Goal: Contribute content: Add original content to the website for others to see

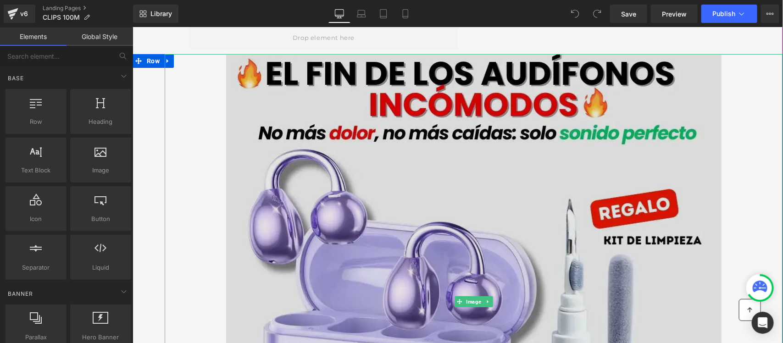
scroll to position [57, 0]
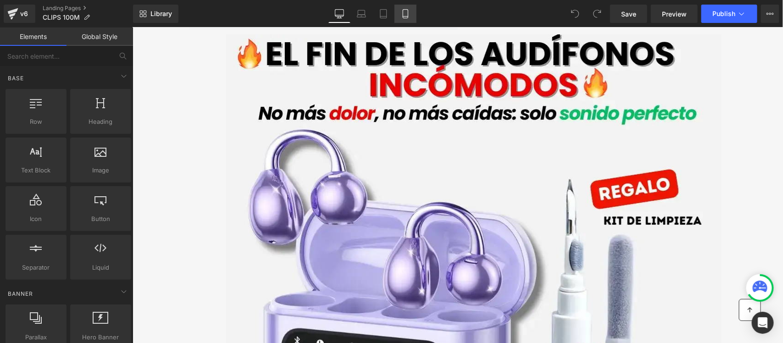
click at [408, 9] on icon at bounding box center [405, 13] width 9 height 9
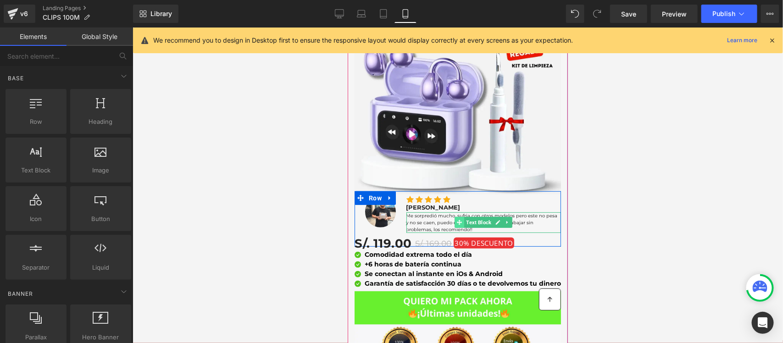
click at [458, 217] on span at bounding box center [459, 222] width 10 height 11
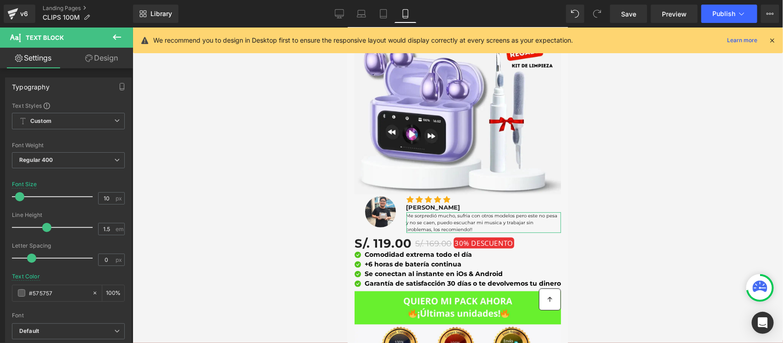
drag, startPoint x: 95, startPoint y: 61, endPoint x: 67, endPoint y: 185, distance: 127.7
click at [95, 61] on link "Design" at bounding box center [101, 58] width 67 height 21
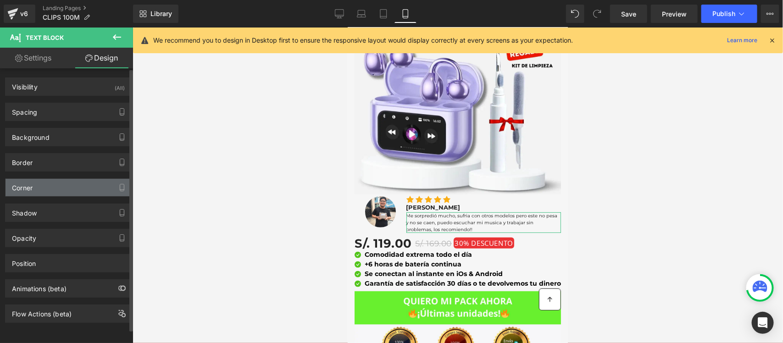
type input "#575757"
type input "100"
type input "0"
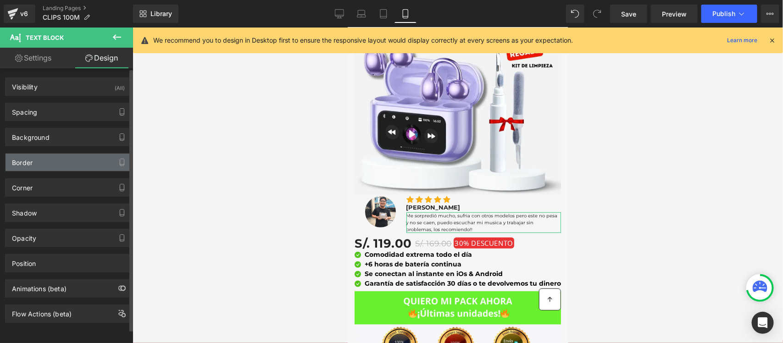
click at [67, 159] on div "Border" at bounding box center [69, 162] width 126 height 17
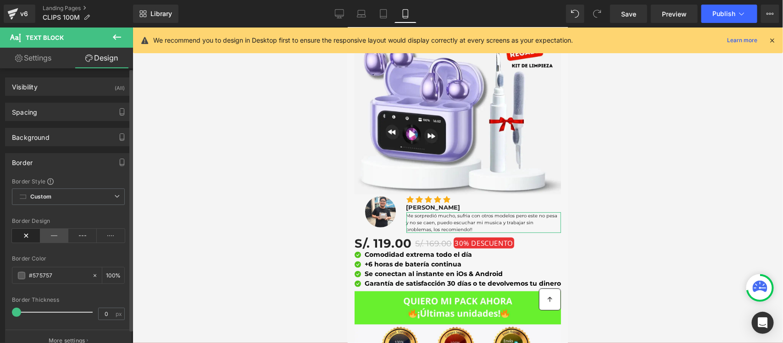
click at [54, 232] on icon at bounding box center [54, 236] width 28 height 14
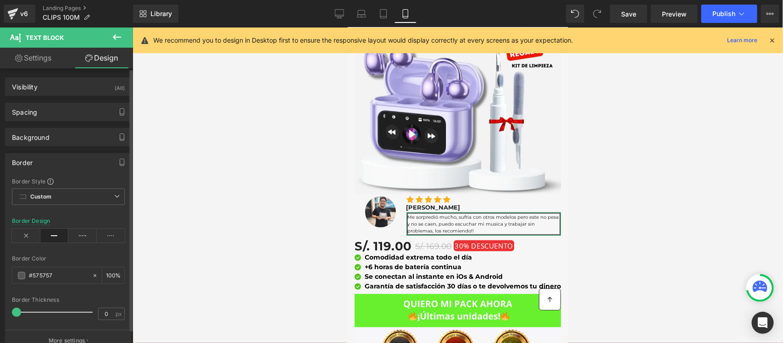
click at [14, 307] on div "Border Thickness 0 px" at bounding box center [68, 312] width 113 height 31
click at [102, 238] on icon at bounding box center [111, 236] width 28 height 14
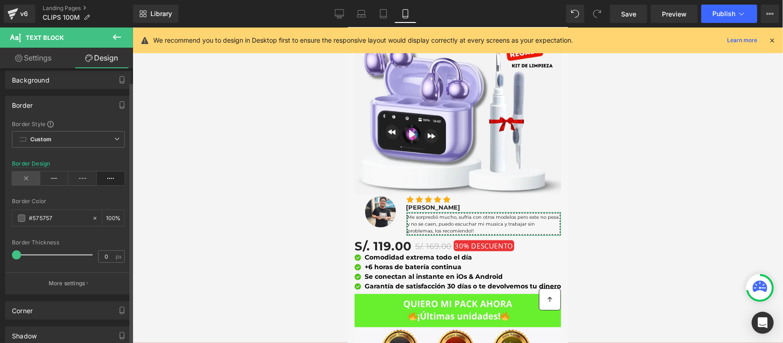
click at [26, 178] on icon at bounding box center [26, 179] width 28 height 14
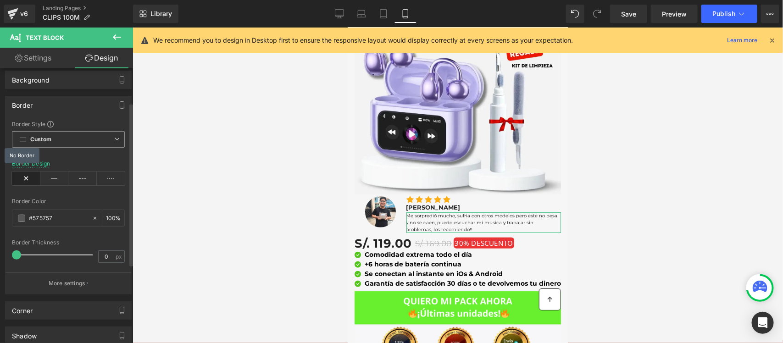
click at [58, 143] on span "Custom Setup Global Style" at bounding box center [68, 139] width 113 height 17
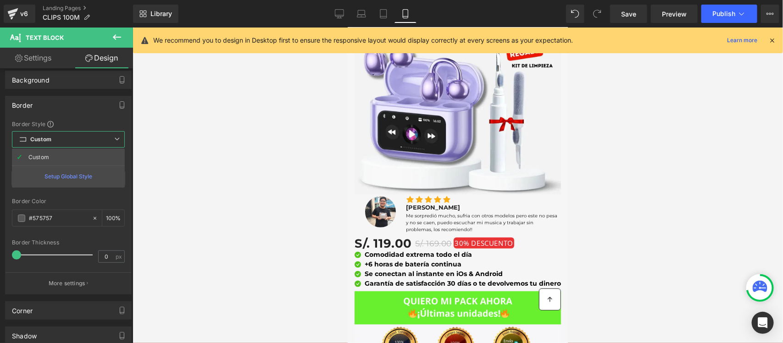
click at [133, 151] on div at bounding box center [458, 186] width 651 height 316
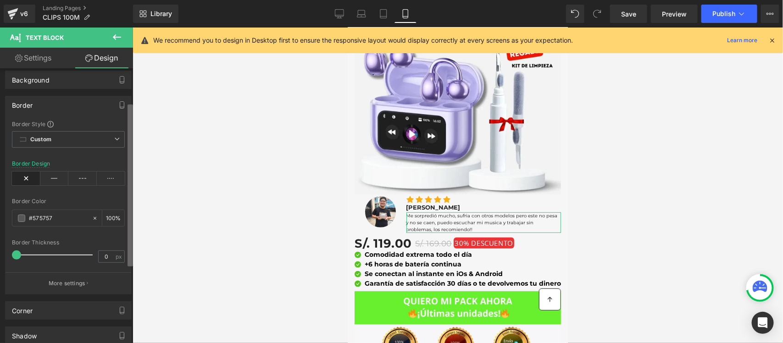
click at [131, 154] on b at bounding box center [131, 186] width 6 height 162
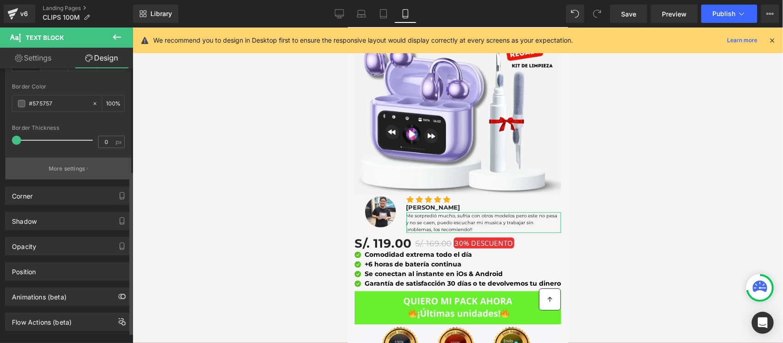
click at [79, 171] on p "More settings" at bounding box center [67, 169] width 37 height 8
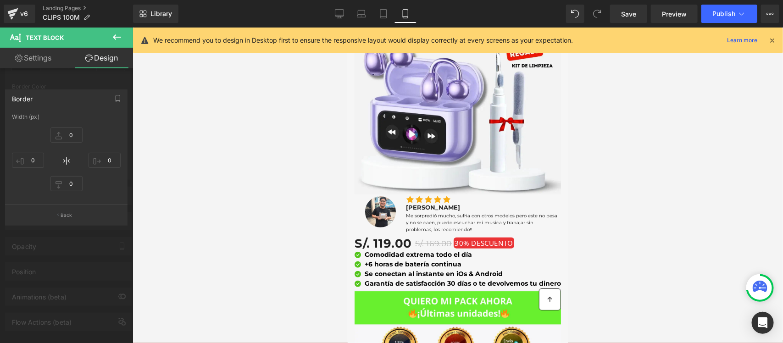
click at [119, 32] on icon at bounding box center [117, 37] width 11 height 11
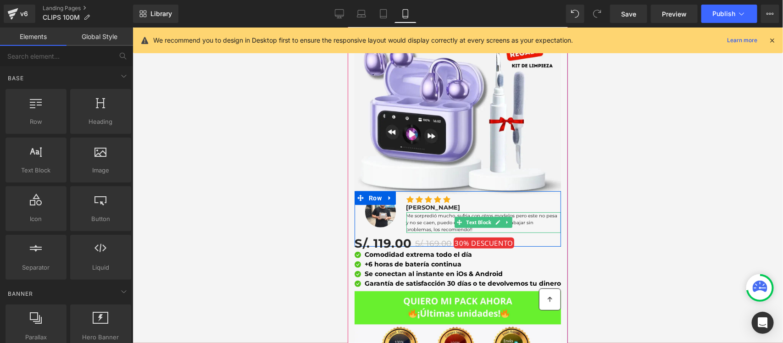
click at [426, 212] on font "Me sorpredió mucho, sufria con otros modelos pero este no pesa y no se caen, pu…" at bounding box center [481, 222] width 151 height 20
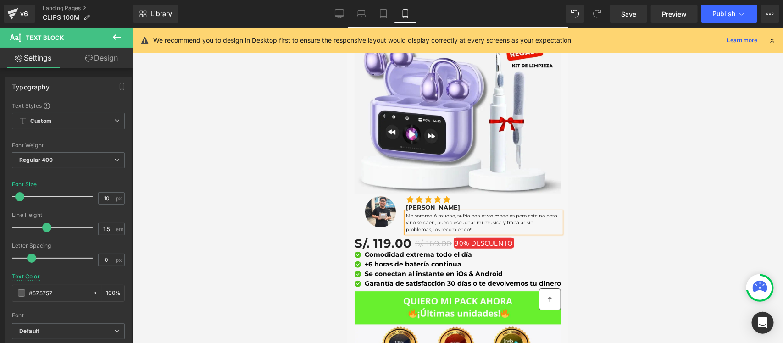
click at [771, 41] on icon at bounding box center [772, 40] width 8 height 8
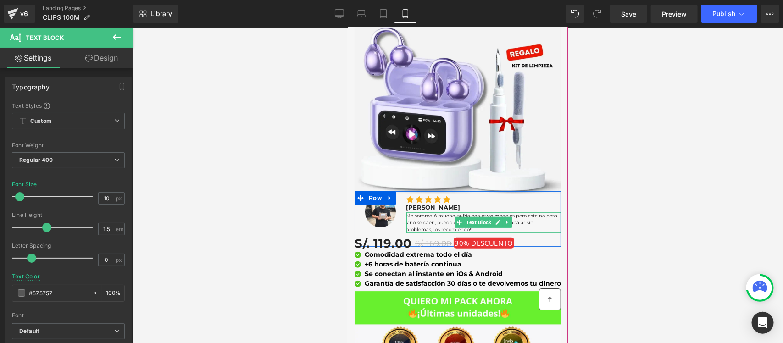
click at [414, 214] on font "Me sorpredió mucho, sufria con otros modelos pero este no pesa y no se caen, pu…" at bounding box center [481, 222] width 151 height 20
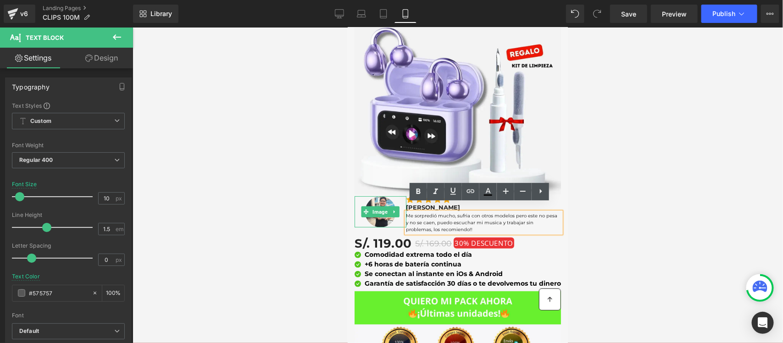
click at [355, 196] on div at bounding box center [380, 211] width 52 height 31
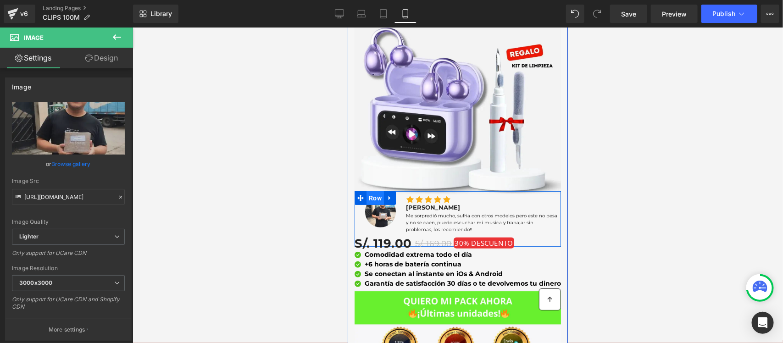
click at [371, 191] on span "Row" at bounding box center [374, 198] width 17 height 14
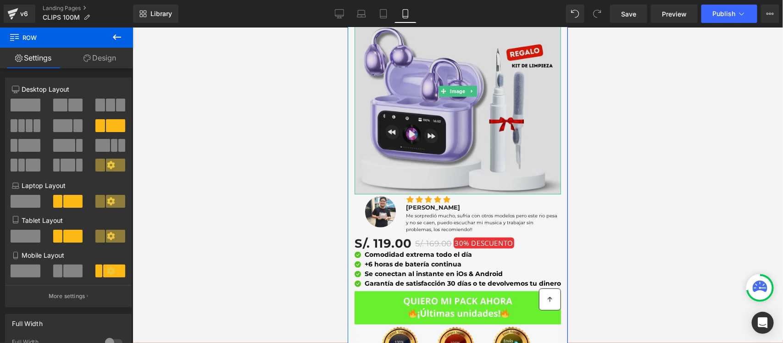
click at [524, 171] on img at bounding box center [457, 91] width 207 height 207
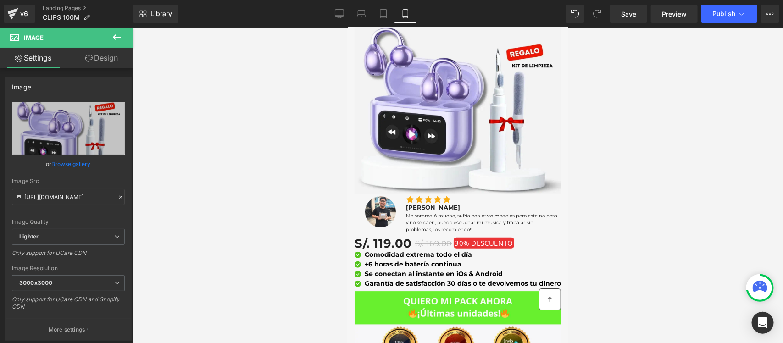
click at [118, 35] on icon at bounding box center [117, 37] width 11 height 11
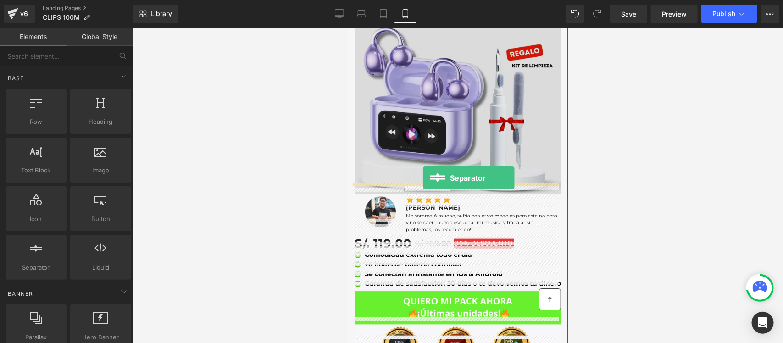
drag, startPoint x: 392, startPoint y: 290, endPoint x: 423, endPoint y: 178, distance: 116.0
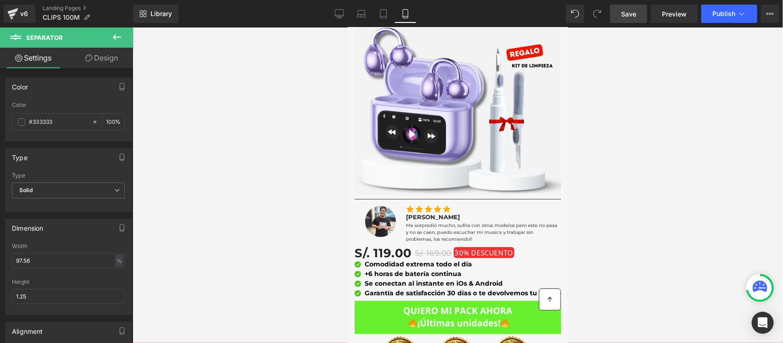
click at [629, 19] on link "Save" at bounding box center [628, 14] width 37 height 18
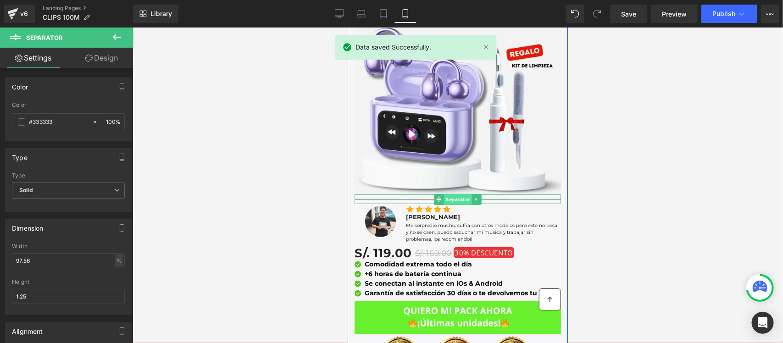
click at [447, 194] on span "Separator" at bounding box center [457, 199] width 28 height 11
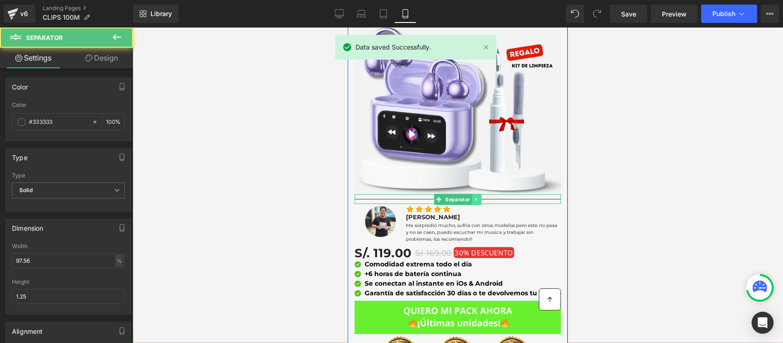
click at [474, 196] on icon at bounding box center [476, 199] width 5 height 6
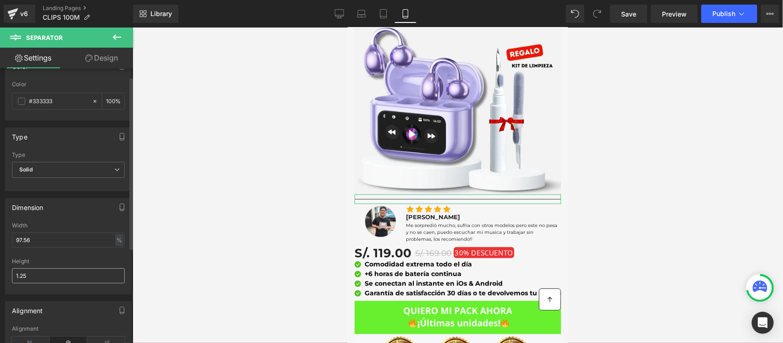
scroll to position [0, 0]
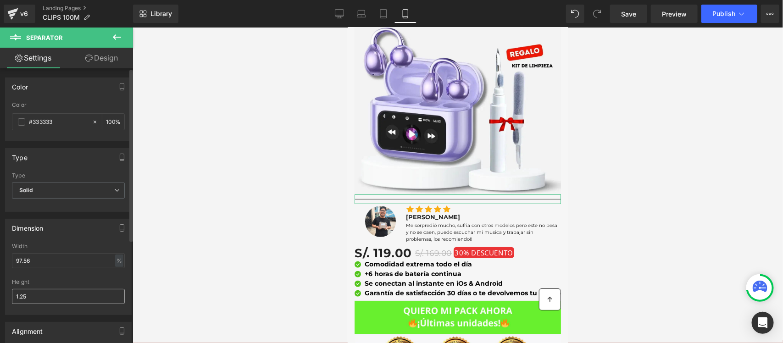
click at [38, 248] on div "Width" at bounding box center [68, 246] width 113 height 6
click at [58, 196] on span "Solid" at bounding box center [68, 191] width 113 height 16
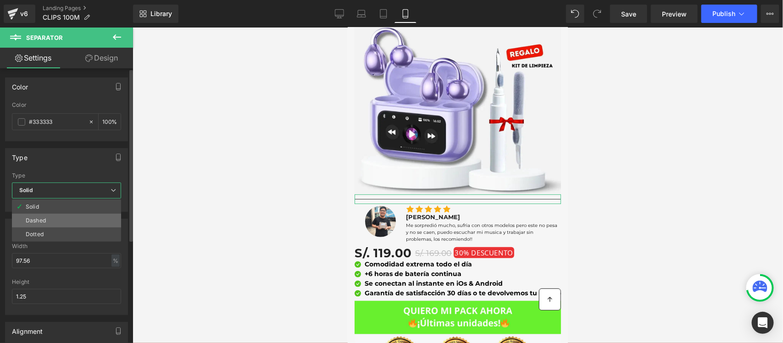
click at [48, 219] on li "Dashed" at bounding box center [66, 221] width 109 height 14
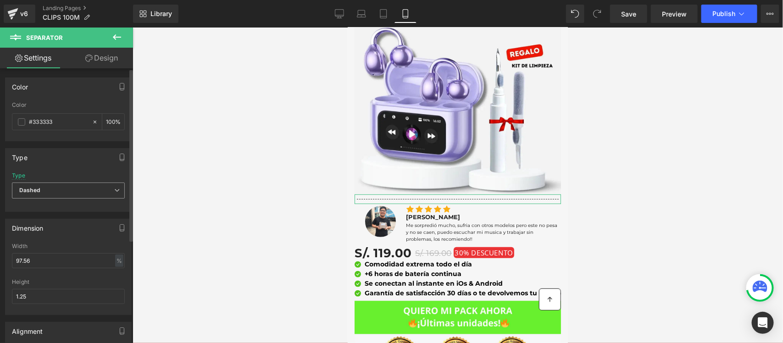
click at [58, 191] on span "Dashed" at bounding box center [68, 191] width 113 height 16
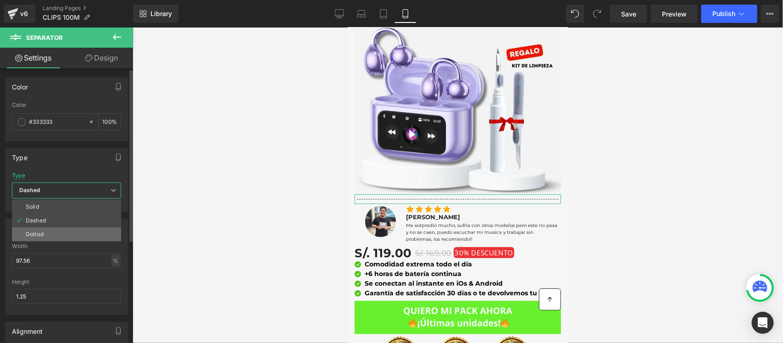
click at [42, 231] on li "Dotted" at bounding box center [66, 235] width 109 height 14
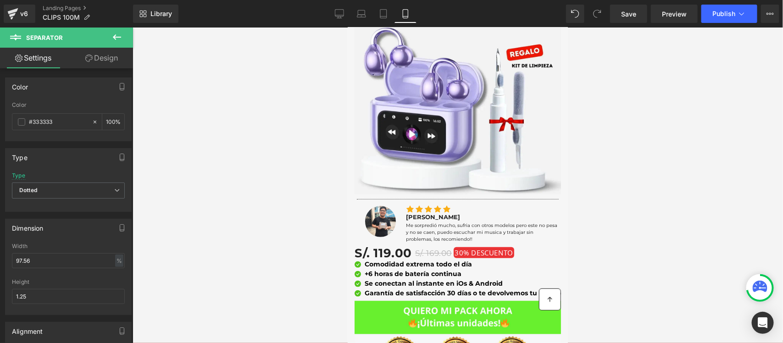
click at [673, 156] on div at bounding box center [458, 186] width 651 height 316
click at [108, 37] on button at bounding box center [117, 38] width 32 height 20
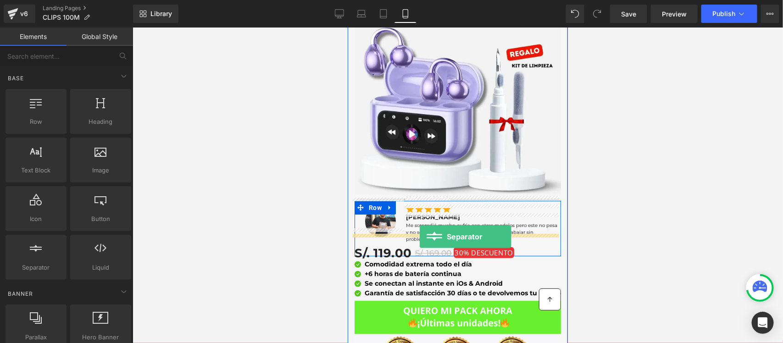
drag, startPoint x: 375, startPoint y: 285, endPoint x: 419, endPoint y: 236, distance: 65.6
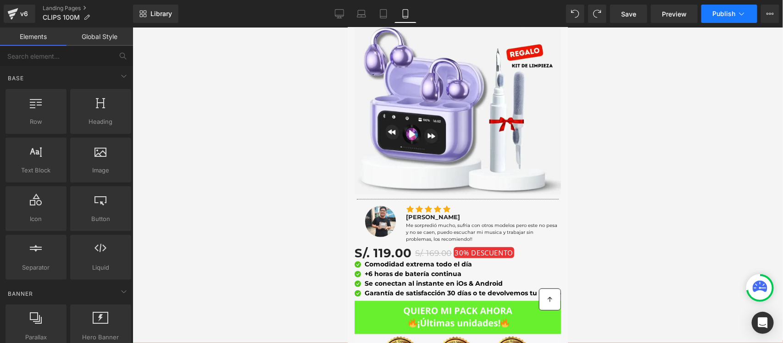
click at [716, 10] on span "Publish" at bounding box center [724, 13] width 23 height 7
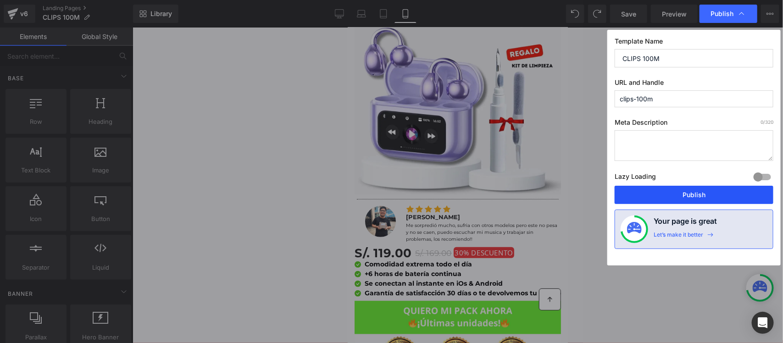
click at [684, 202] on button "Publish" at bounding box center [694, 195] width 159 height 18
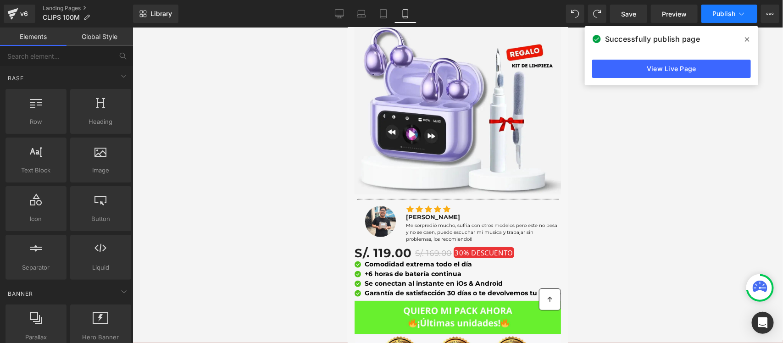
click at [752, 5] on button "Publish" at bounding box center [730, 14] width 56 height 18
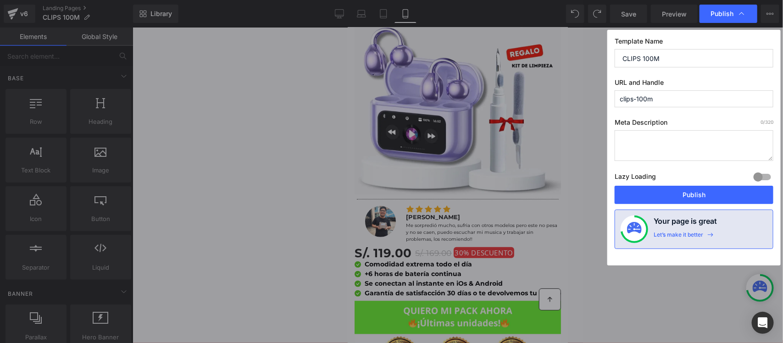
drag, startPoint x: 671, startPoint y: 103, endPoint x: 562, endPoint y: 91, distance: 109.9
click at [562, 91] on div "Publish Template Name CLIPS 100M URL and Handle clips-100m Meta Description 0 /…" at bounding box center [391, 171] width 783 height 343
click at [624, 99] on input "packm100-clips" at bounding box center [694, 98] width 159 height 17
type input "packm100-clips"
click at [659, 191] on button "Publish" at bounding box center [694, 195] width 159 height 18
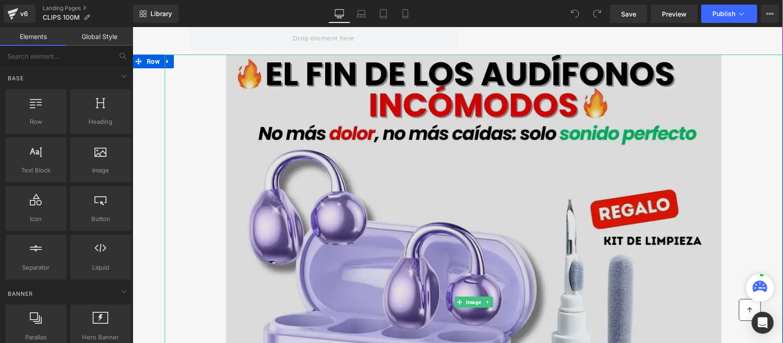
scroll to position [57, 0]
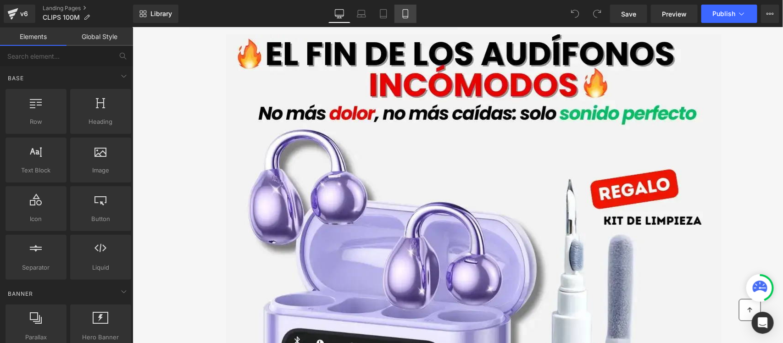
click at [406, 11] on icon at bounding box center [405, 13] width 9 height 9
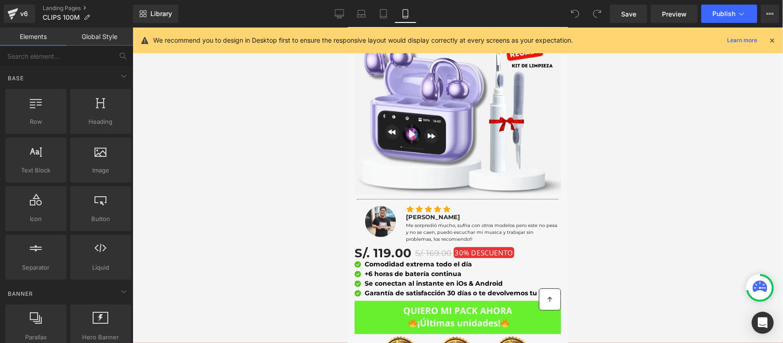
scroll to position [115, 0]
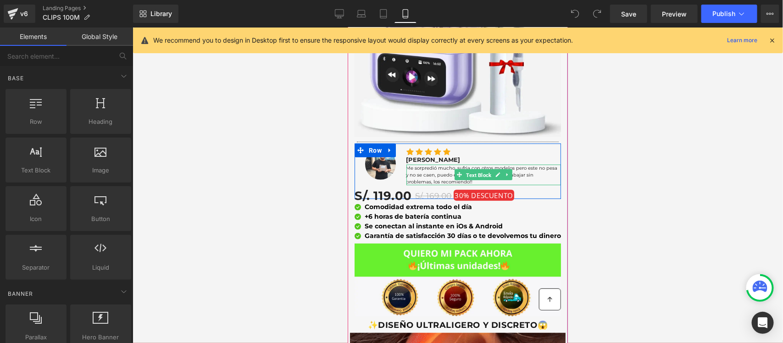
click at [471, 169] on span "Text Block" at bounding box center [478, 174] width 29 height 11
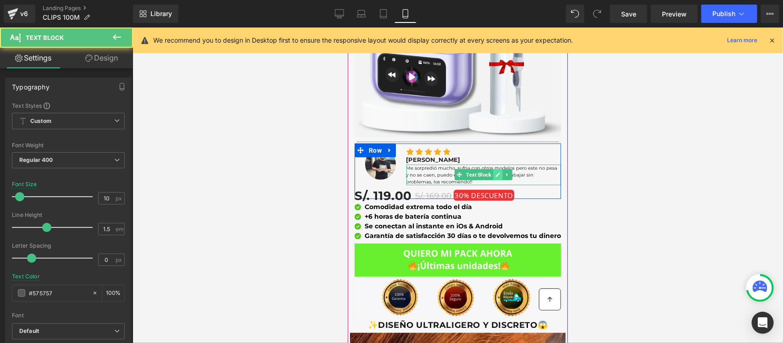
click at [493, 169] on link at bounding box center [498, 174] width 10 height 11
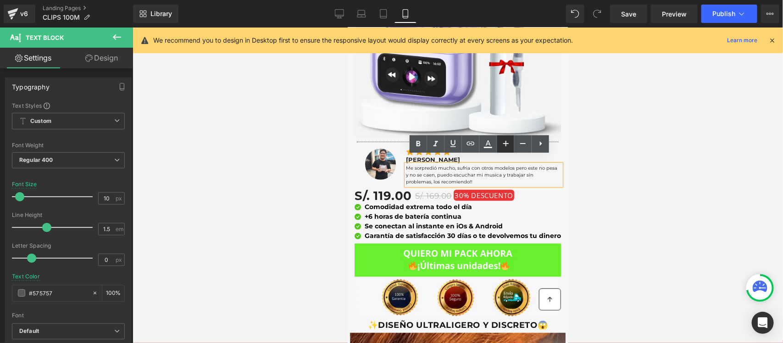
click at [503, 147] on icon at bounding box center [506, 143] width 11 height 11
type input "12"
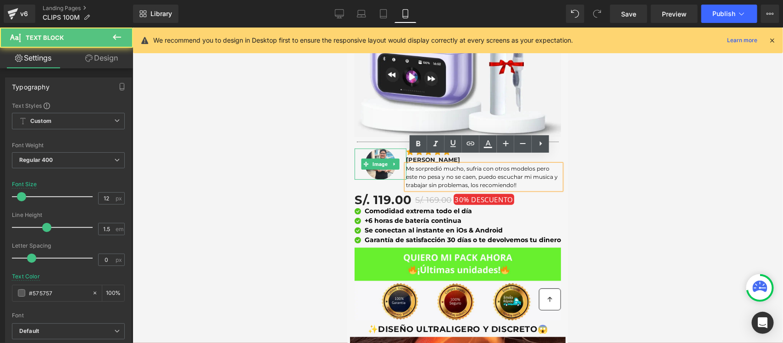
drag, startPoint x: 520, startPoint y: 179, endPoint x: 397, endPoint y: 156, distance: 125.0
click at [397, 156] on div "Image Icon Icon Icon Icon Icon Icon List Hoz Ricardo M. Text Block Me sorpredió…" at bounding box center [457, 173] width 207 height 60
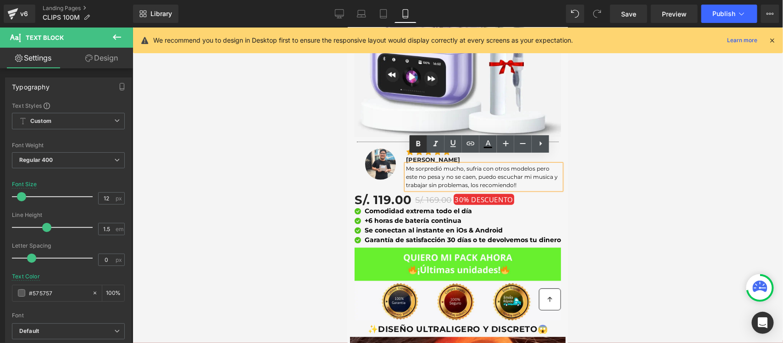
click at [423, 145] on icon at bounding box center [418, 144] width 11 height 11
click at [421, 145] on icon at bounding box center [418, 144] width 11 height 11
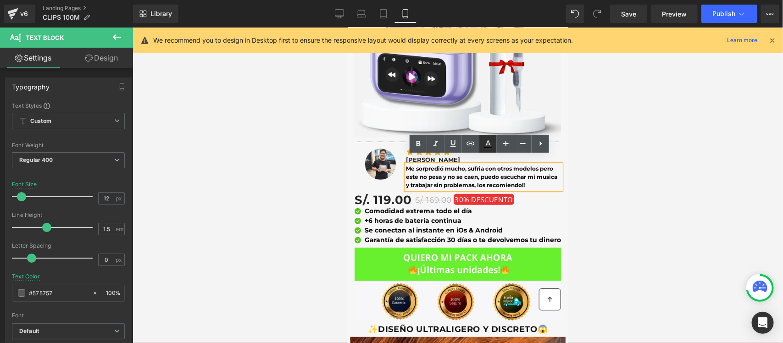
click at [487, 145] on icon at bounding box center [488, 143] width 5 height 6
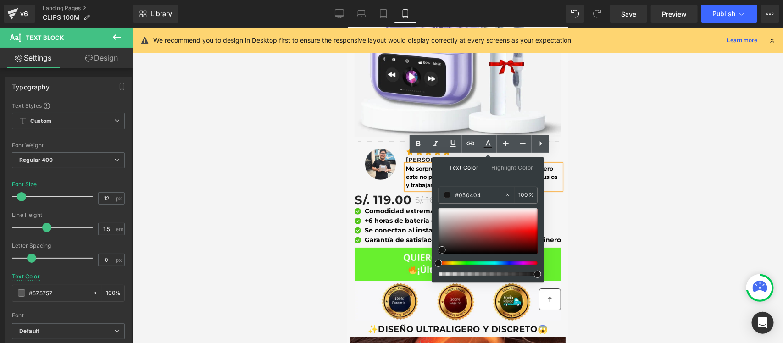
type input "#000000"
drag, startPoint x: 437, startPoint y: 239, endPoint x: 439, endPoint y: 259, distance: 20.3
click at [439, 259] on div at bounding box center [488, 242] width 99 height 68
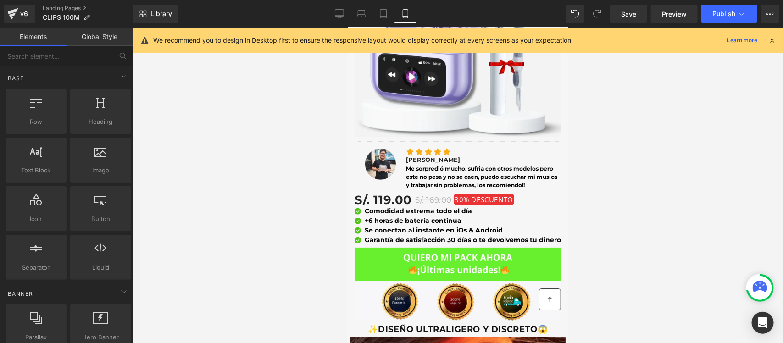
click at [637, 166] on div at bounding box center [458, 186] width 651 height 316
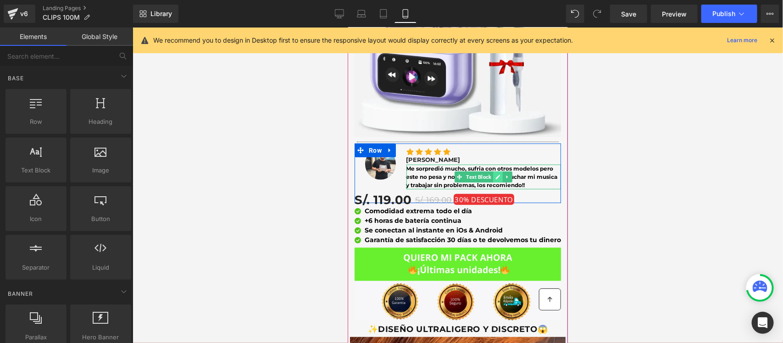
click at [495, 174] on icon at bounding box center [497, 177] width 5 height 6
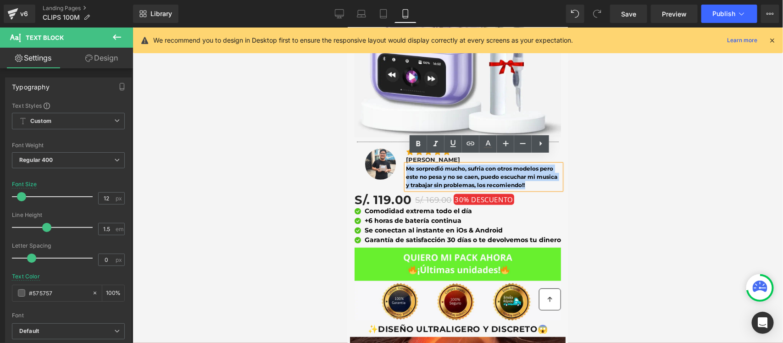
drag, startPoint x: 522, startPoint y: 174, endPoint x: 409, endPoint y: 154, distance: 114.7
click at [406, 165] on strong "Me sorpredió mucho, sufria con otros modelos pero este no pesa y no se caen, pu…" at bounding box center [481, 176] width 151 height 23
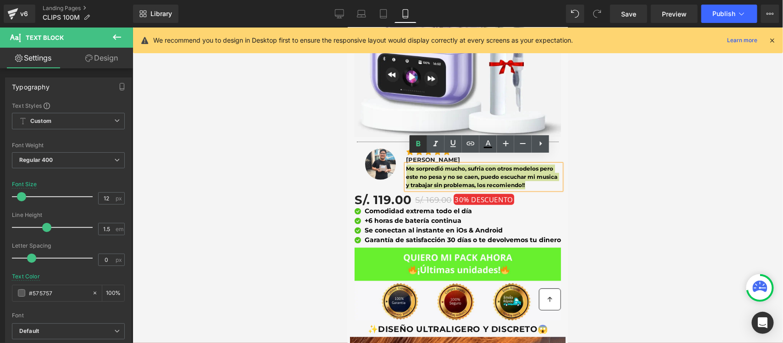
click at [417, 141] on icon at bounding box center [419, 144] width 4 height 6
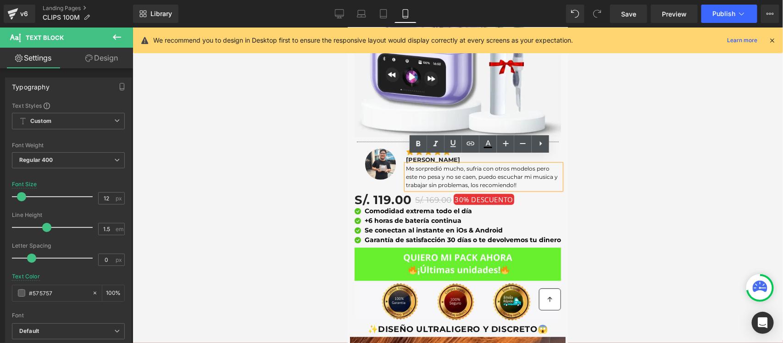
click at [582, 167] on div at bounding box center [458, 186] width 651 height 316
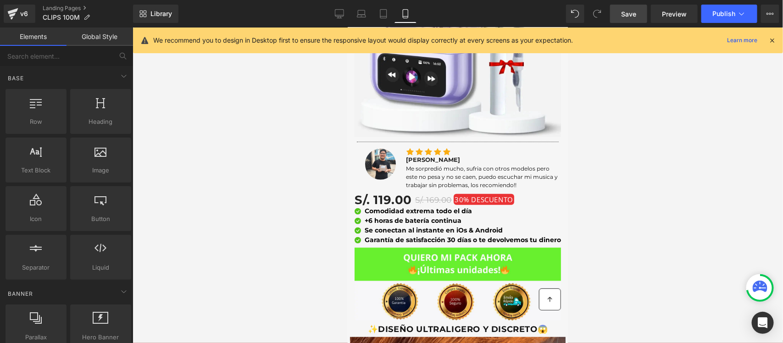
click at [627, 19] on link "Save" at bounding box center [628, 14] width 37 height 18
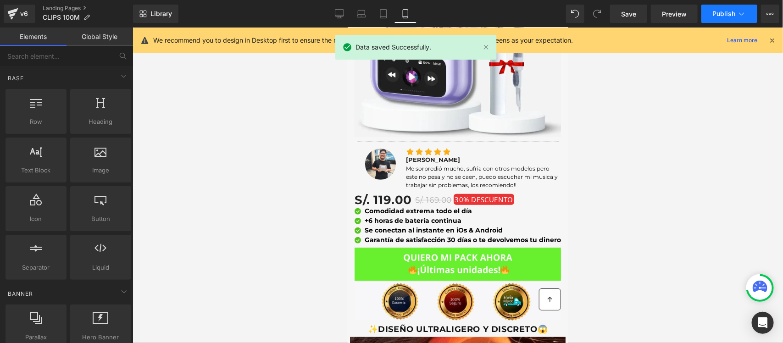
click at [712, 9] on button "Publish" at bounding box center [730, 14] width 56 height 18
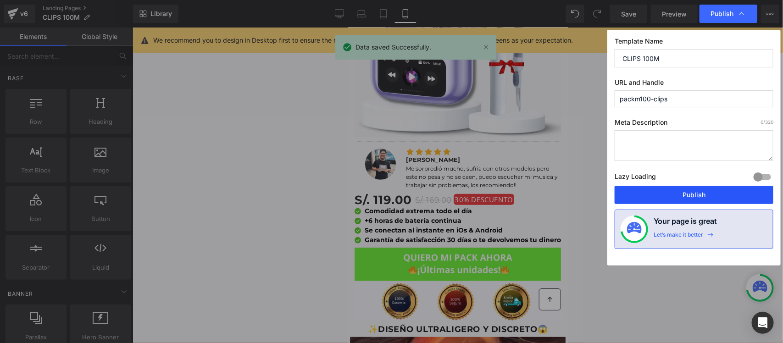
click at [669, 198] on button "Publish" at bounding box center [694, 195] width 159 height 18
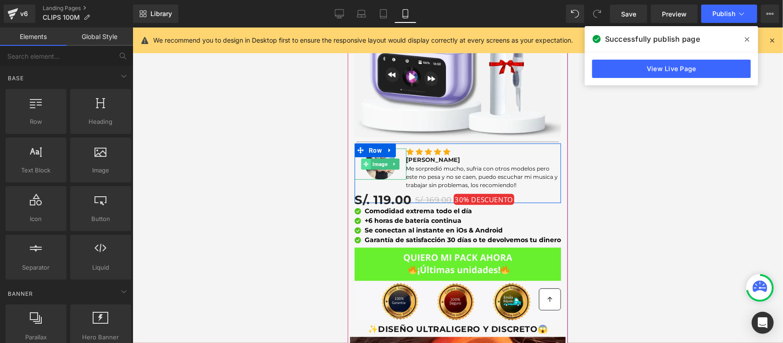
click at [363, 161] on icon at bounding box center [365, 163] width 5 height 5
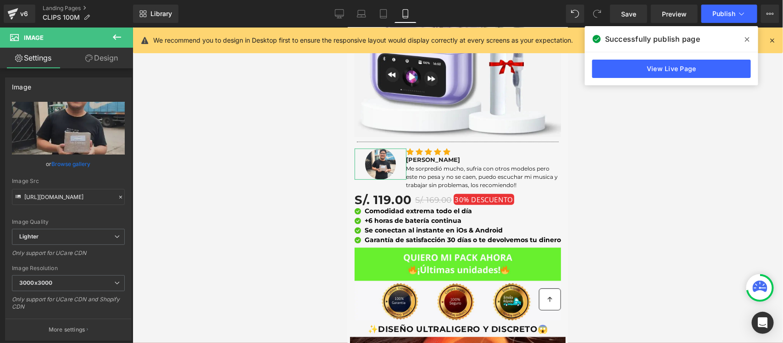
click at [89, 61] on icon at bounding box center [88, 58] width 7 height 7
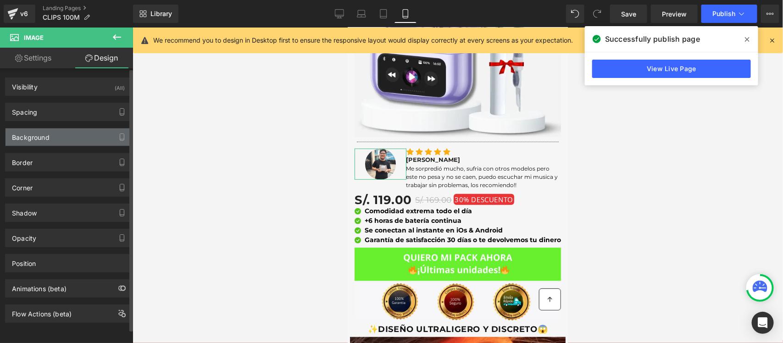
type input "-5"
type input "0"
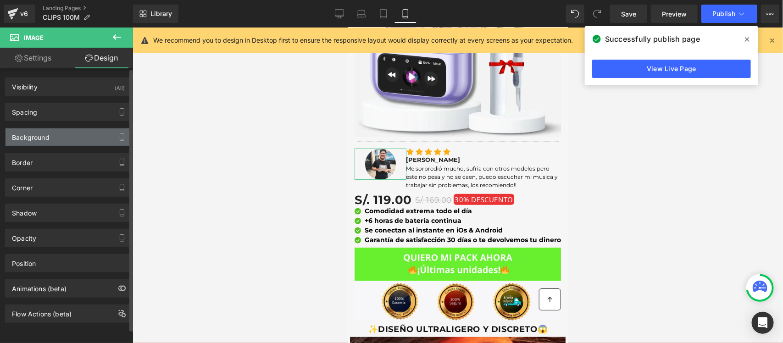
type input "0"
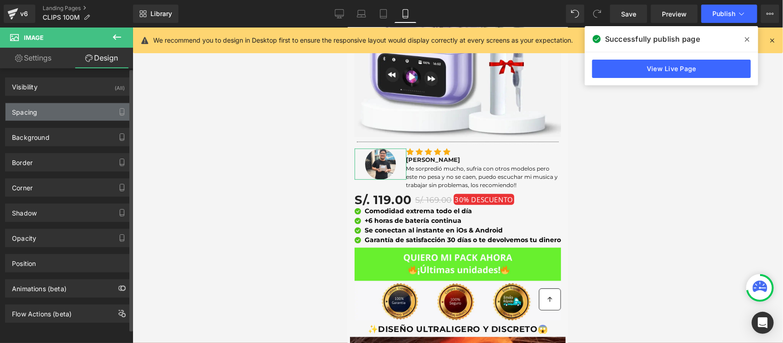
click at [43, 106] on div "Spacing" at bounding box center [69, 111] width 126 height 17
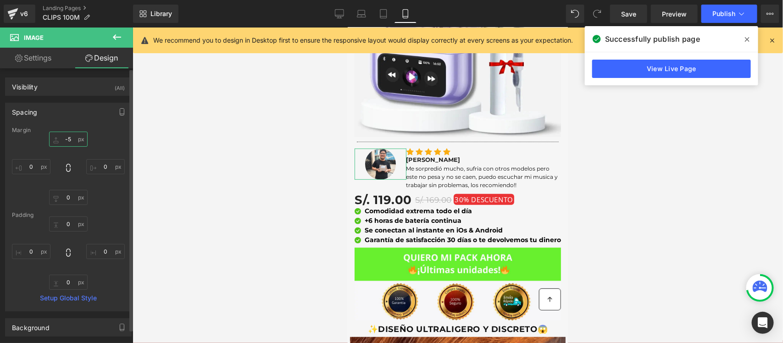
click at [70, 139] on input "-5" at bounding box center [68, 139] width 39 height 15
type input "5"
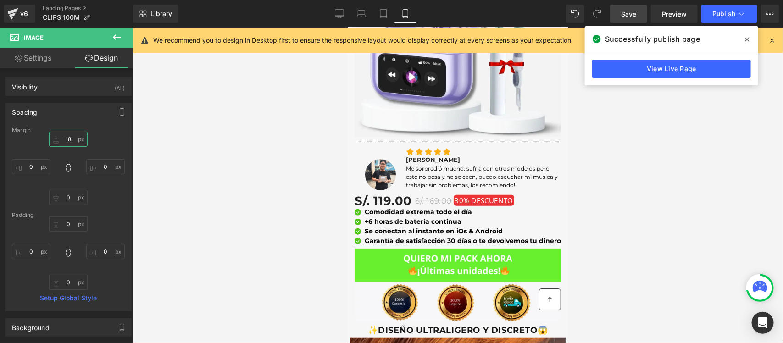
type input "18"
click at [637, 11] on span "Save" at bounding box center [628, 14] width 15 height 10
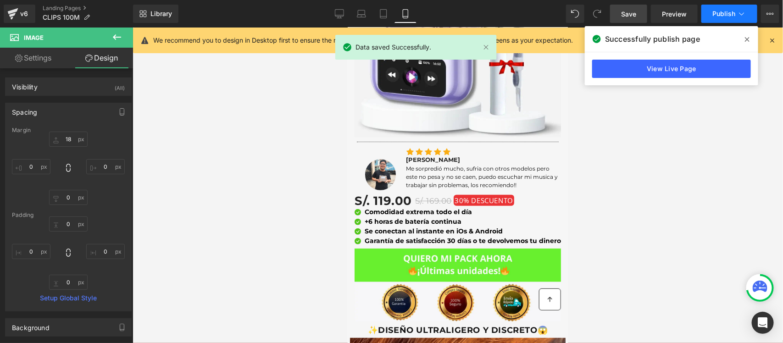
click at [717, 12] on span "Publish" at bounding box center [724, 13] width 23 height 7
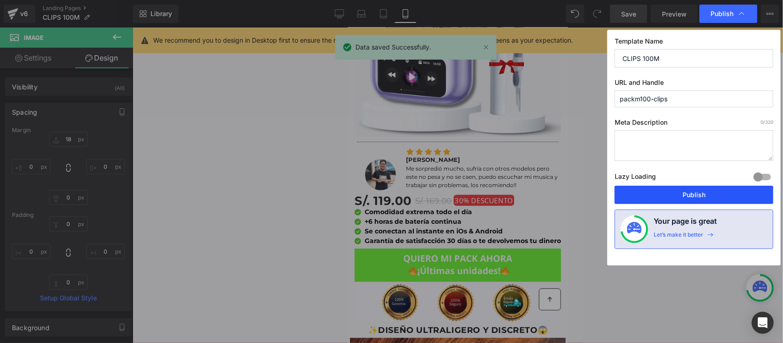
click at [685, 197] on button "Publish" at bounding box center [694, 195] width 159 height 18
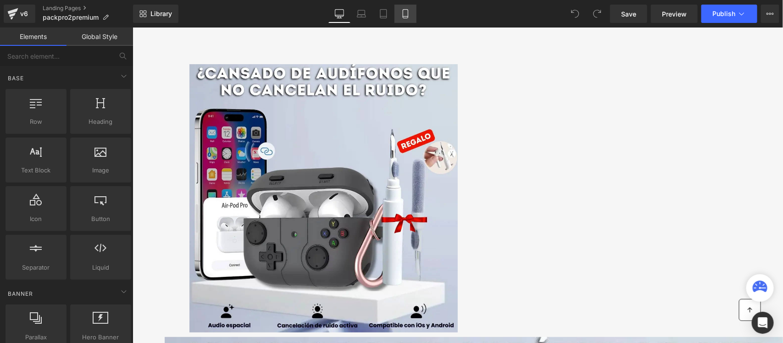
drag, startPoint x: 406, startPoint y: 14, endPoint x: 411, endPoint y: 18, distance: 6.8
click at [405, 14] on icon at bounding box center [405, 13] width 9 height 9
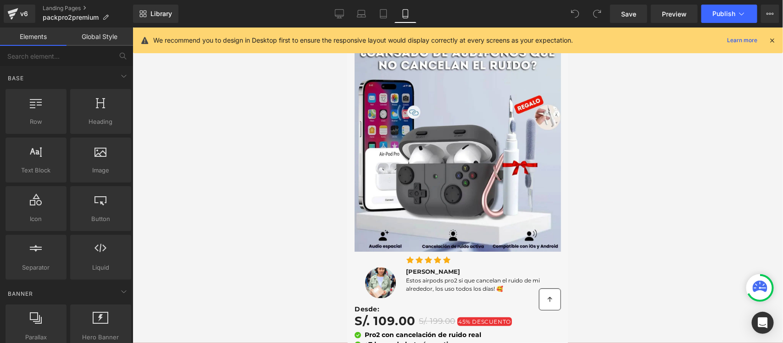
click at [769, 38] on icon at bounding box center [772, 40] width 8 height 8
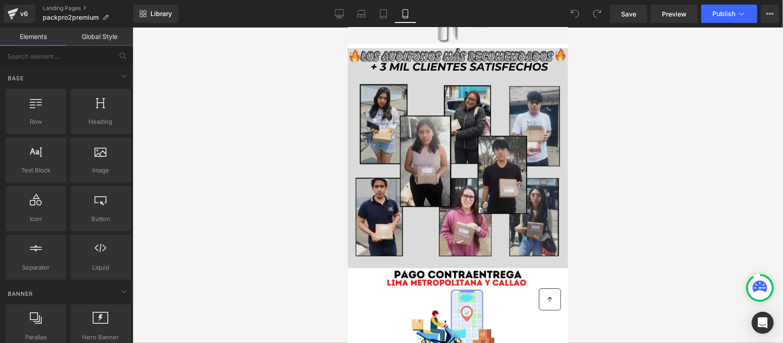
scroll to position [1492, 0]
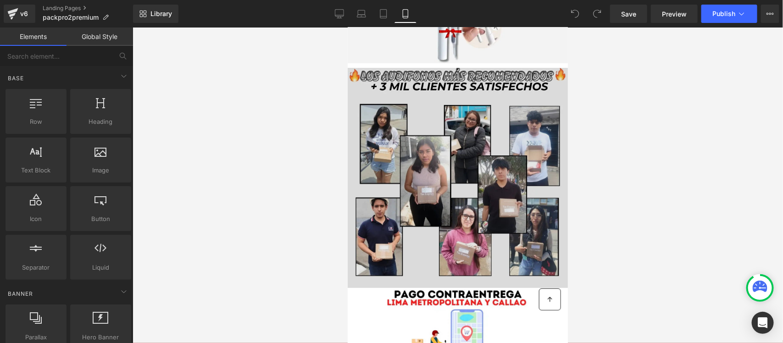
click at [475, 182] on img at bounding box center [457, 177] width 220 height 220
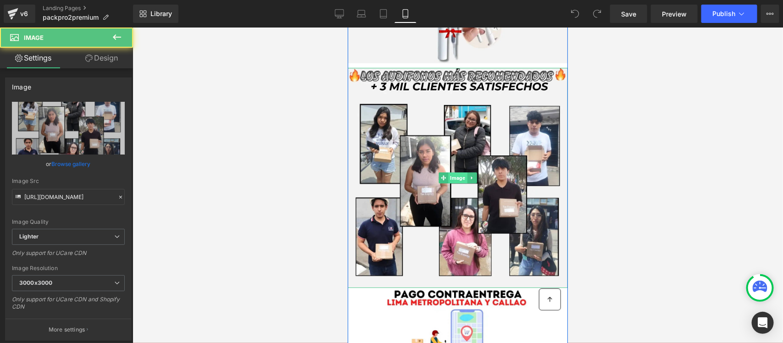
click at [448, 172] on span "Image" at bounding box center [457, 177] width 19 height 11
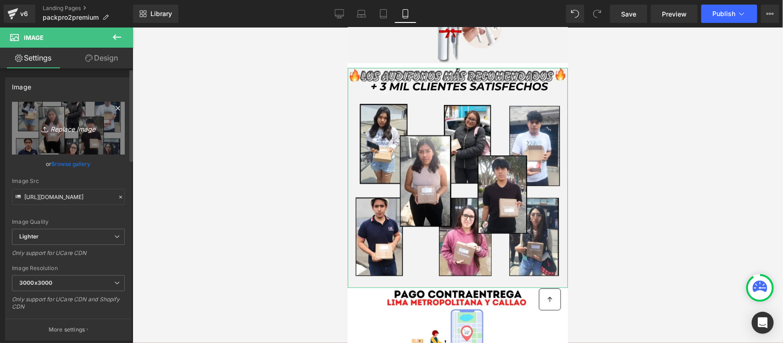
click at [79, 145] on link "Replace Image" at bounding box center [68, 128] width 113 height 53
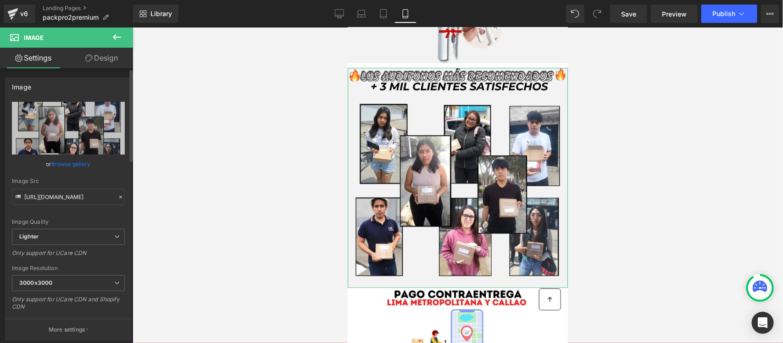
click at [68, 163] on link "Browse gallery" at bounding box center [71, 164] width 39 height 16
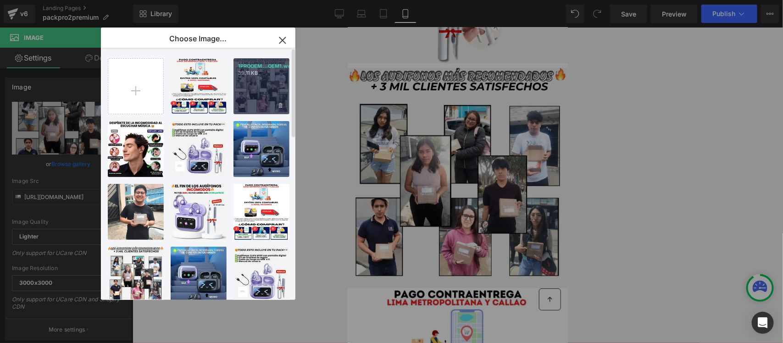
click at [256, 84] on div "1PROOEM...OEM1.webp 39.11 KB" at bounding box center [262, 86] width 56 height 56
type input "https://ucarecdn.com/7e5bcb0b-26bc-43dd-8d4c-8a718c99c3d0/-/format/auto/-/previ…"
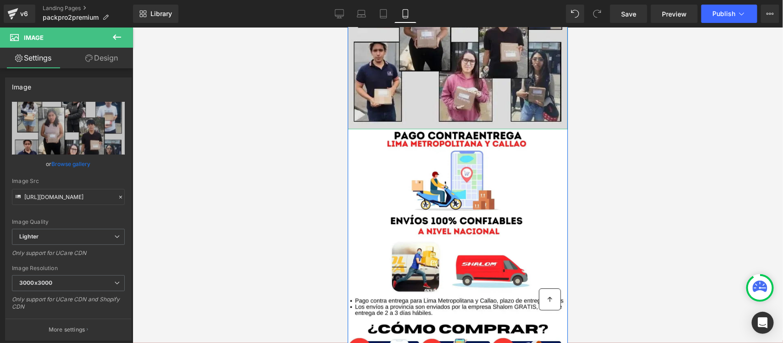
scroll to position [1664, 0]
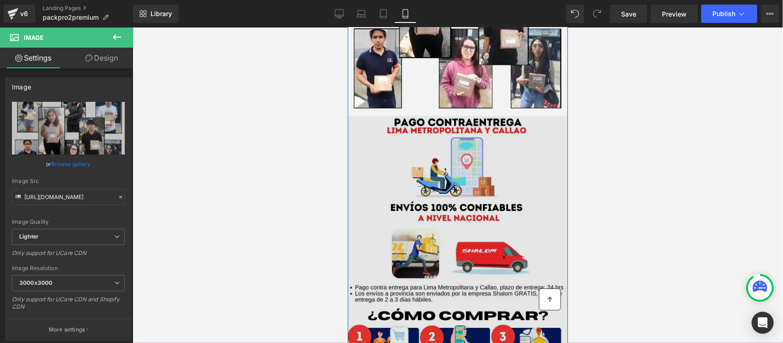
click at [450, 237] on img at bounding box center [457, 253] width 220 height 275
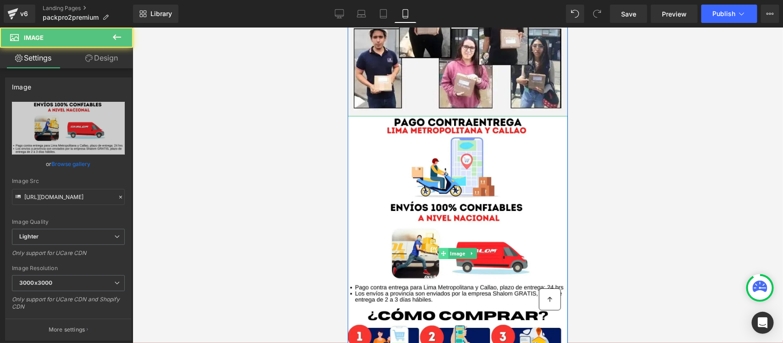
click at [439, 248] on span at bounding box center [444, 253] width 10 height 11
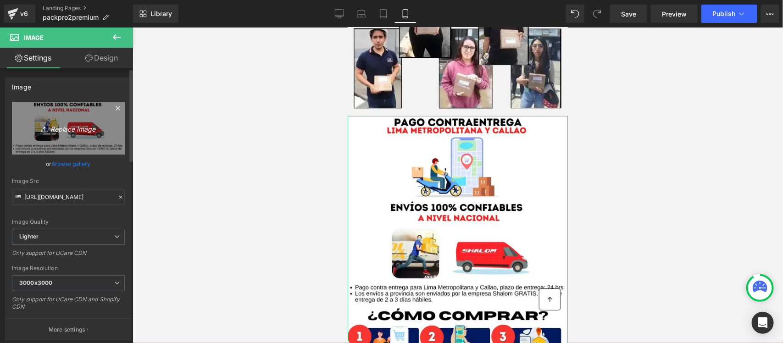
click at [83, 132] on icon "Replace Image" at bounding box center [68, 128] width 73 height 11
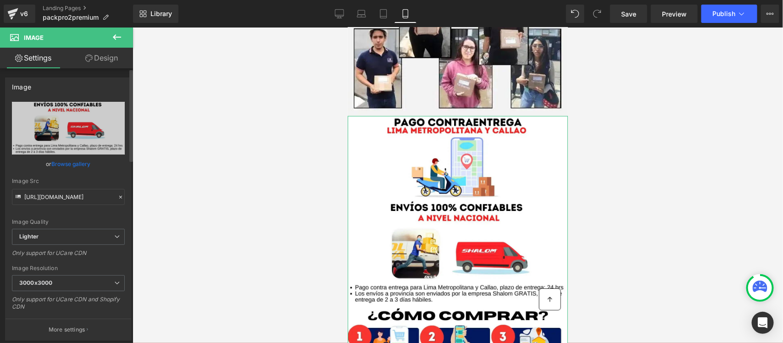
click at [59, 161] on link "Browse gallery" at bounding box center [71, 164] width 39 height 16
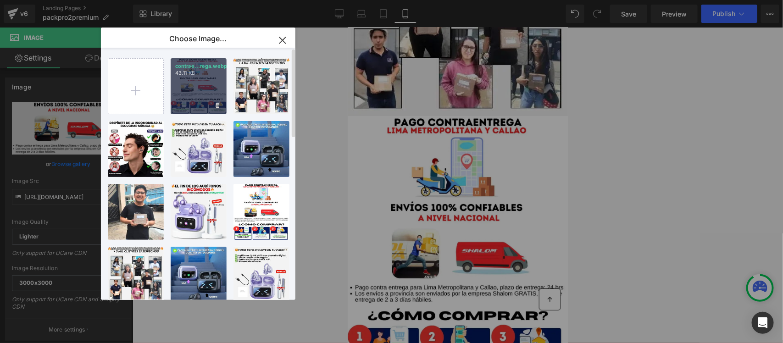
click at [188, 94] on div "contrae...rega.webp 43.11 KB" at bounding box center [199, 86] width 56 height 56
type input "https://ucarecdn.com/41140cd3-4250-4e7b-8af7-ac4fb8e266c0/-/format/auto/-/previ…"
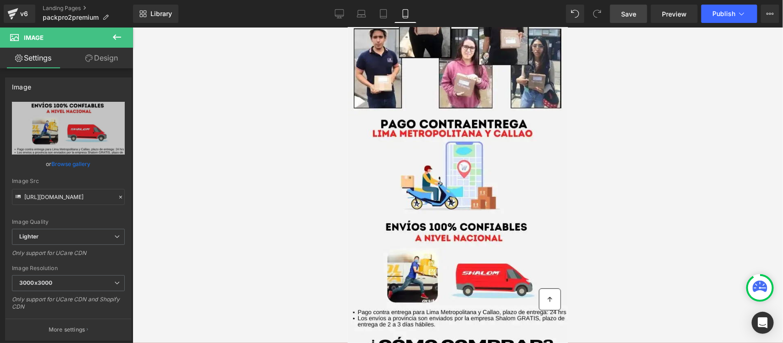
click at [628, 18] on span "Save" at bounding box center [628, 14] width 15 height 10
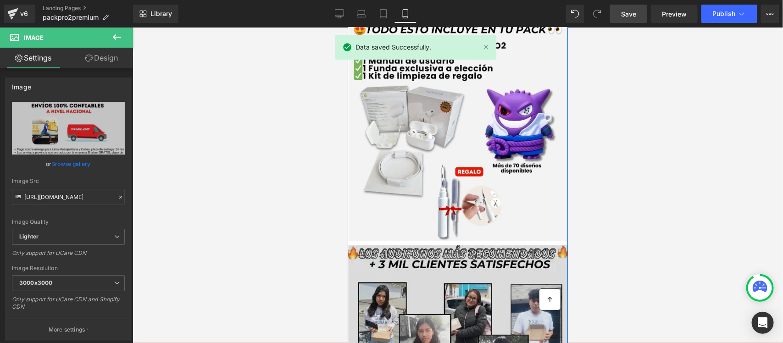
scroll to position [1319, 0]
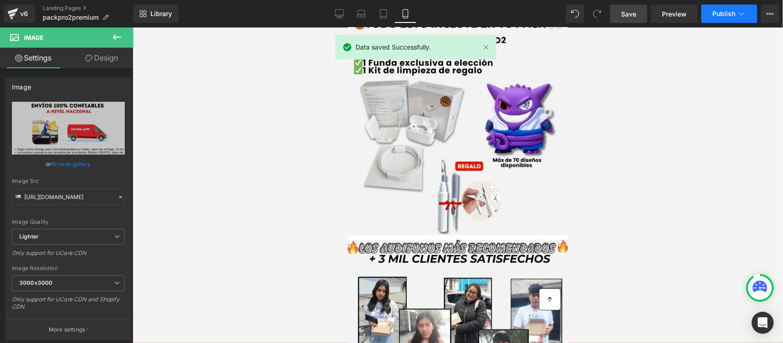
click at [723, 17] on span "Publish" at bounding box center [724, 13] width 23 height 7
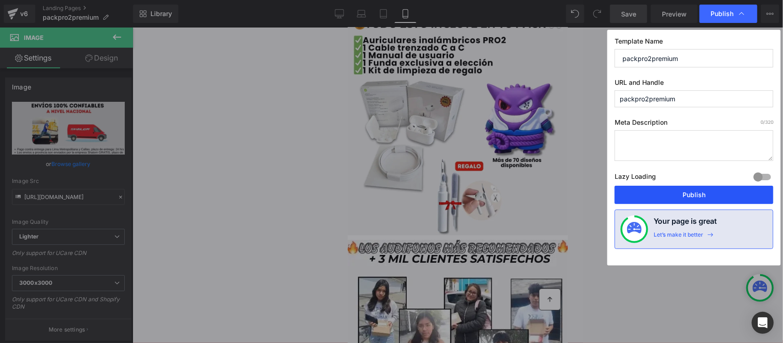
click at [675, 190] on button "Publish" at bounding box center [694, 195] width 159 height 18
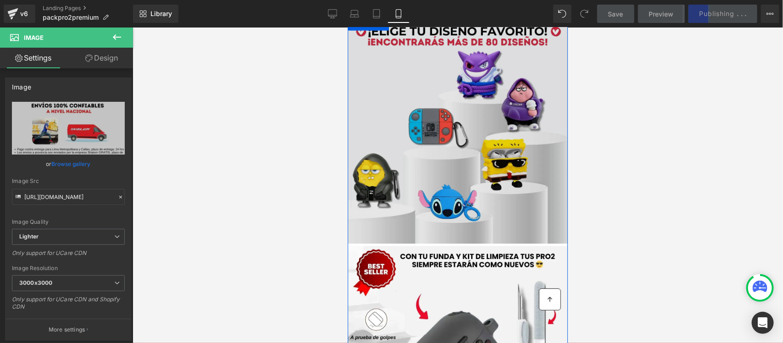
scroll to position [861, 0]
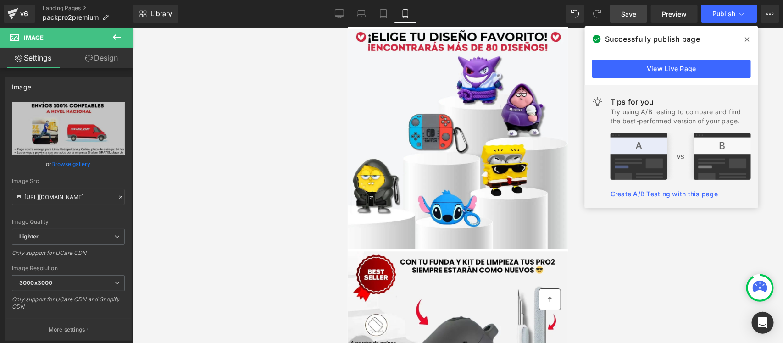
click at [745, 37] on icon at bounding box center [747, 39] width 5 height 7
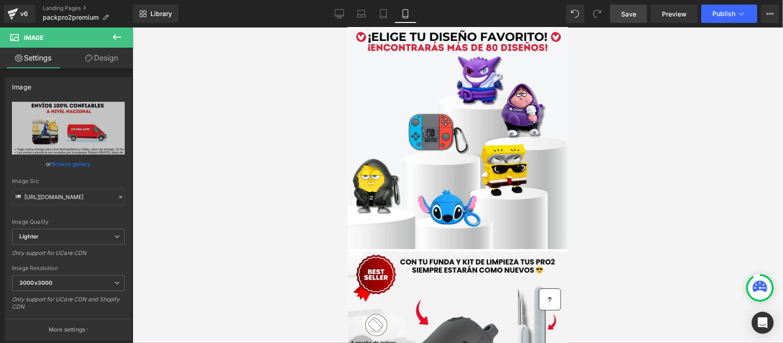
click at [750, 285] on div at bounding box center [761, 288] width 24 height 24
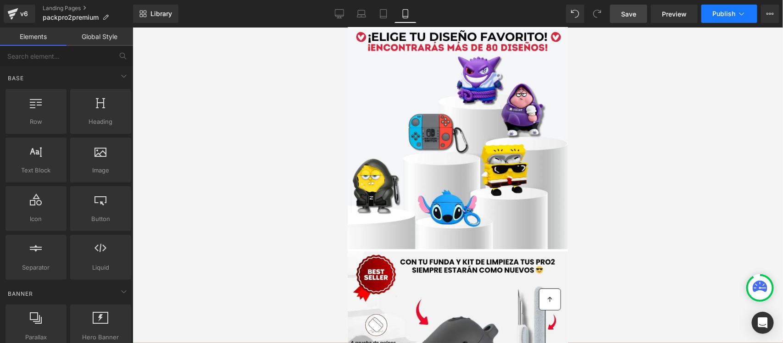
click at [744, 12] on icon at bounding box center [742, 13] width 9 height 9
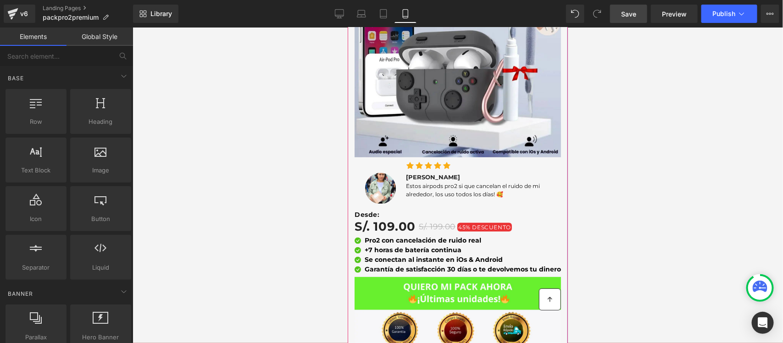
scroll to position [115, 0]
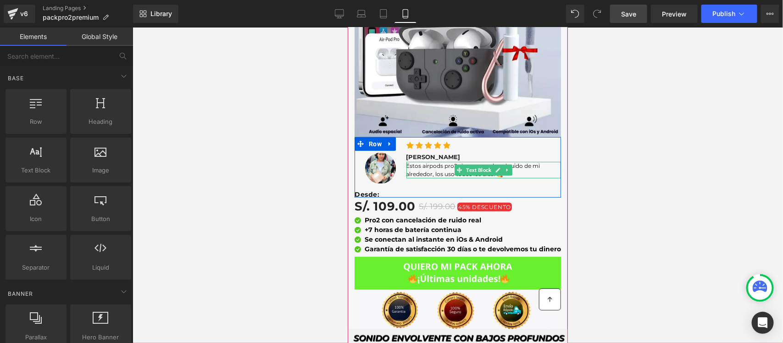
click at [427, 165] on span "Estos airpods pro2 si que cancelan el ruido de mi alrededor, los uso todos los …" at bounding box center [473, 169] width 134 height 15
click at [428, 165] on span "Estos airpods pro2 si que cancelan el ruido de mi alrededor, los uso todos los …" at bounding box center [473, 169] width 134 height 15
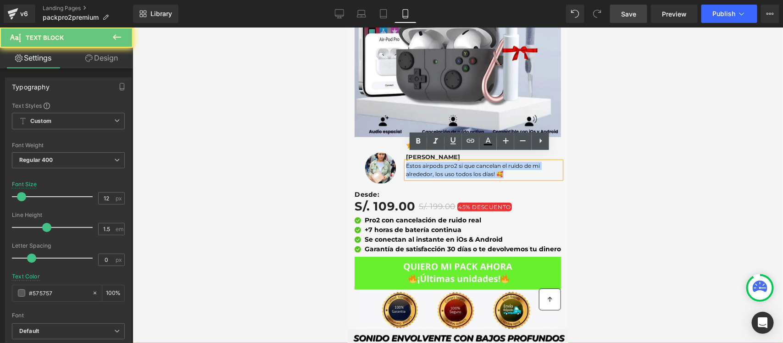
click at [428, 165] on span "Estos airpods pro2 si que cancelan el ruido de mi alrededor, los uso todos los …" at bounding box center [473, 169] width 134 height 15
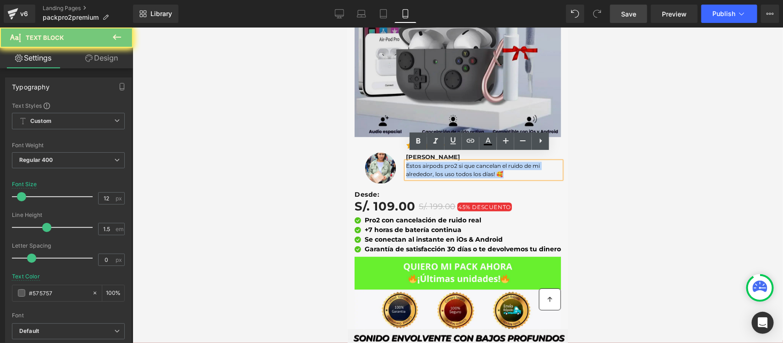
copy span "Estos airpods pro2 si que cancelan el ruido de mi alrededor, los uso todos los …"
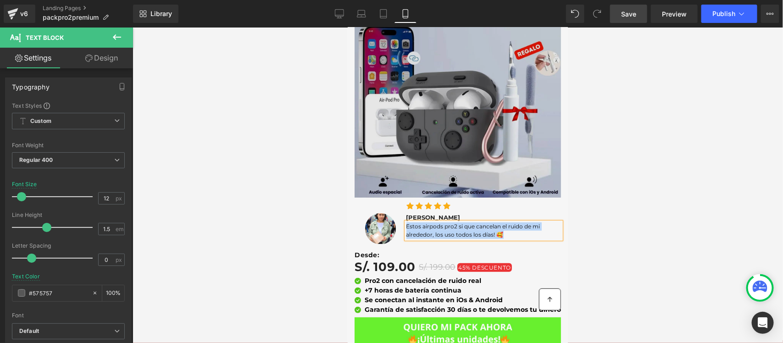
scroll to position [0, 0]
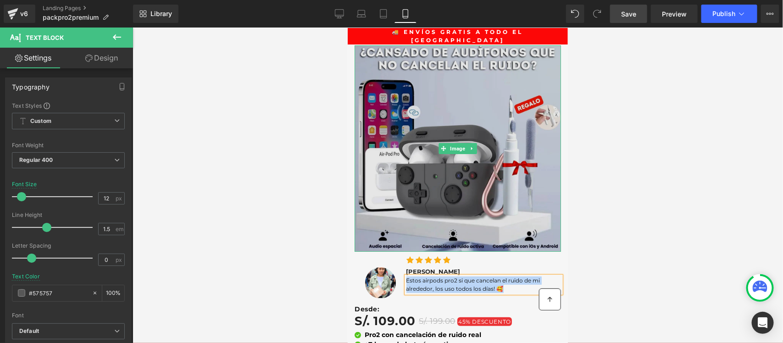
click at [408, 79] on img at bounding box center [457, 148] width 207 height 207
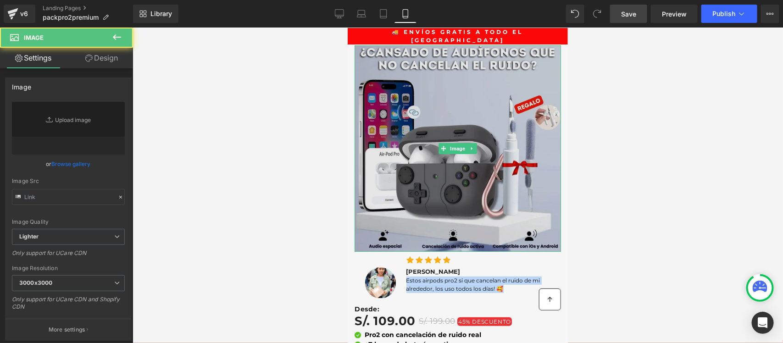
type input "https://ucarecdn.com/58e26594-85ae-40e7-9f15-5ed7bd9c6373/-/format/auto/-/previ…"
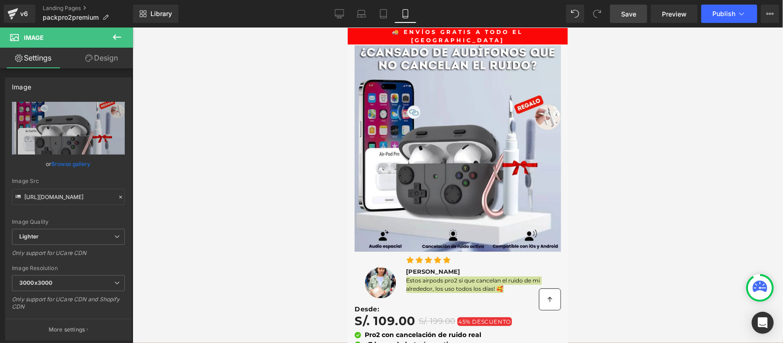
click at [188, 157] on div at bounding box center [458, 186] width 651 height 316
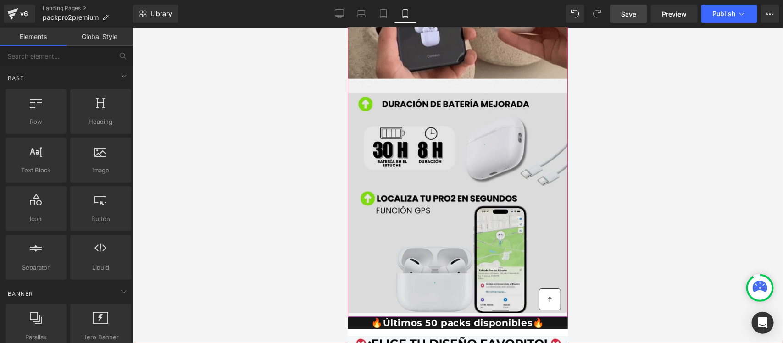
scroll to position [574, 0]
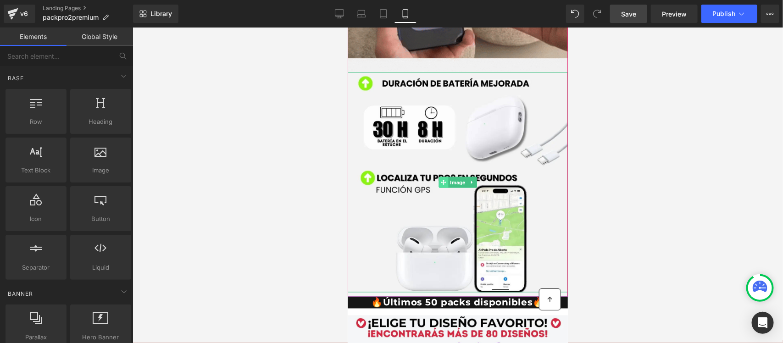
click at [443, 177] on span at bounding box center [444, 182] width 10 height 11
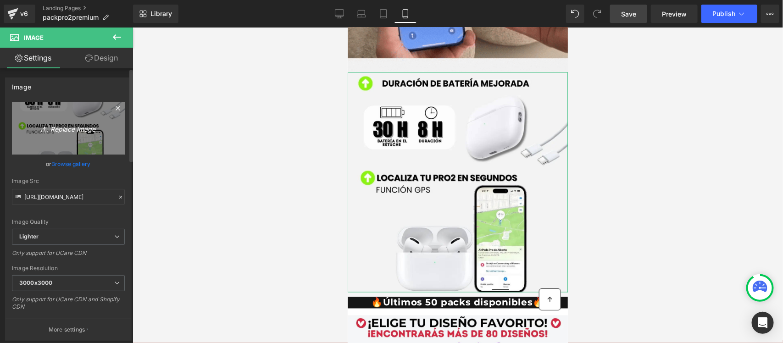
click at [57, 126] on icon "Replace Image" at bounding box center [68, 128] width 73 height 11
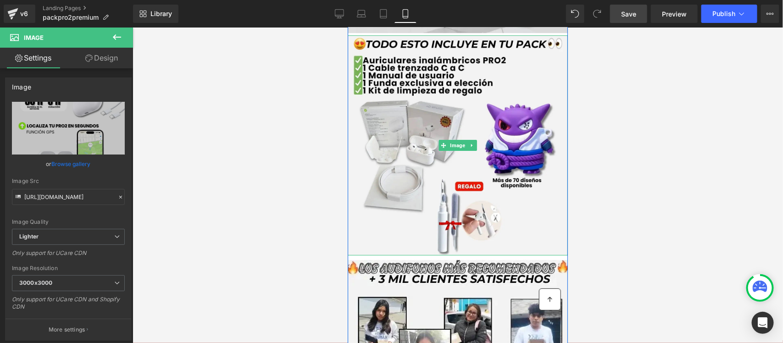
scroll to position [1319, 0]
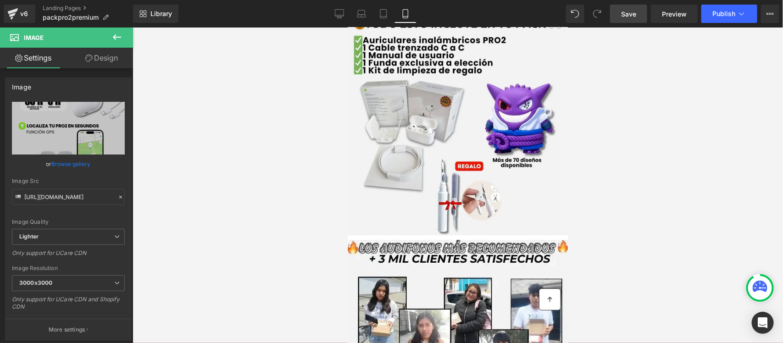
click at [622, 15] on span "Save" at bounding box center [628, 14] width 15 height 10
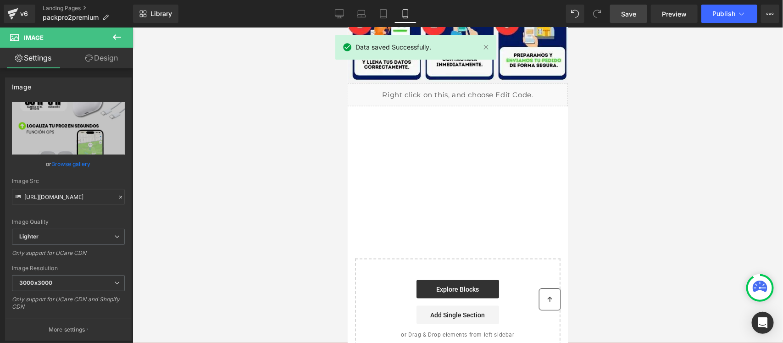
scroll to position [2008, 0]
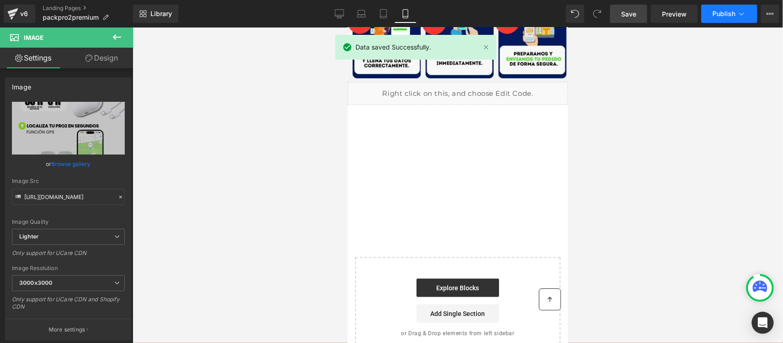
click at [712, 20] on button "Publish" at bounding box center [730, 14] width 56 height 18
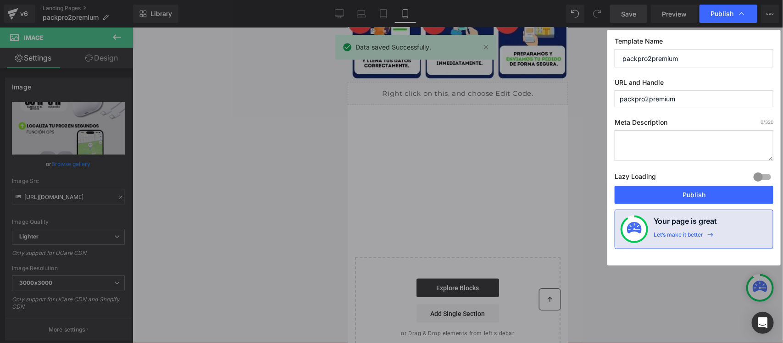
click at [643, 180] on label "Lazy Loading Build" at bounding box center [635, 178] width 41 height 15
click at [641, 193] on button "Publish" at bounding box center [694, 195] width 159 height 18
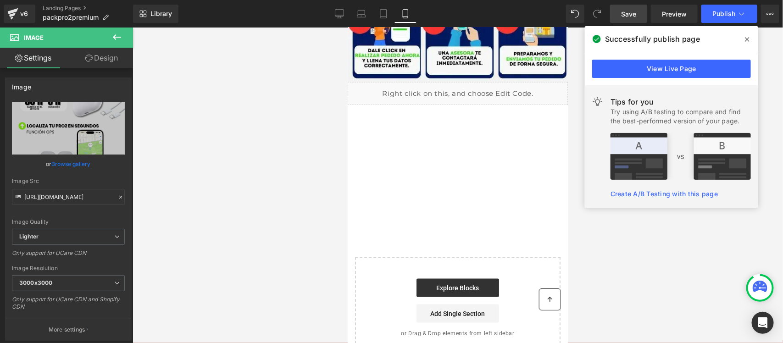
click at [259, 190] on div at bounding box center [458, 186] width 651 height 316
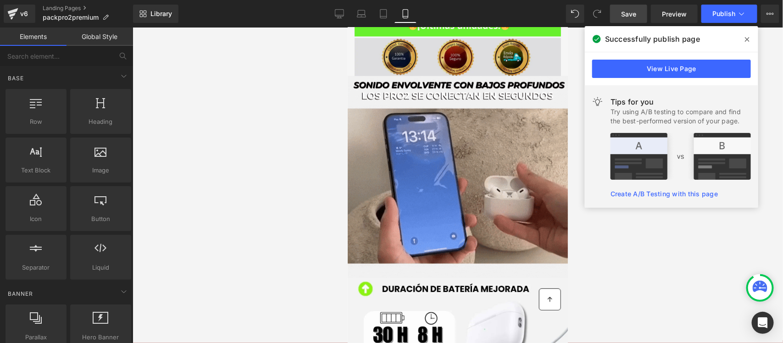
scroll to position [229, 0]
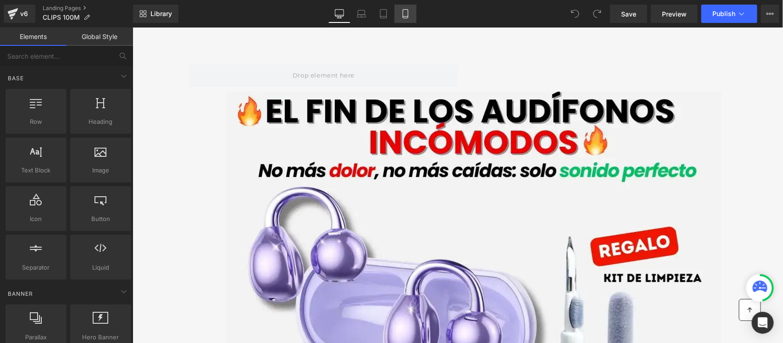
click at [403, 17] on icon at bounding box center [405, 17] width 5 height 0
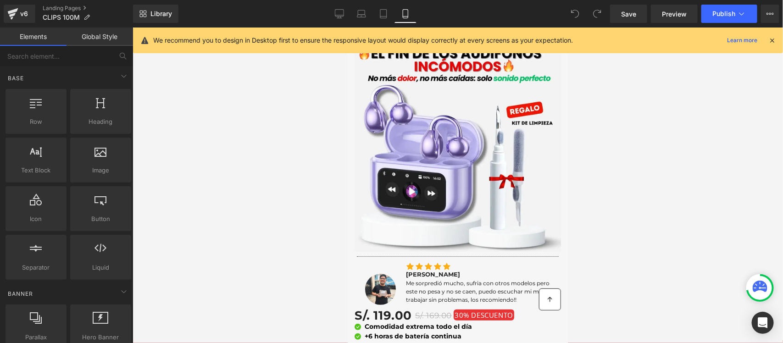
click at [774, 36] on icon at bounding box center [772, 40] width 8 height 8
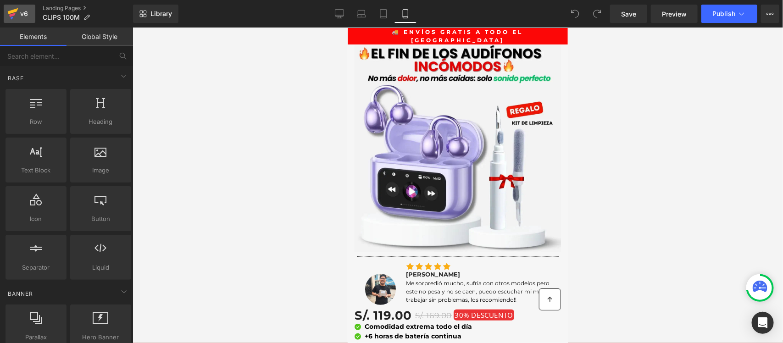
click at [15, 9] on icon at bounding box center [13, 11] width 11 height 6
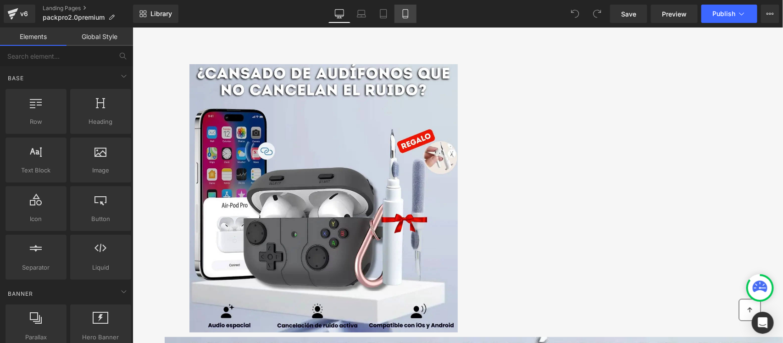
click at [402, 12] on icon at bounding box center [405, 13] width 9 height 9
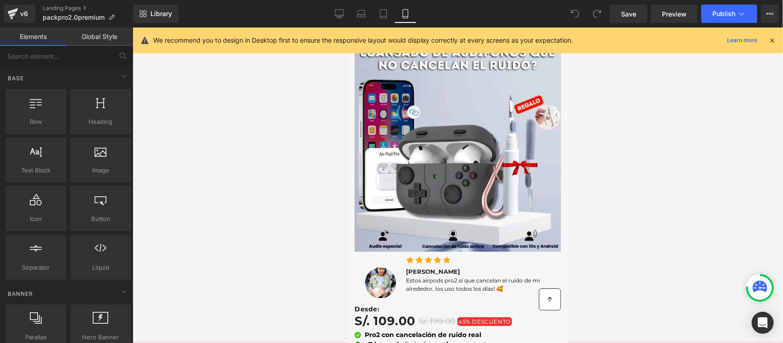
click at [767, 40] on div "We recommend you to design in Desktop first to ensure the responsive layout wou…" at bounding box center [460, 40] width 615 height 11
click at [773, 36] on icon at bounding box center [772, 40] width 8 height 8
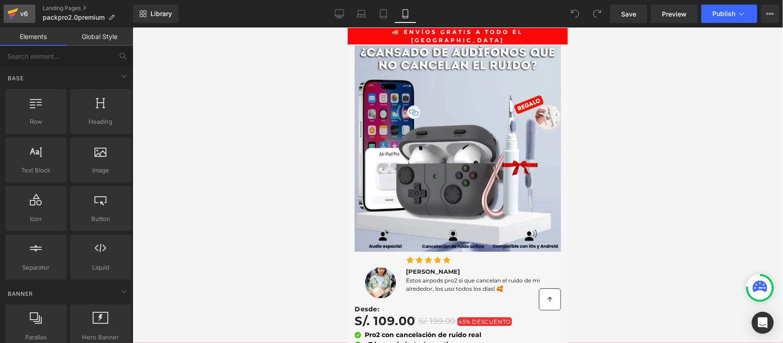
click at [17, 11] on icon at bounding box center [12, 13] width 11 height 23
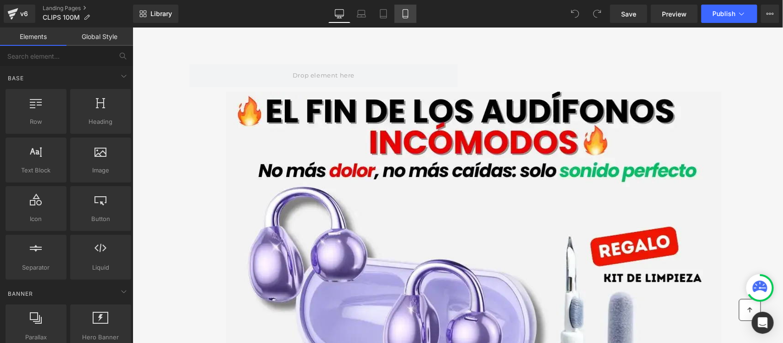
click at [409, 17] on icon at bounding box center [405, 13] width 9 height 9
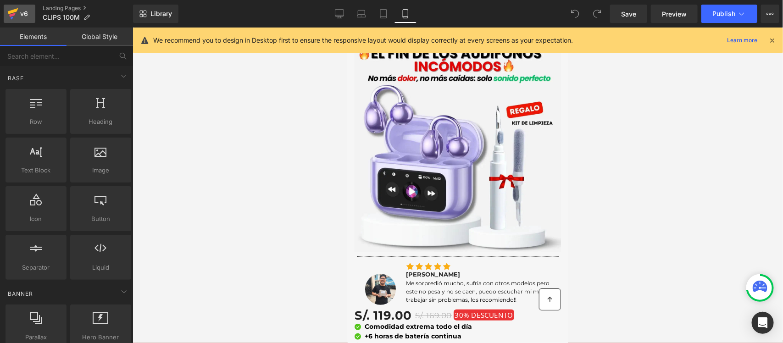
click at [7, 20] on link "v6" at bounding box center [20, 14] width 32 height 18
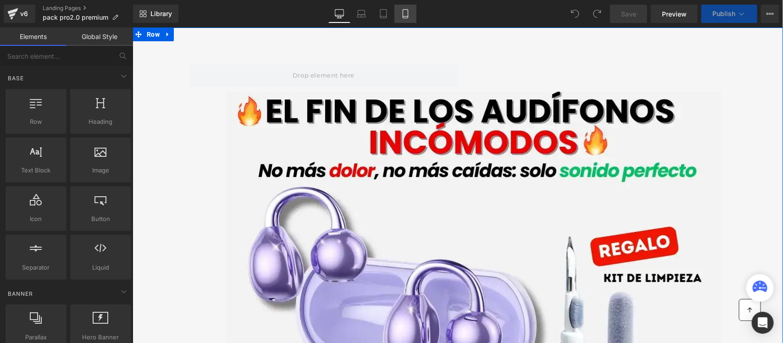
click at [401, 22] on link "Mobile" at bounding box center [406, 14] width 22 height 18
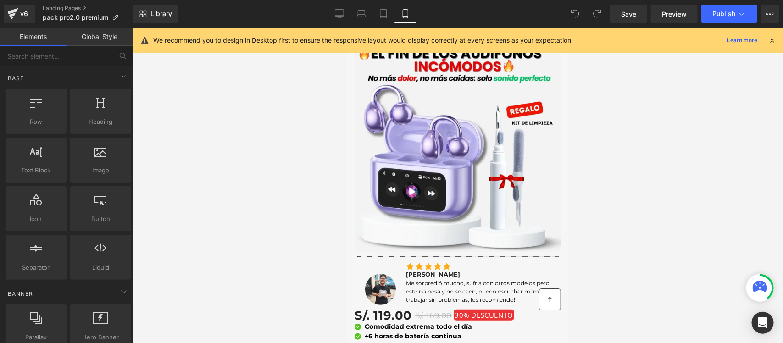
click at [406, 13] on icon at bounding box center [405, 13] width 9 height 9
click at [768, 39] on icon at bounding box center [772, 40] width 8 height 8
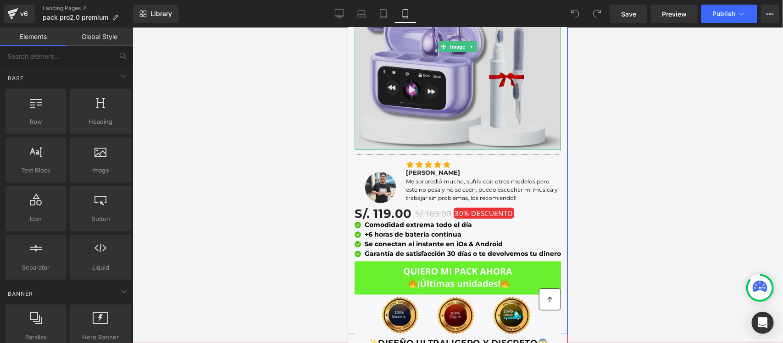
scroll to position [115, 0]
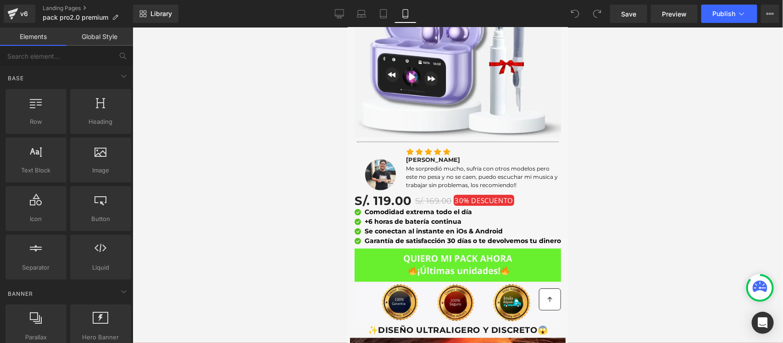
click at [347, 27] on div at bounding box center [347, 27] width 0 height 0
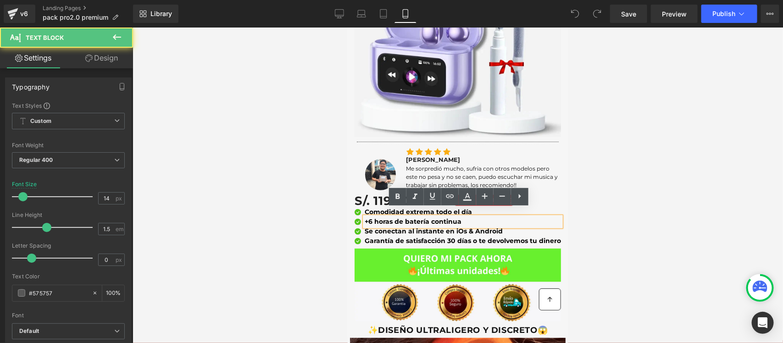
click at [408, 207] on b "Comodidad extrema todo el día" at bounding box center [417, 211] width 107 height 8
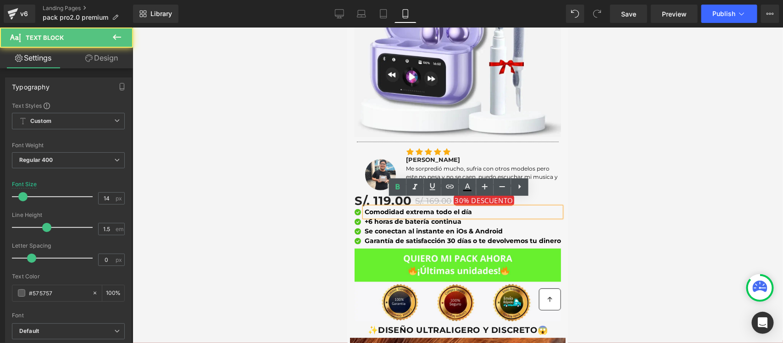
drag, startPoint x: 469, startPoint y: 204, endPoint x: 357, endPoint y: 202, distance: 111.5
click at [364, 207] on div "Comodidad extrema todo el día" at bounding box center [462, 212] width 196 height 10
drag, startPoint x: 472, startPoint y: 201, endPoint x: 362, endPoint y: 202, distance: 110.6
click at [364, 207] on p "Comodidad extrema todo el día" at bounding box center [462, 212] width 196 height 10
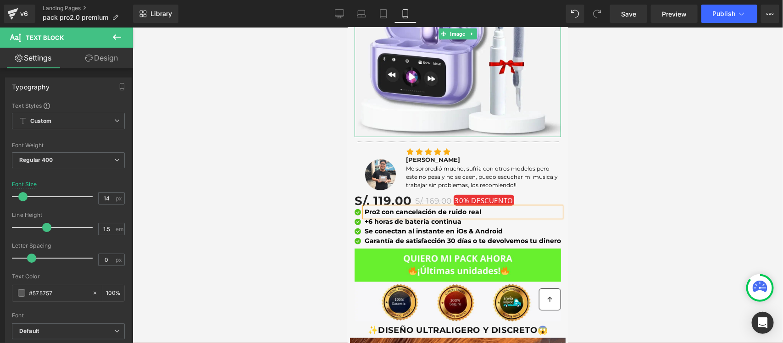
click at [693, 86] on div at bounding box center [458, 186] width 651 height 316
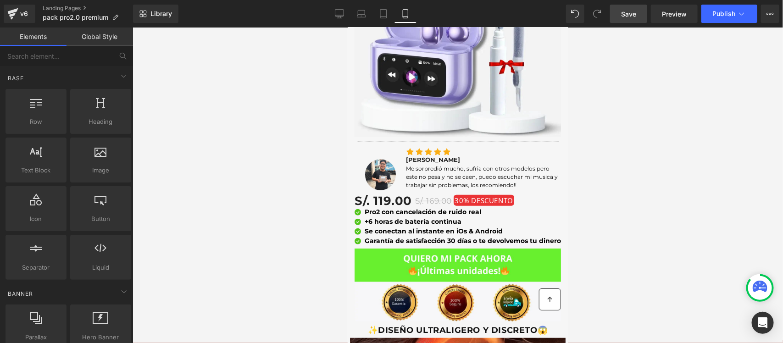
click at [619, 10] on link "Save" at bounding box center [628, 14] width 37 height 18
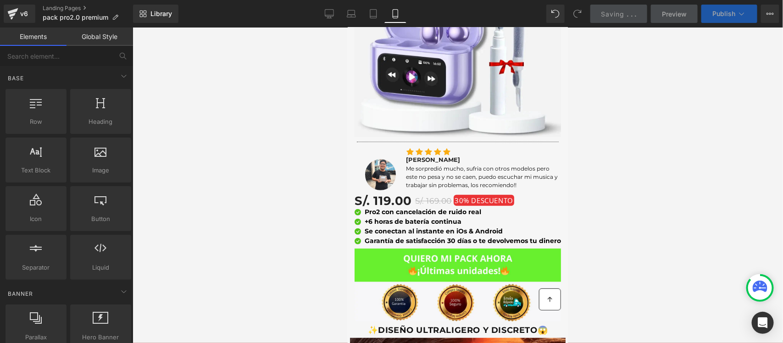
click at [710, 15] on button "Publish" at bounding box center [730, 14] width 56 height 18
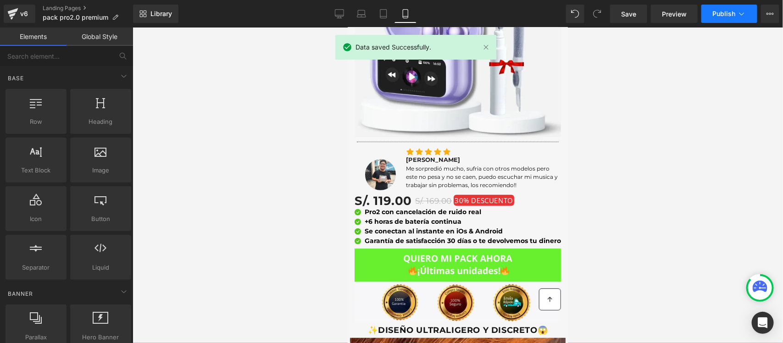
click at [715, 6] on button "Publish" at bounding box center [730, 14] width 56 height 18
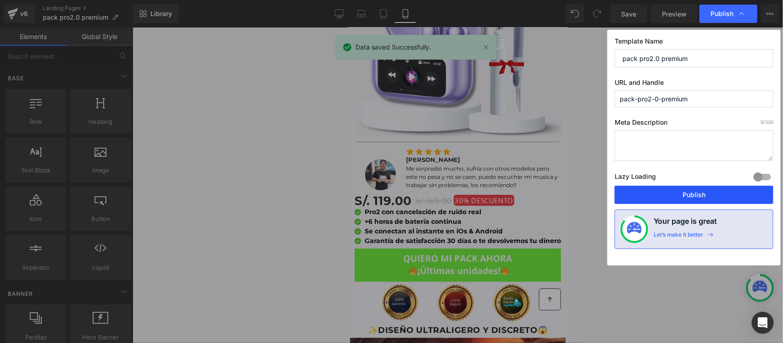
click at [686, 197] on button "Publish" at bounding box center [694, 195] width 159 height 18
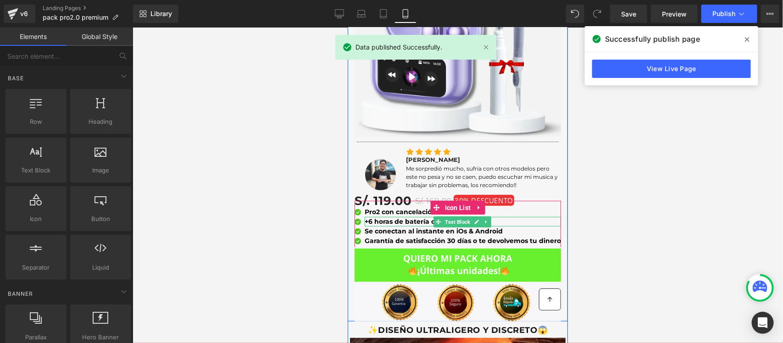
click at [366, 217] on strong "+6 horas de batería continua" at bounding box center [412, 221] width 97 height 8
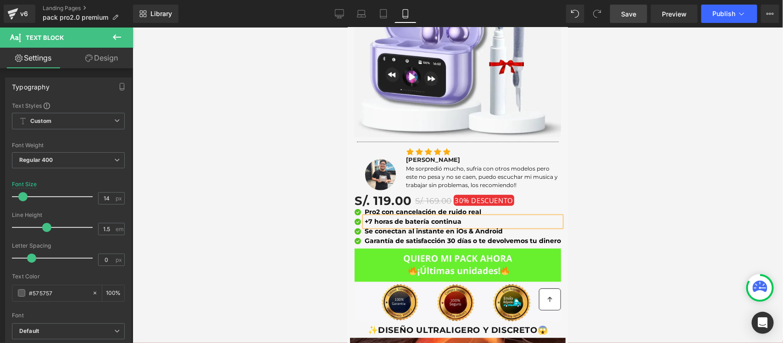
click at [627, 11] on span "Save" at bounding box center [628, 14] width 15 height 10
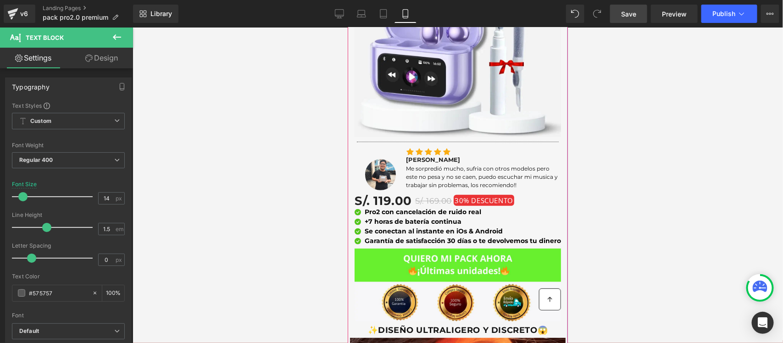
click at [427, 168] on font "Me sorpredió mucho, sufria con otros modelos pero este no pesa y no se caen, pu…" at bounding box center [482, 176] width 152 height 23
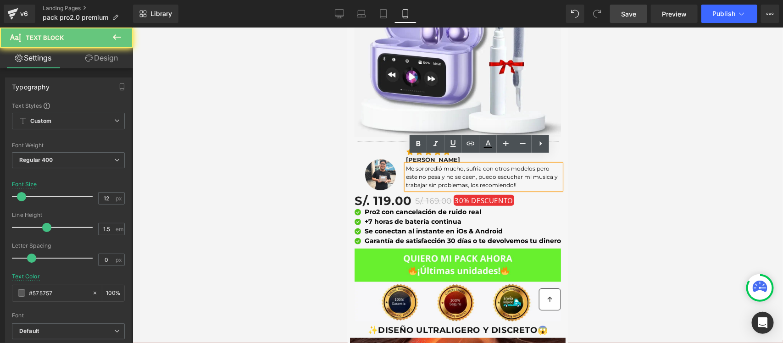
click at [427, 168] on font "Me sorpredió mucho, sufria con otros modelos pero este no pesa y no se caen, pu…" at bounding box center [482, 176] width 152 height 23
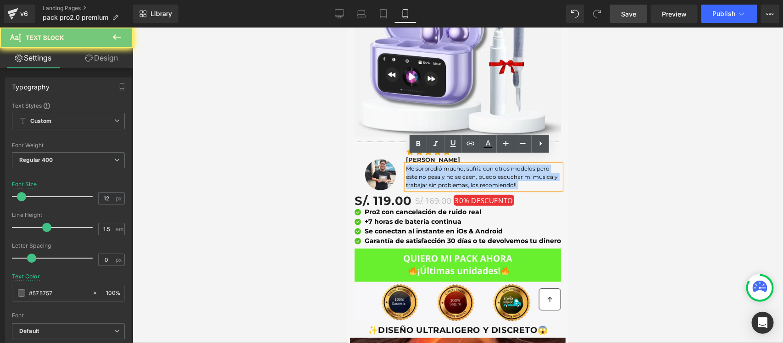
click at [427, 168] on font "Me sorpredió mucho, sufria con otros modelos pero este no pesa y no se caen, pu…" at bounding box center [482, 176] width 152 height 23
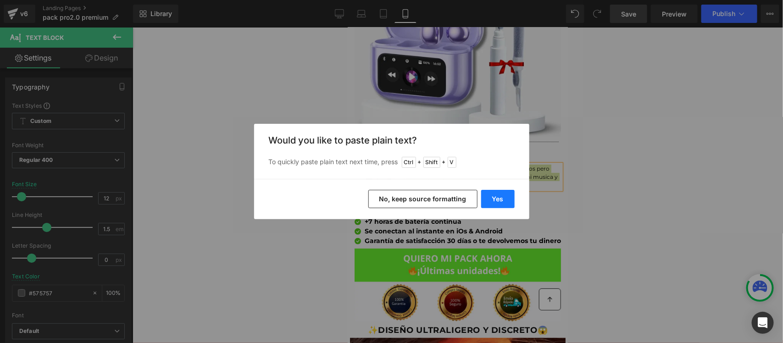
click at [490, 196] on button "Yes" at bounding box center [498, 199] width 34 height 18
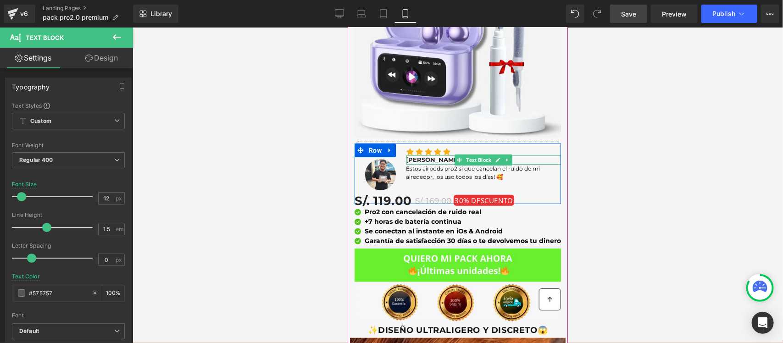
click at [423, 155] on p "Ricardo M." at bounding box center [483, 159] width 155 height 9
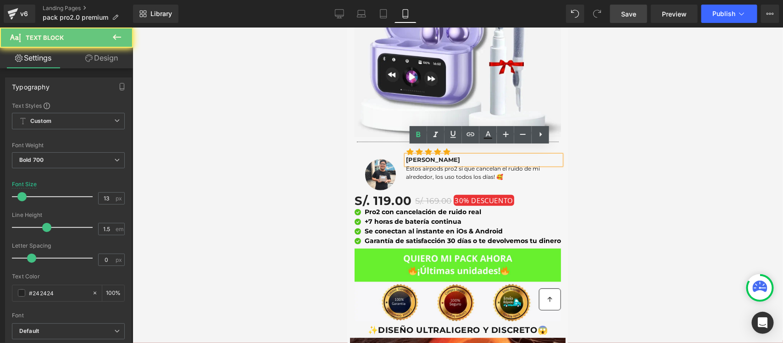
click at [423, 155] on p "Ricardo M." at bounding box center [483, 159] width 155 height 9
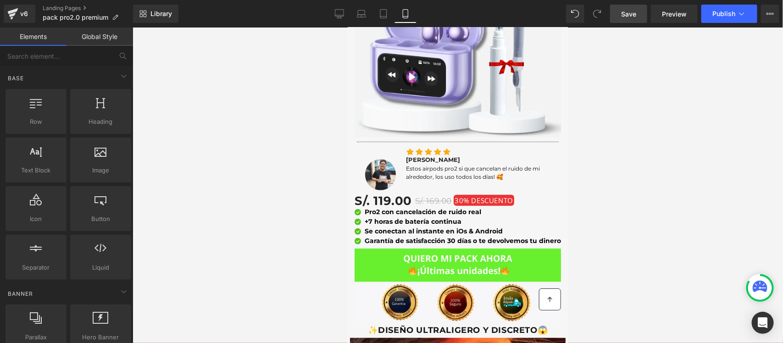
click at [597, 113] on div at bounding box center [458, 186] width 651 height 316
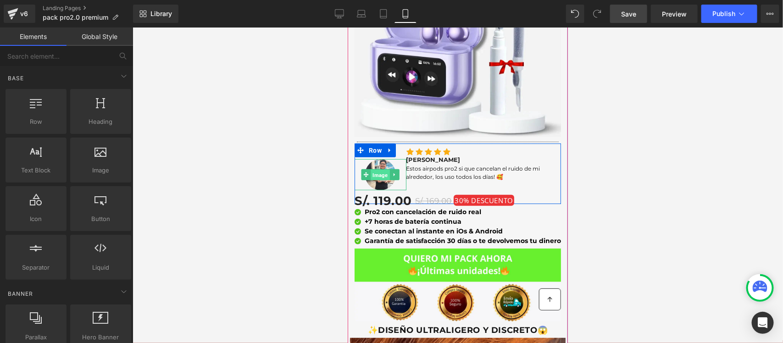
click at [371, 169] on span "Image" at bounding box center [380, 174] width 19 height 11
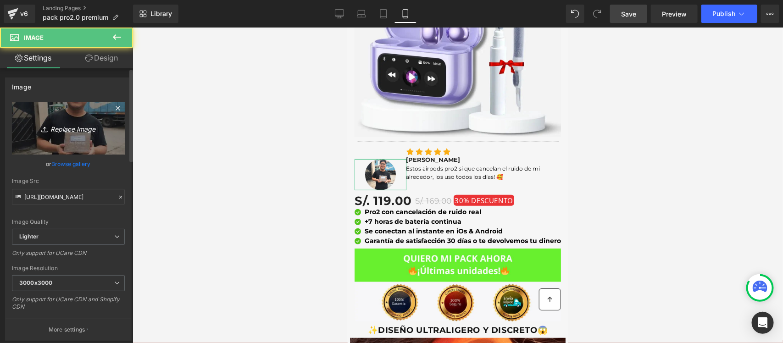
click at [42, 139] on link "Replace Image" at bounding box center [68, 128] width 113 height 53
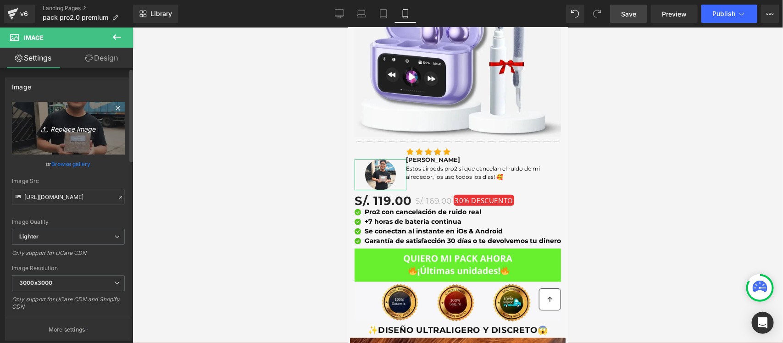
type input "C:\fakepath\540x540 (412 x 412 px).webp"
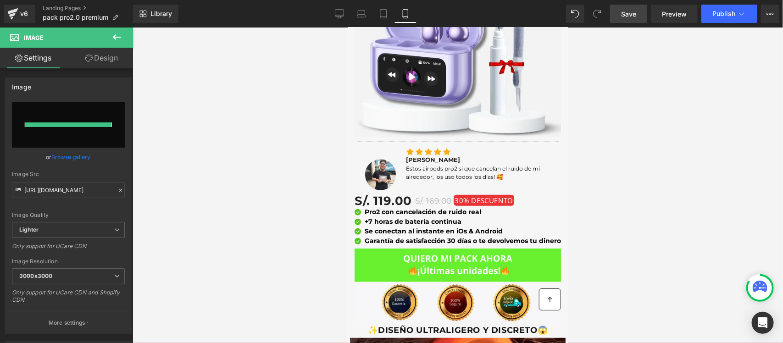
type input "https://ucarecdn.com/493877f0-27b5-4f57-a7d6-fd4f8ea27603/-/format/auto/-/previ…"
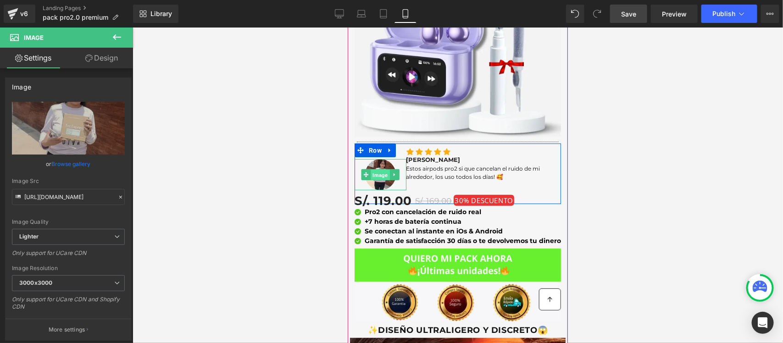
click at [371, 169] on span "Image" at bounding box center [380, 174] width 19 height 11
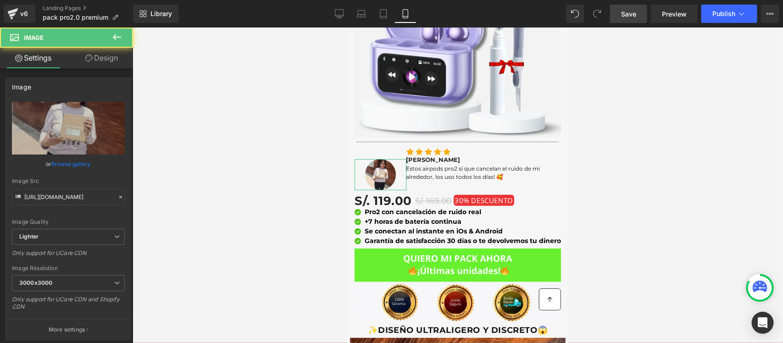
drag, startPoint x: 115, startPoint y: 56, endPoint x: 79, endPoint y: 99, distance: 56.1
click at [115, 56] on link "Design" at bounding box center [101, 58] width 67 height 21
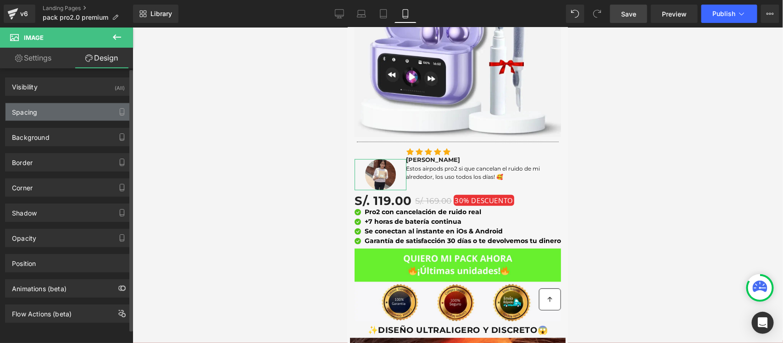
click at [50, 106] on div "Spacing" at bounding box center [69, 111] width 126 height 17
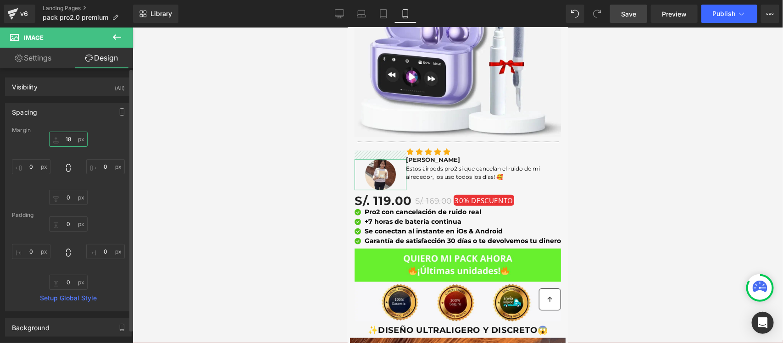
click at [72, 143] on input "18" at bounding box center [68, 139] width 39 height 15
click at [286, 129] on div at bounding box center [458, 186] width 651 height 316
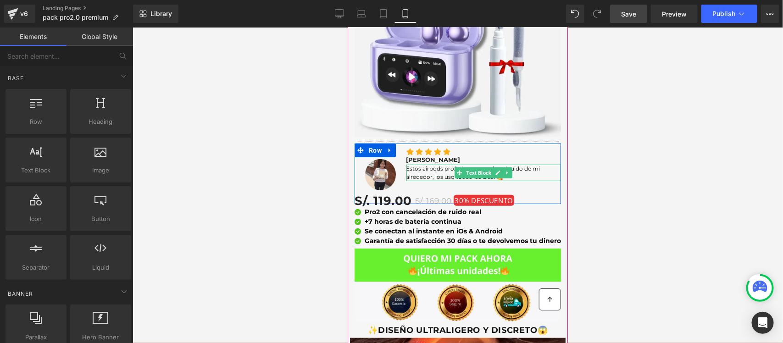
click at [431, 165] on font "Estos airpods pro2 si que cancelan el ruido de mi alrededor, los uso todos los …" at bounding box center [473, 172] width 134 height 15
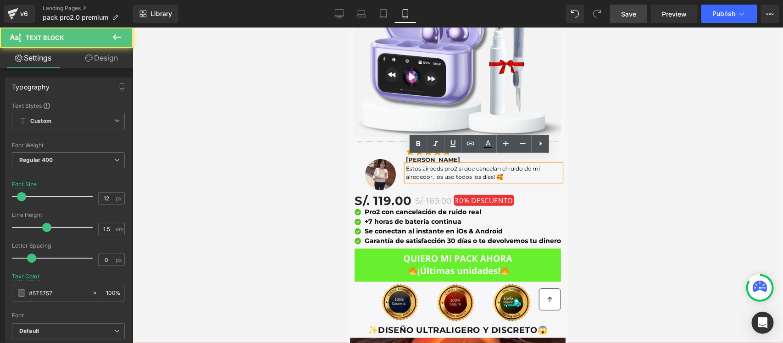
drag, startPoint x: 497, startPoint y: 166, endPoint x: 424, endPoint y: 153, distance: 74.5
click at [424, 164] on div "Estos airpods pro2 si que cancelan el ruido de mi alrededor, los uso todos los …" at bounding box center [483, 172] width 155 height 17
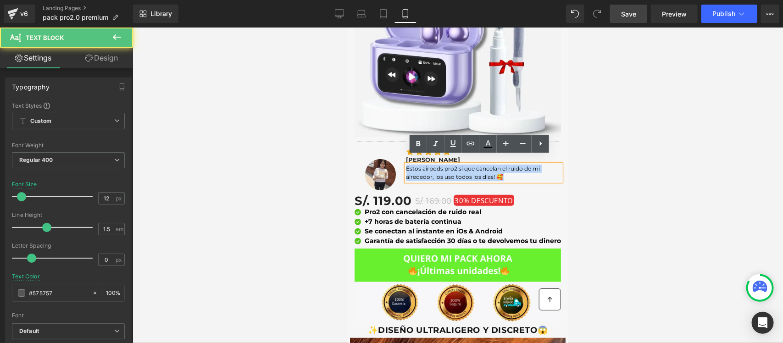
drag, startPoint x: 501, startPoint y: 166, endPoint x: 402, endPoint y: 156, distance: 99.6
click at [406, 164] on p "Estos airpods pro2 si que cancelan el ruido de mi alrededor, los uso todos los …" at bounding box center [483, 172] width 155 height 17
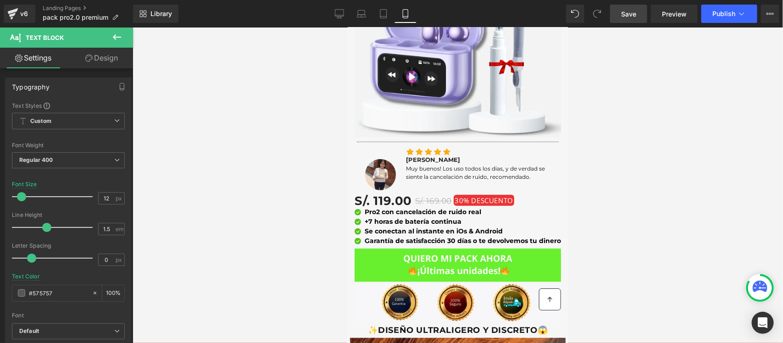
click at [629, 19] on link "Save" at bounding box center [628, 14] width 37 height 18
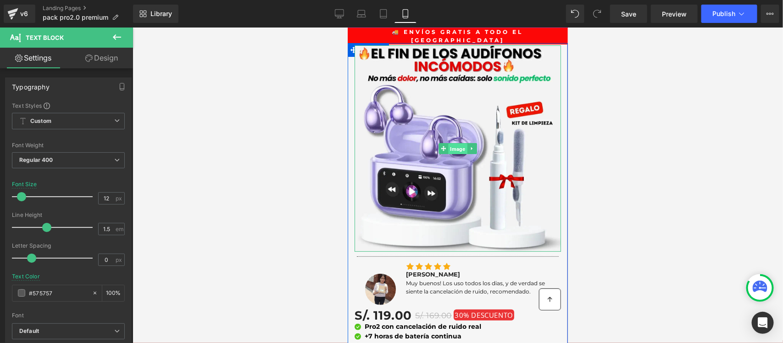
click at [448, 143] on span "Image" at bounding box center [457, 148] width 19 height 11
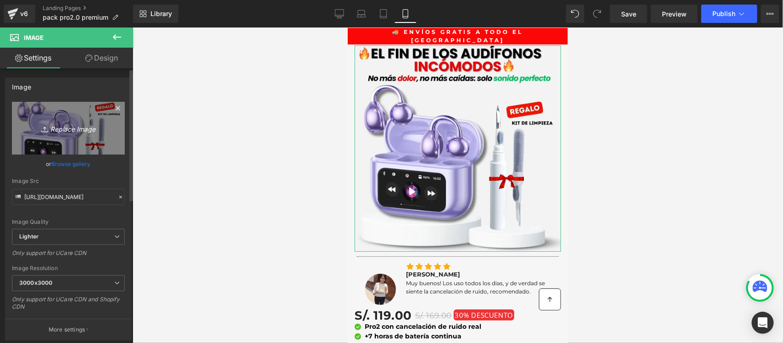
click at [64, 125] on icon "Replace Image" at bounding box center [68, 128] width 73 height 11
type input "C:\fakepath\Copia de Satisfy (540 x 540 px).jpg"
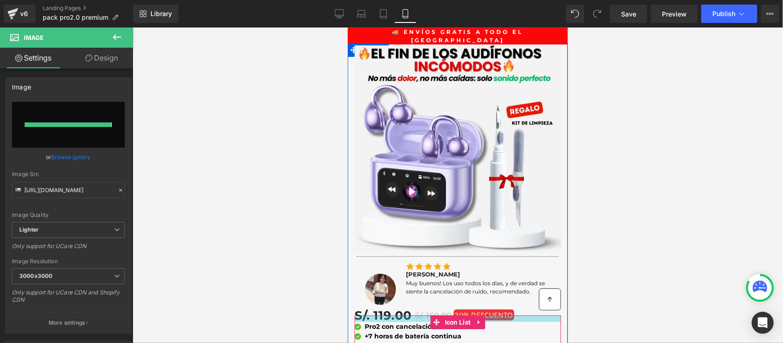
type input "https://ucarecdn.com/2f14c651-c4b0-4338-8143-7fce8cd17cd0/-/format/auto/-/previ…"
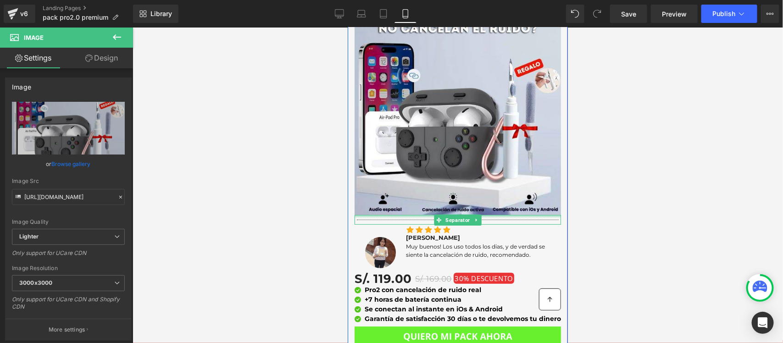
scroll to position [57, 0]
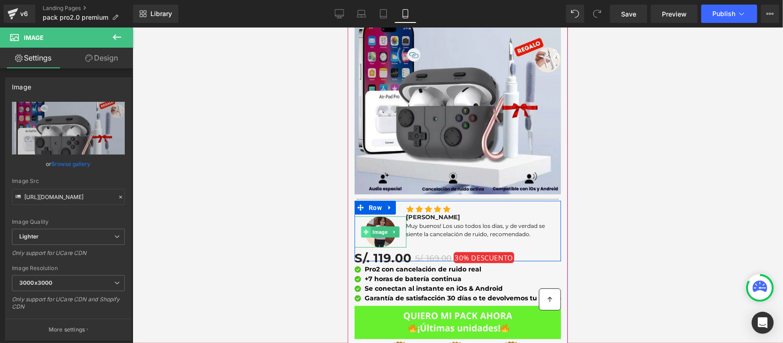
click at [363, 229] on icon at bounding box center [365, 232] width 5 height 6
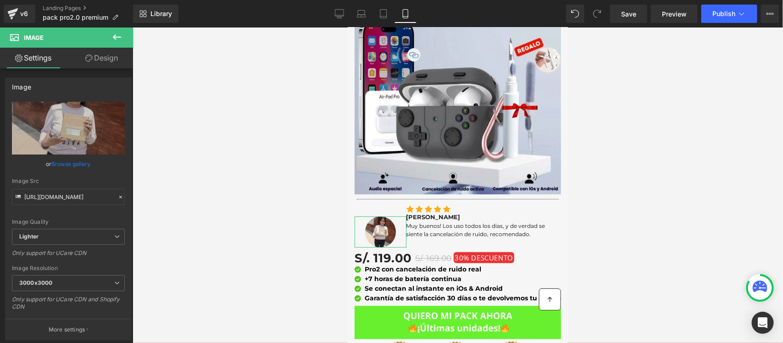
drag, startPoint x: 99, startPoint y: 62, endPoint x: 62, endPoint y: 108, distance: 58.5
click at [99, 62] on link "Design" at bounding box center [101, 58] width 67 height 21
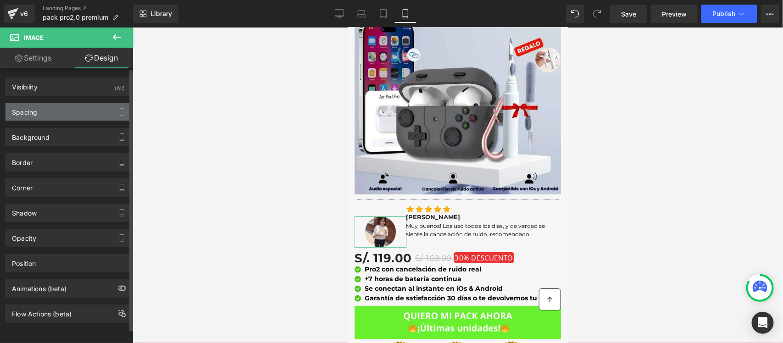
type input "18"
type input "0"
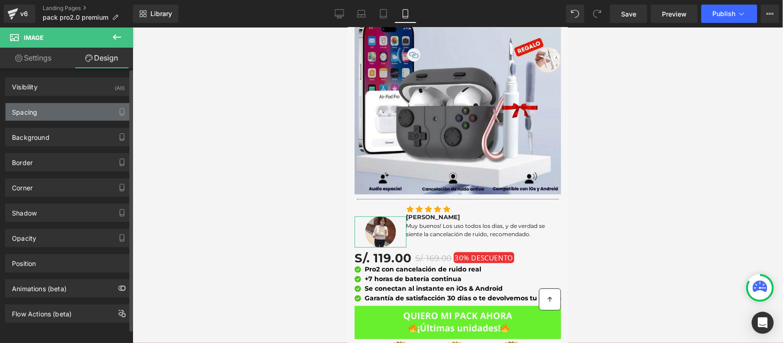
type input "0"
click at [62, 108] on div "Spacing" at bounding box center [69, 111] width 126 height 17
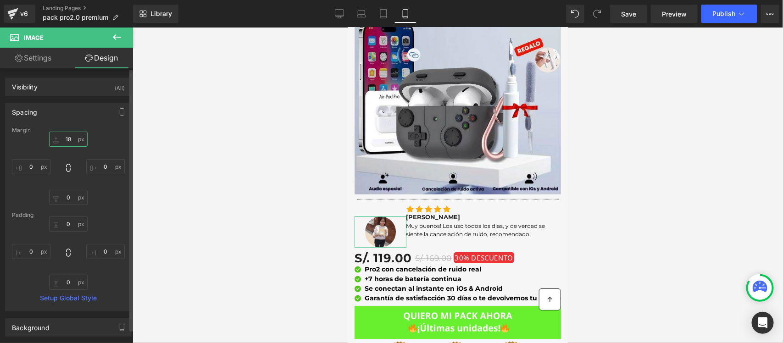
click at [63, 141] on input "18" at bounding box center [68, 139] width 39 height 15
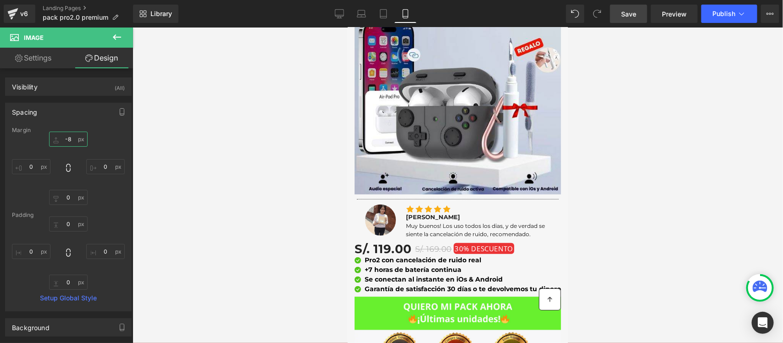
type input "-8"
drag, startPoint x: 615, startPoint y: 8, endPoint x: 211, endPoint y: 129, distance: 422.0
click at [615, 8] on link "Save" at bounding box center [628, 14] width 37 height 18
click at [105, 34] on button at bounding box center [117, 38] width 32 height 20
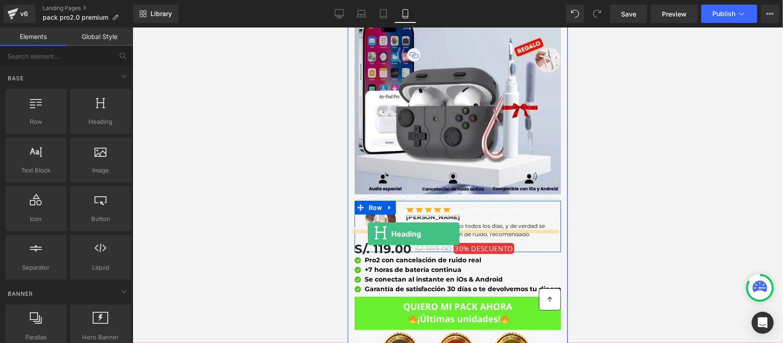
drag, startPoint x: 444, startPoint y: 140, endPoint x: 368, endPoint y: 234, distance: 121.0
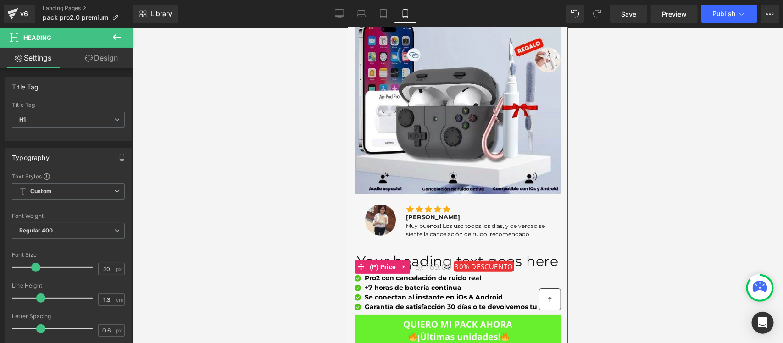
click at [529, 256] on div "S/. 119.00 S/. 169.00 30% DESCUENTO" at bounding box center [457, 267] width 207 height 22
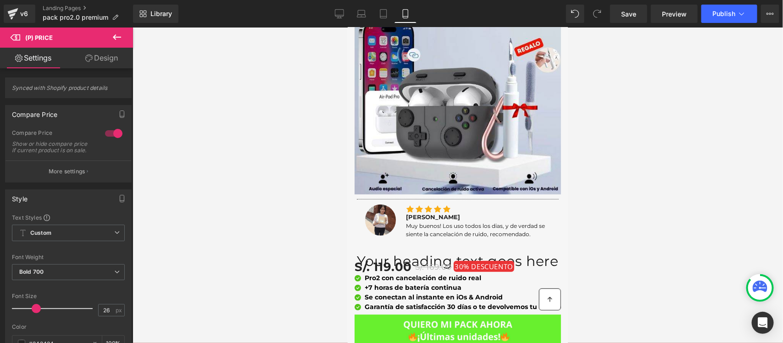
click at [111, 42] on button at bounding box center [117, 38] width 32 height 20
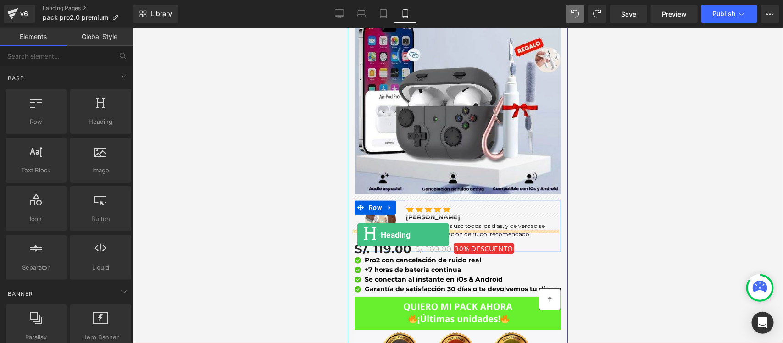
drag, startPoint x: 465, startPoint y: 144, endPoint x: 357, endPoint y: 235, distance: 140.7
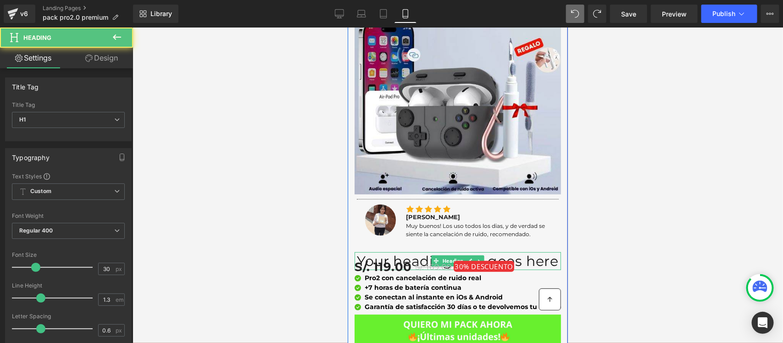
click at [357, 252] on h1 "Your heading text goes here" at bounding box center [457, 261] width 207 height 18
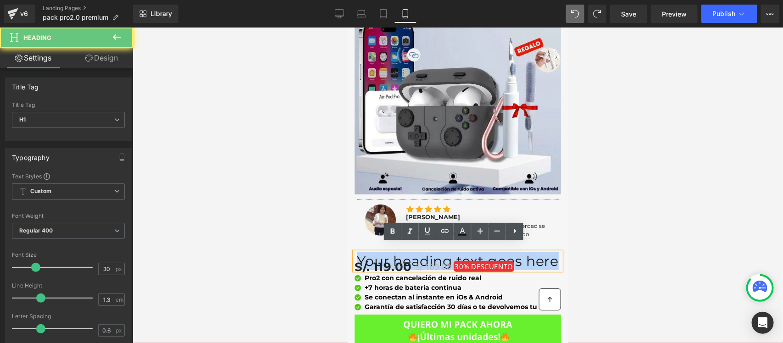
click at [357, 252] on h1 "Your heading text goes here" at bounding box center [457, 261] width 207 height 18
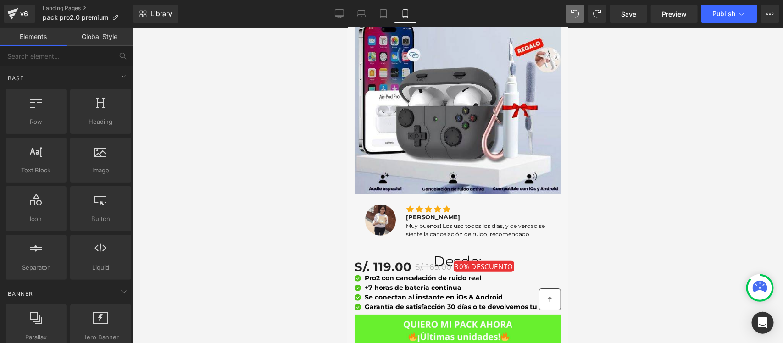
click at [304, 245] on div at bounding box center [458, 186] width 651 height 316
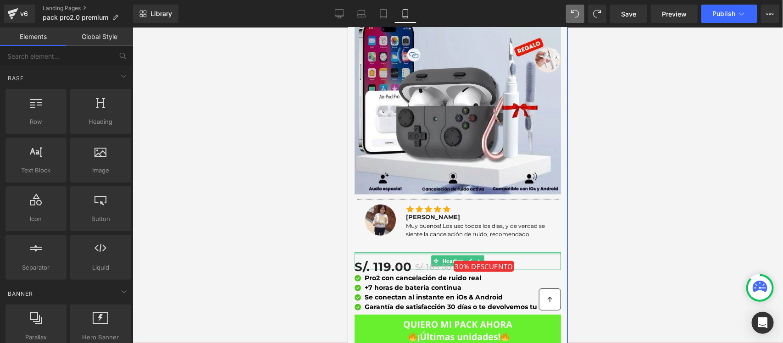
click at [399, 252] on div at bounding box center [457, 253] width 207 height 2
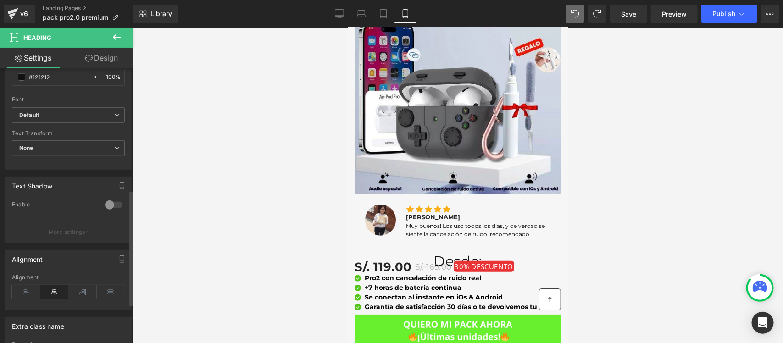
scroll to position [379, 0]
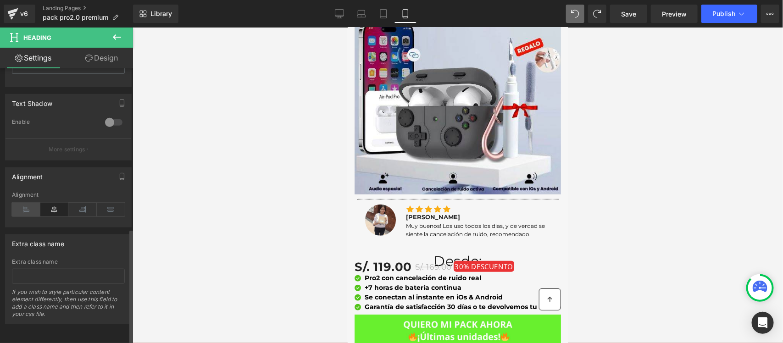
click at [22, 208] on icon at bounding box center [26, 210] width 28 height 14
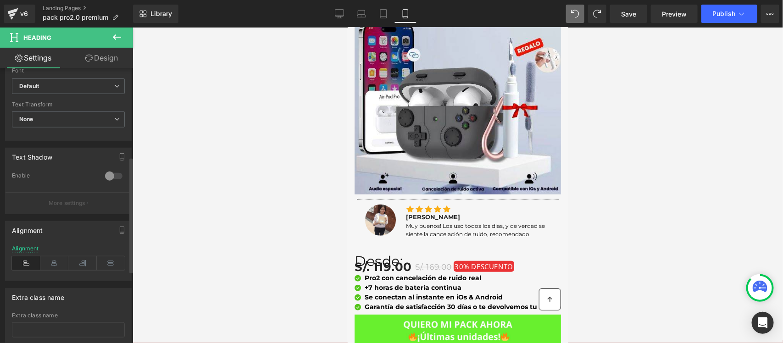
scroll to position [207, 0]
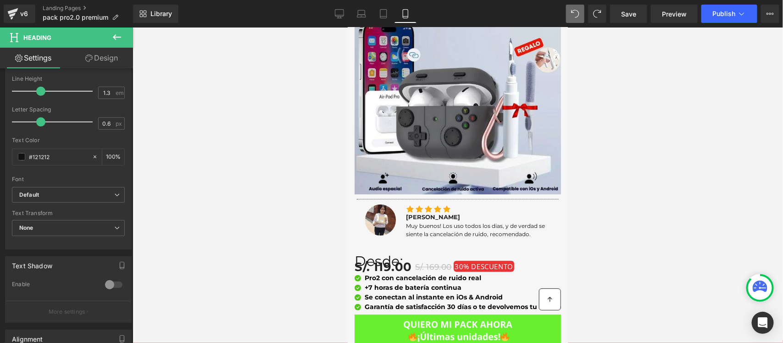
click at [103, 61] on link "Design" at bounding box center [101, 58] width 67 height 21
click at [0, 0] on div "Spacing" at bounding box center [0, 0] width 0 height 0
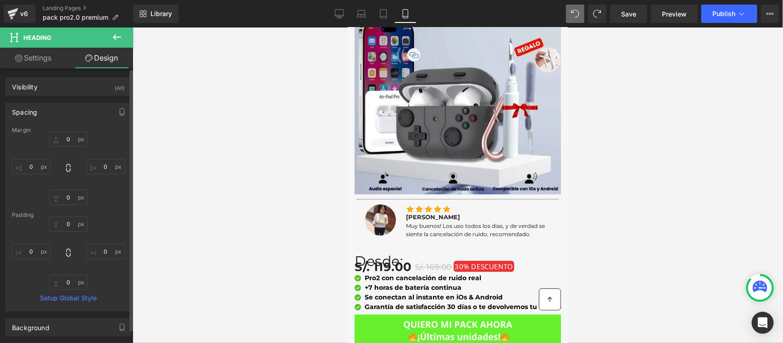
type input "0"
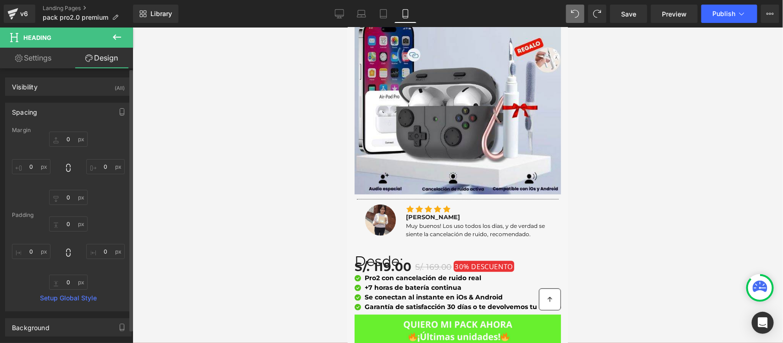
type input "0"
click at [37, 162] on input "0" at bounding box center [31, 166] width 39 height 15
click at [62, 131] on div "Margin" at bounding box center [68, 130] width 113 height 6
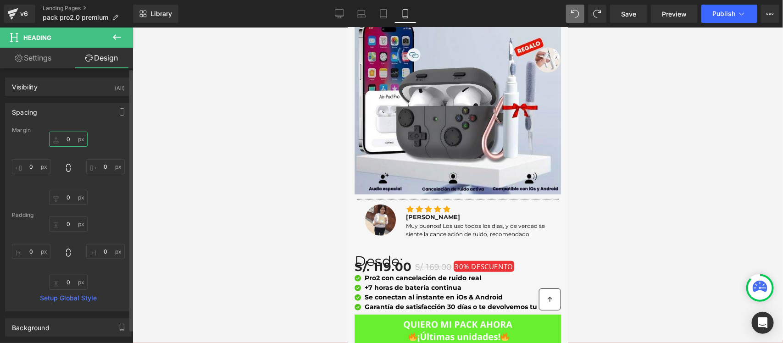
click at [69, 139] on input "0" at bounding box center [68, 139] width 39 height 15
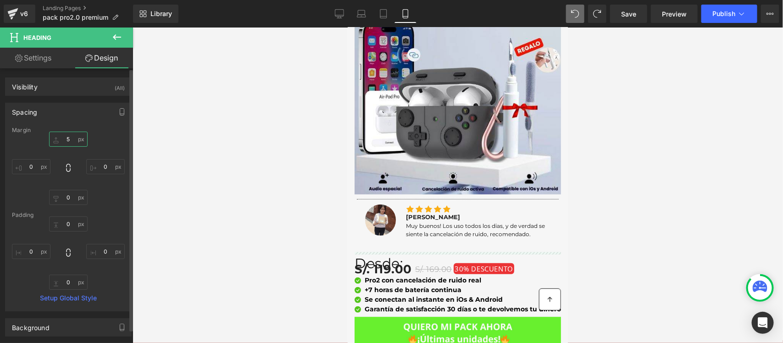
click at [72, 141] on input "5" at bounding box center [68, 139] width 39 height 15
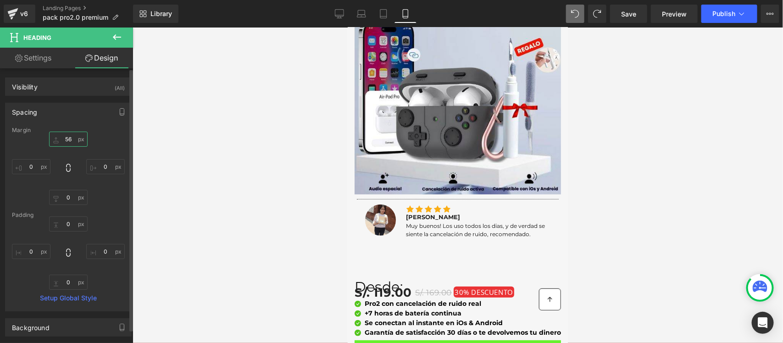
type input "5"
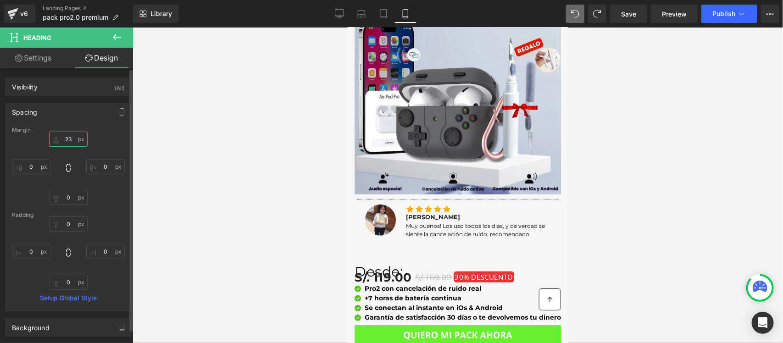
type input "2"
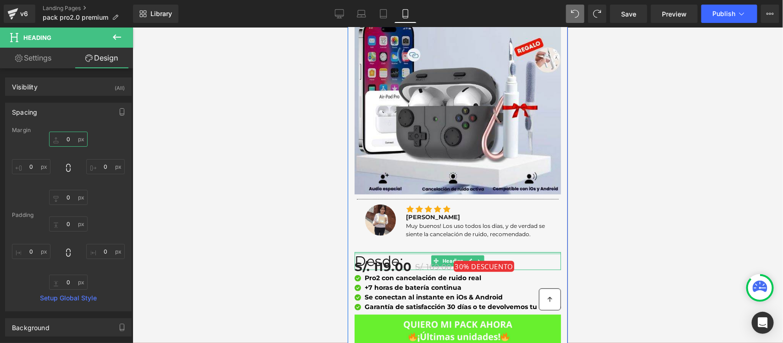
click at [382, 252] on div at bounding box center [457, 253] width 207 height 2
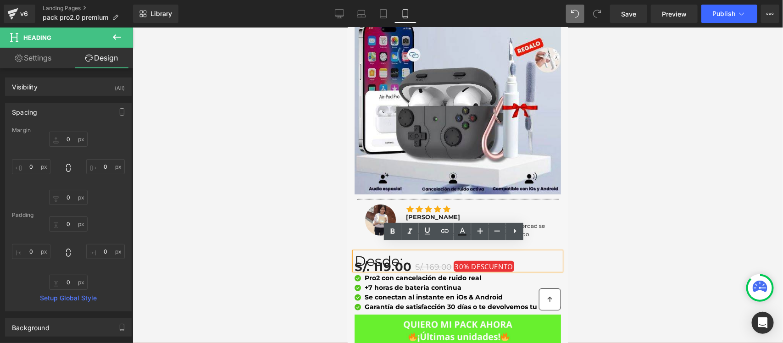
click at [335, 252] on div at bounding box center [458, 186] width 651 height 316
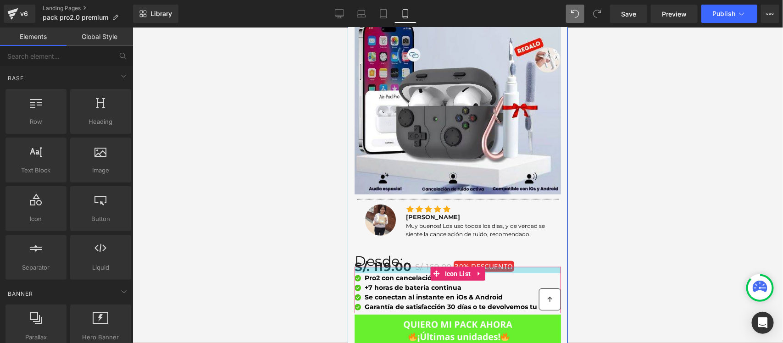
click at [354, 267] on div at bounding box center [457, 270] width 207 height 6
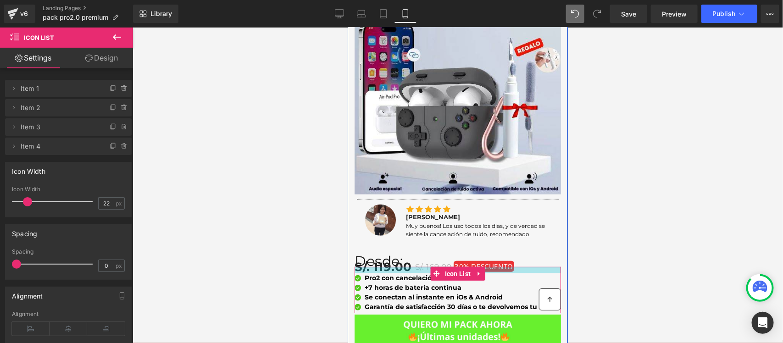
click at [377, 267] on div at bounding box center [457, 270] width 207 height 6
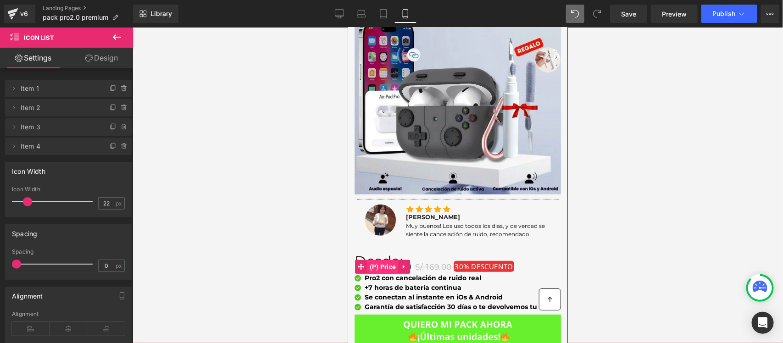
click at [368, 260] on span "(P) Price" at bounding box center [382, 267] width 31 height 14
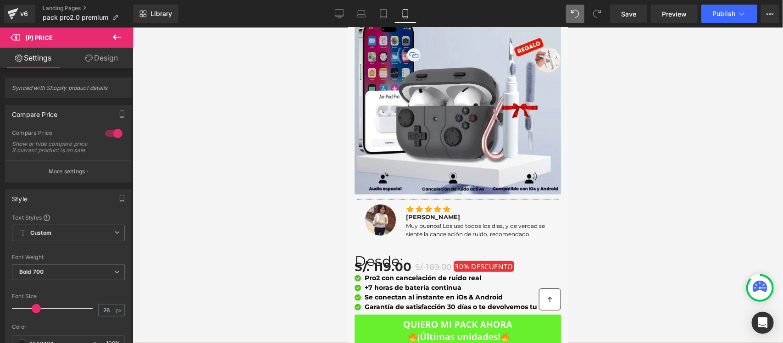
click at [99, 54] on link "Design" at bounding box center [101, 58] width 67 height 21
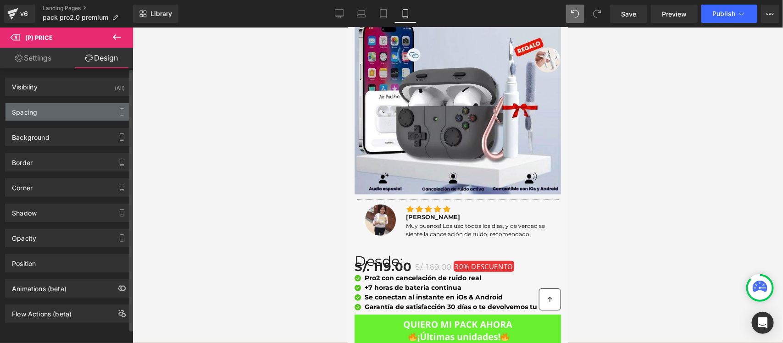
click at [50, 108] on div "Spacing" at bounding box center [69, 111] width 126 height 17
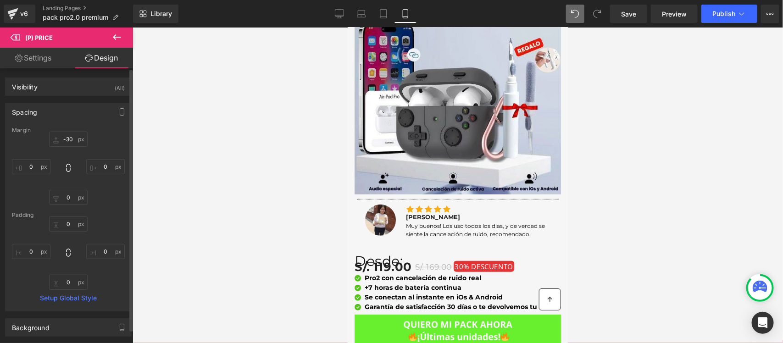
type input "-30"
type input "0"
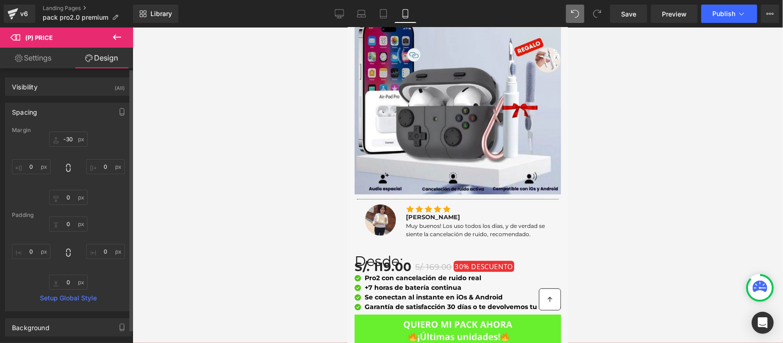
type input "0"
click at [61, 134] on input "-30" at bounding box center [68, 139] width 39 height 15
type input "0"
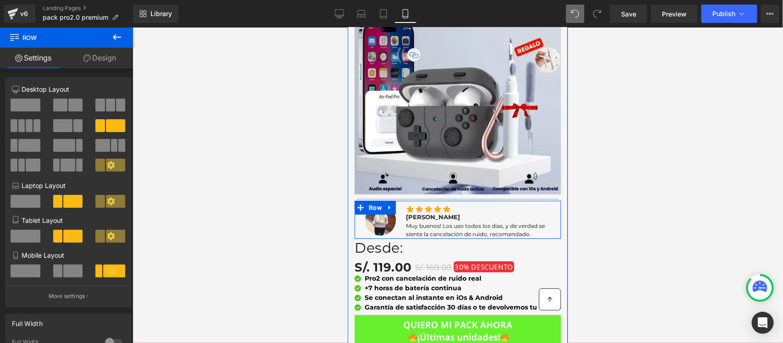
drag, startPoint x: 380, startPoint y: 241, endPoint x: 381, endPoint y: 228, distance: 13.4
click at [381, 228] on div "Image Icon Icon Icon Icon Icon Icon List Hoz Jenny Tarazona Text Block Muy buen…" at bounding box center [457, 220] width 207 height 38
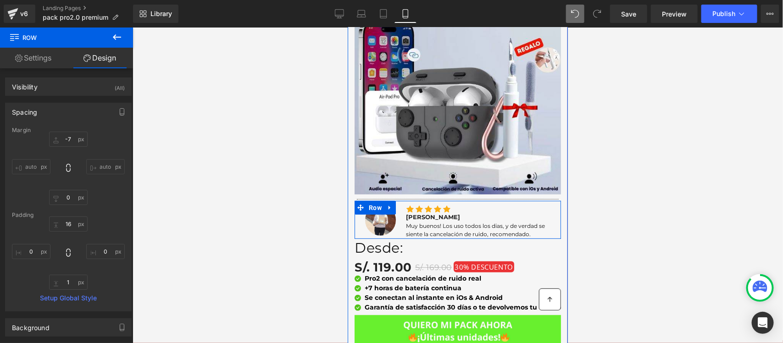
click at [389, 228] on div "Image Icon Icon Icon Icon Icon Icon List Hoz Jenny Tarazona Text Block Muy buen…" at bounding box center [457, 220] width 207 height 38
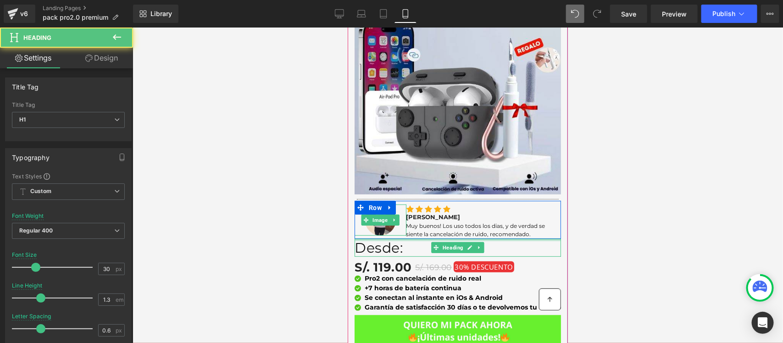
drag, startPoint x: 391, startPoint y: 231, endPoint x: 400, endPoint y: 218, distance: 15.5
click at [400, 218] on div "Image Separator Image Icon Icon Icon Icon Icon Icon List Hoz Jenny Tarazona Tex…" at bounding box center [457, 188] width 207 height 400
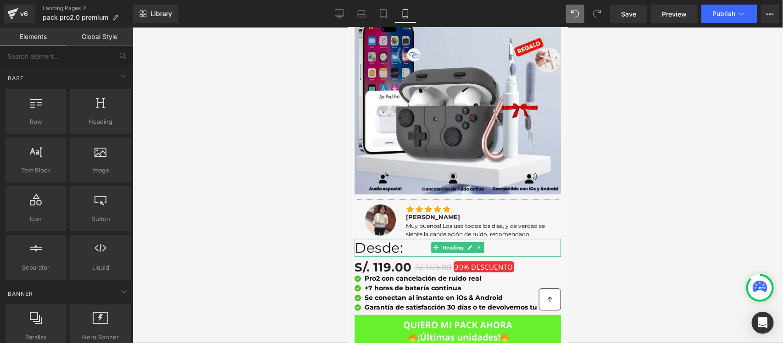
click at [574, 228] on div at bounding box center [458, 186] width 651 height 316
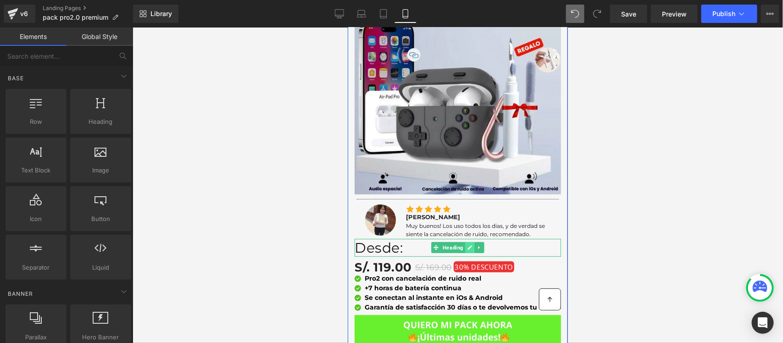
click at [467, 245] on icon at bounding box center [469, 248] width 5 height 6
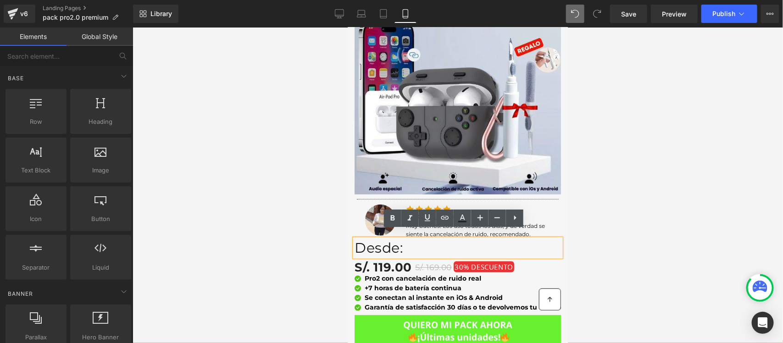
click at [410, 239] on h1 "Desde:" at bounding box center [457, 248] width 207 height 18
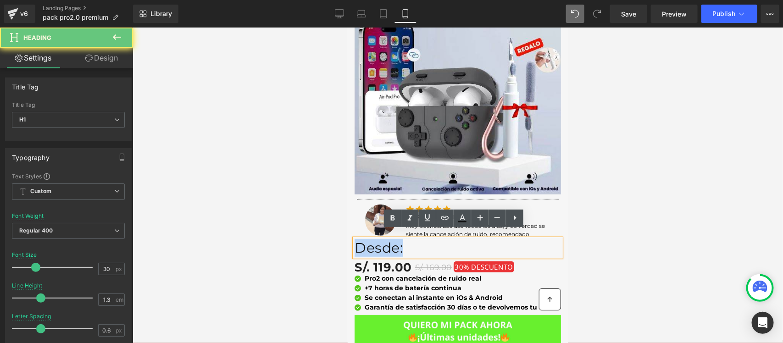
click at [410, 239] on h1 "Desde:" at bounding box center [457, 248] width 207 height 18
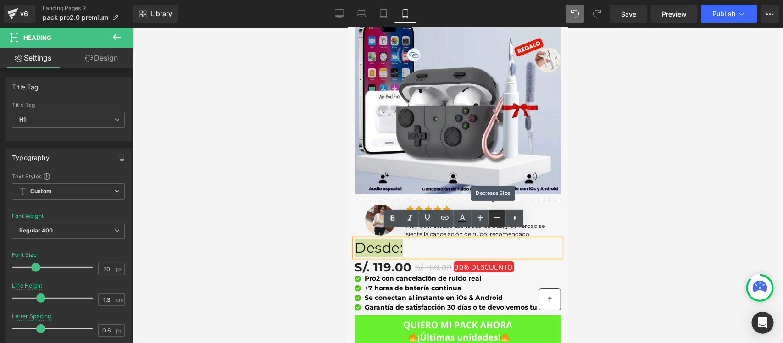
click at [496, 213] on icon at bounding box center [497, 217] width 11 height 11
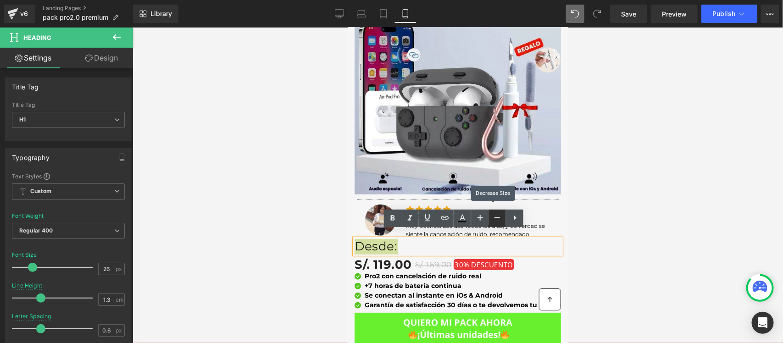
click at [496, 213] on icon at bounding box center [497, 217] width 11 height 11
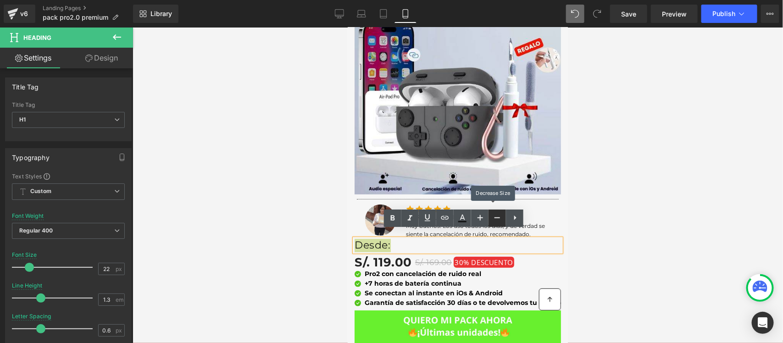
click at [496, 213] on icon at bounding box center [497, 217] width 11 height 11
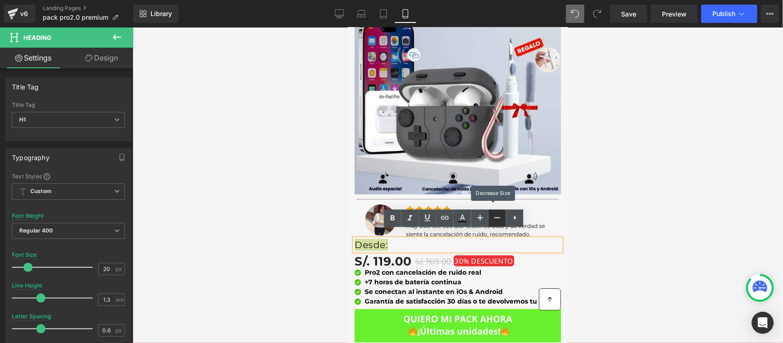
click at [496, 213] on icon at bounding box center [497, 217] width 11 height 11
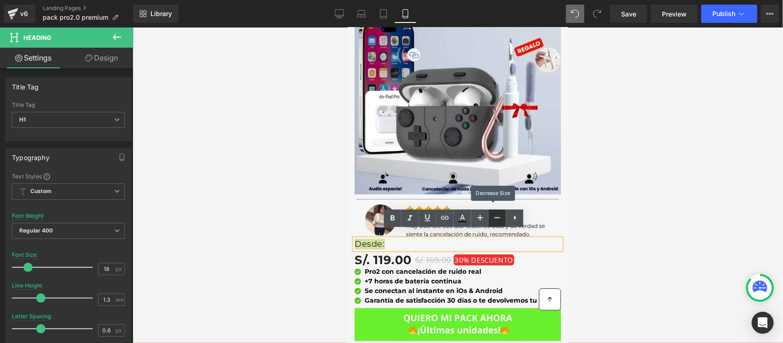
click at [496, 213] on icon at bounding box center [497, 217] width 11 height 11
type input "16"
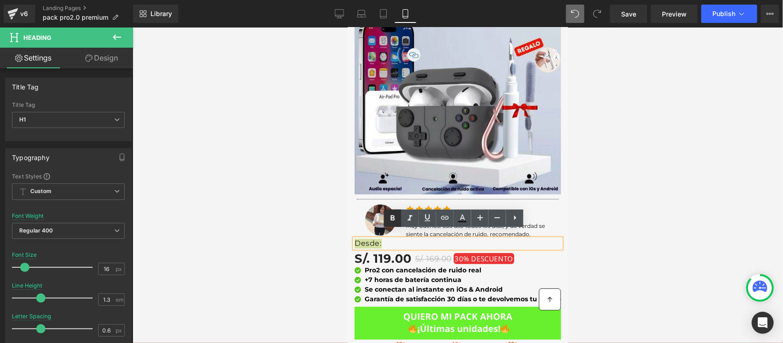
click at [395, 216] on icon at bounding box center [392, 218] width 11 height 11
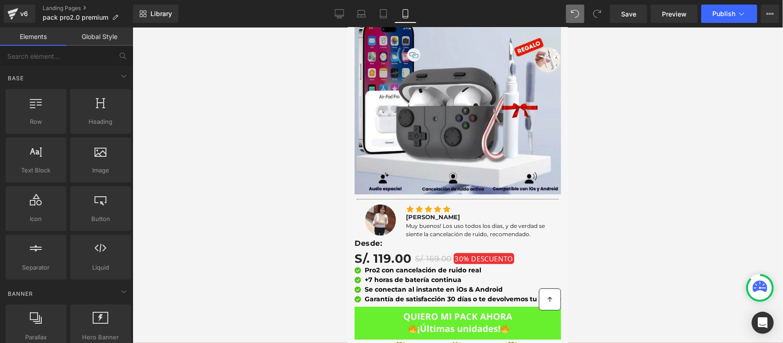
click at [326, 250] on div at bounding box center [458, 186] width 651 height 316
click at [363, 256] on icon at bounding box center [365, 258] width 5 height 5
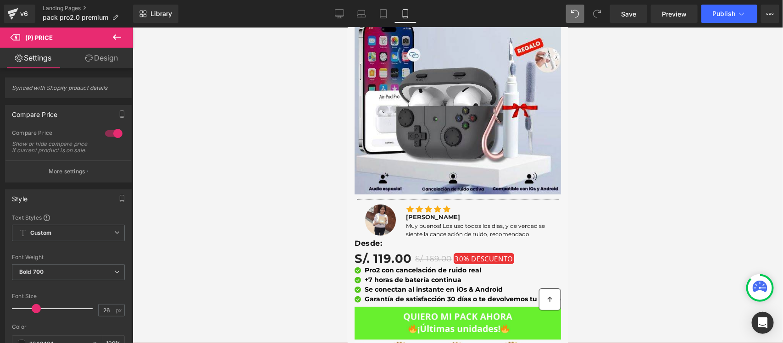
click at [92, 67] on link "Design" at bounding box center [101, 58] width 67 height 21
click at [0, 0] on div "Spacing" at bounding box center [0, 0] width 0 height 0
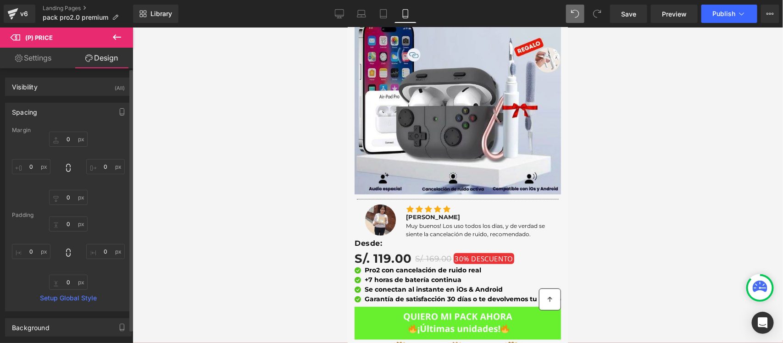
type input "0"
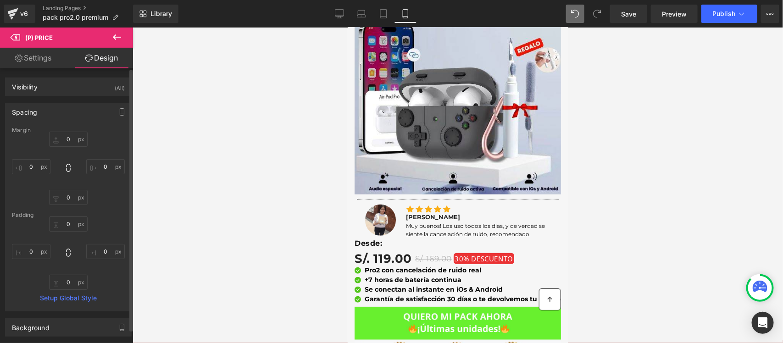
type input "0"
click at [73, 136] on input "0" at bounding box center [68, 139] width 39 height 15
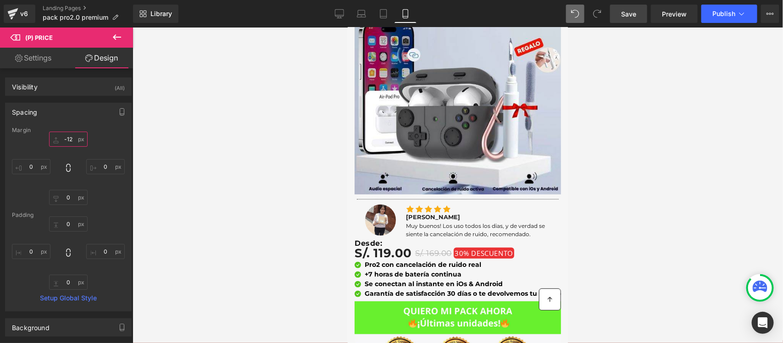
type input "-12"
click at [624, 19] on link "Save" at bounding box center [628, 14] width 37 height 18
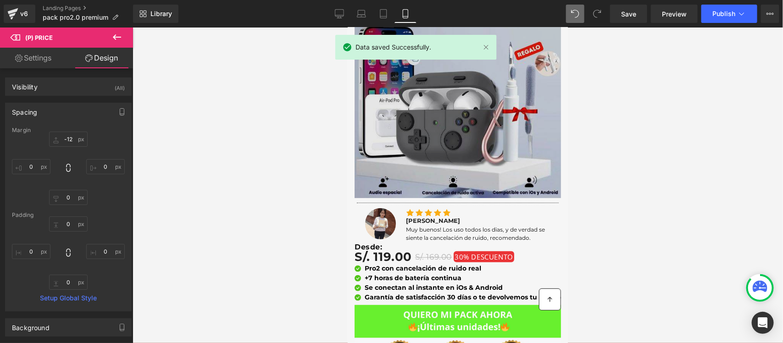
scroll to position [0, 0]
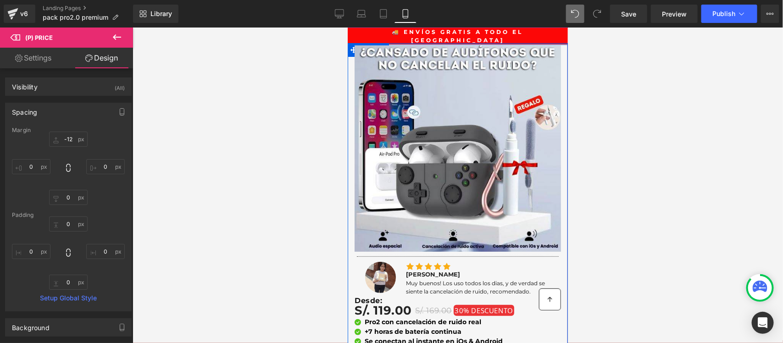
click at [460, 43] on div at bounding box center [457, 44] width 220 height 2
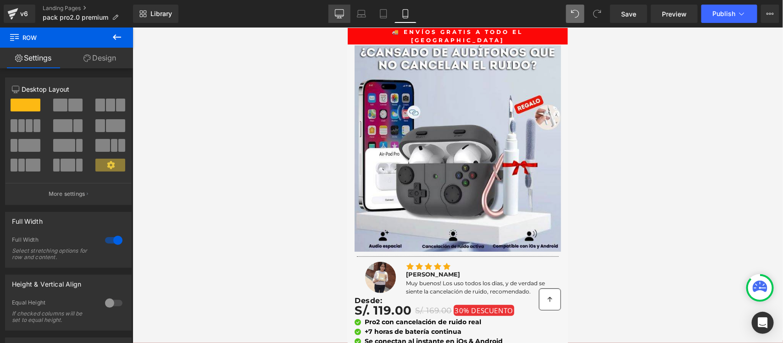
click at [347, 12] on link "Desktop" at bounding box center [340, 14] width 22 height 18
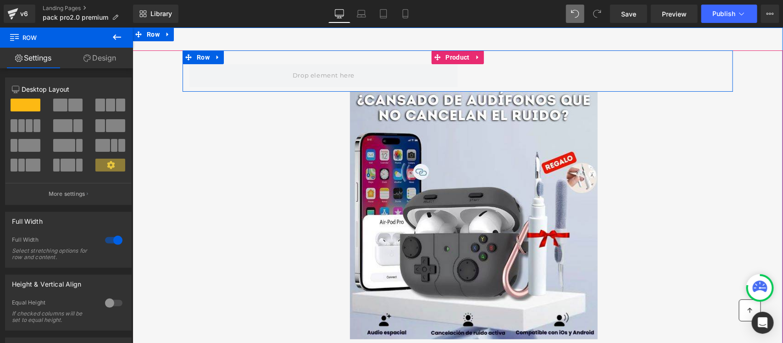
click at [449, 54] on div "Row 🚚 ENVÍOS GRATIS A TODO EL PERÚ Text Block Row Row" at bounding box center [457, 70] width 551 height 41
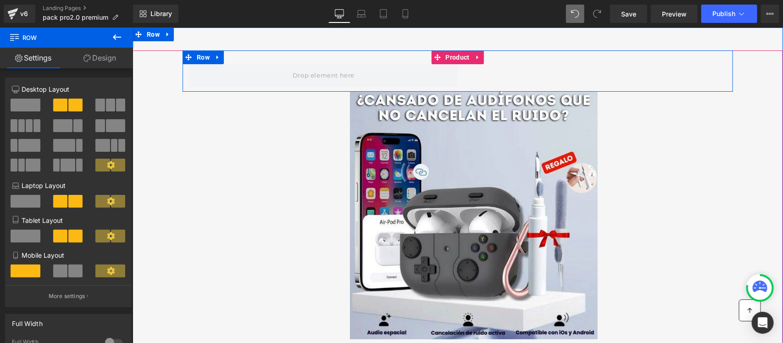
click at [435, 55] on div "Row 🚚 ENVÍOS GRATIS A TODO EL PERÚ Text Block Row Row" at bounding box center [457, 70] width 551 height 41
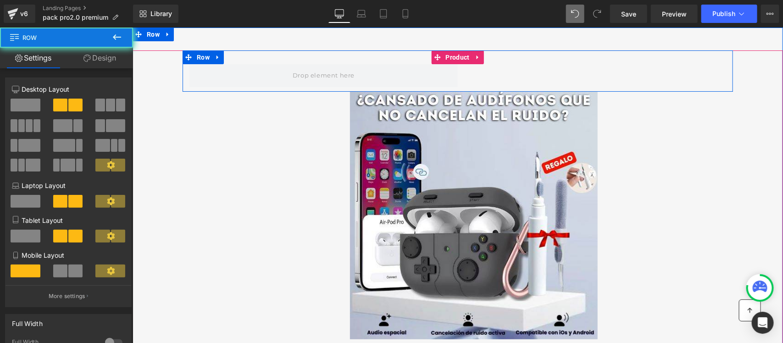
click at [445, 60] on div "Row 🚚 ENVÍOS GRATIS A TODO EL PERÚ Text Block Row Row" at bounding box center [457, 70] width 551 height 41
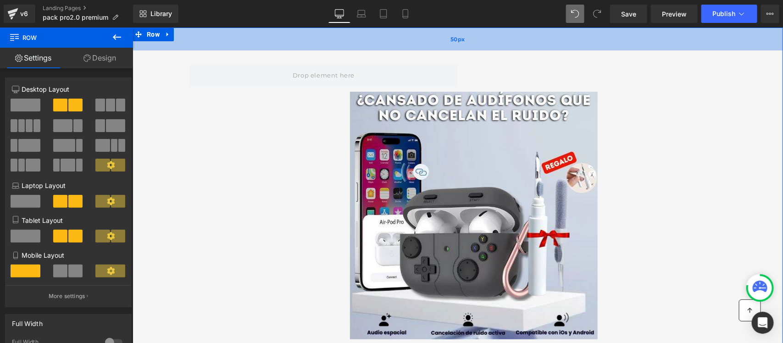
click at [168, 48] on div "50px" at bounding box center [457, 38] width 651 height 23
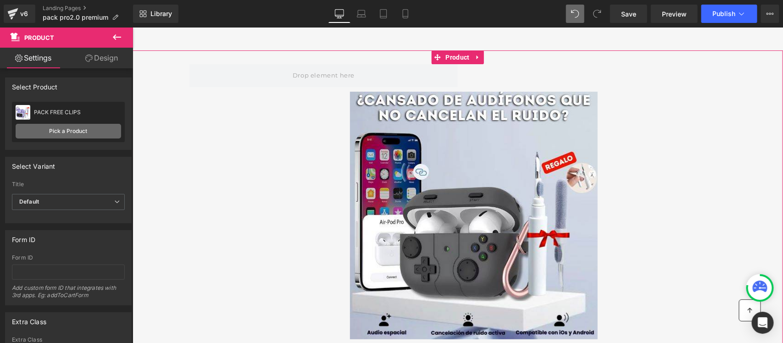
click at [47, 131] on link "Pick a Product" at bounding box center [69, 131] width 106 height 15
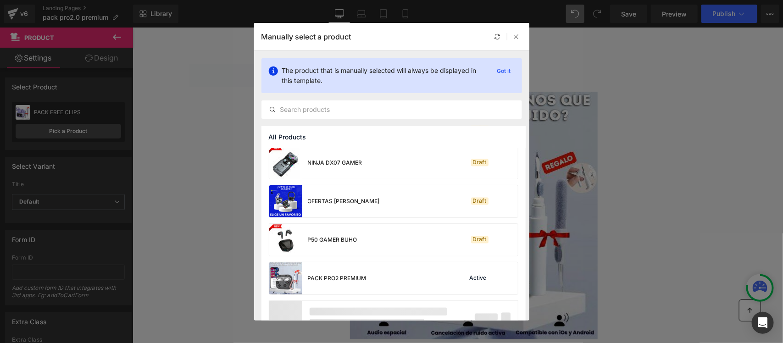
scroll to position [639, 0]
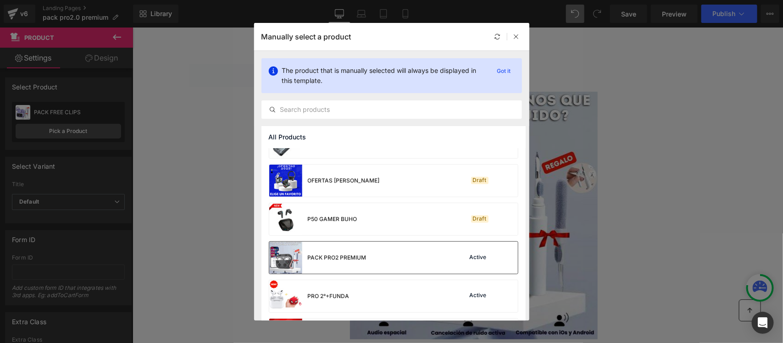
click at [358, 257] on div "PACK PRO2 PREMIUM" at bounding box center [337, 258] width 59 height 8
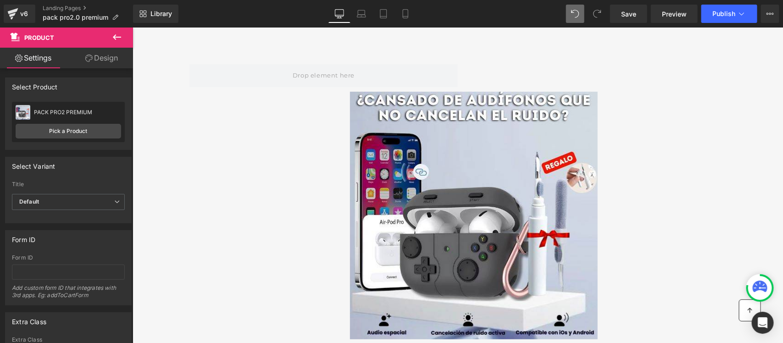
click at [624, 26] on div "Library Desktop Desktop Laptop Tablet Mobile Save Preview Publish Scheduled Vie…" at bounding box center [458, 14] width 650 height 28
click at [625, 18] on span "Save" at bounding box center [628, 14] width 15 height 10
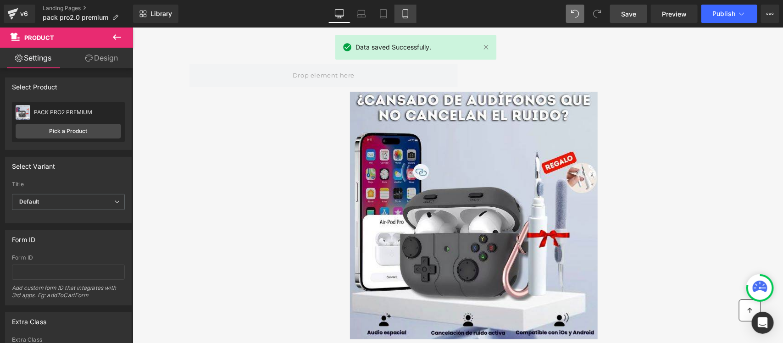
click at [399, 14] on link "Mobile" at bounding box center [406, 14] width 22 height 18
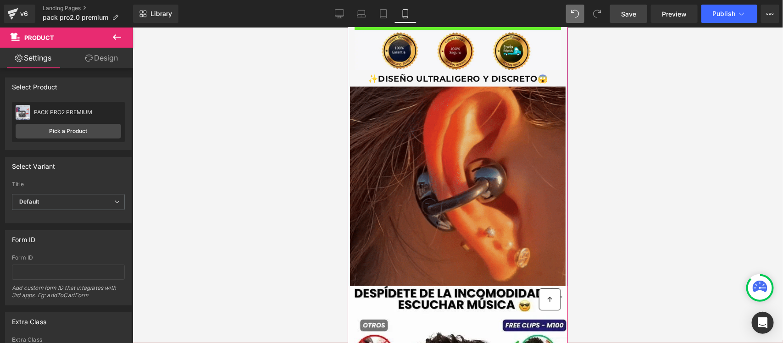
scroll to position [344, 0]
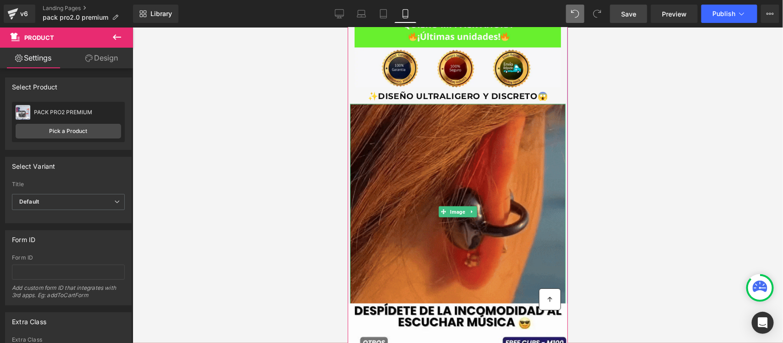
click at [433, 211] on img at bounding box center [458, 212] width 216 height 216
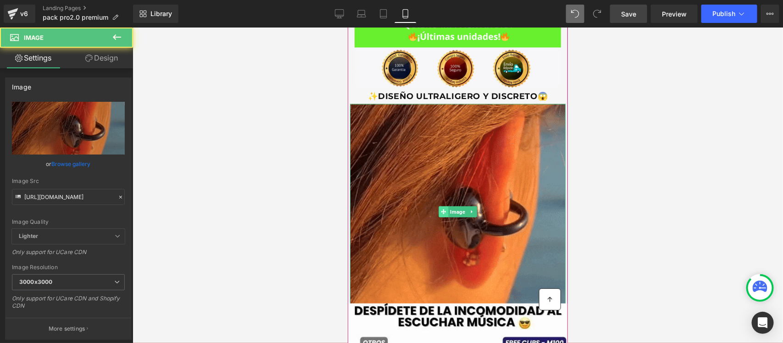
click at [441, 209] on icon at bounding box center [443, 211] width 5 height 5
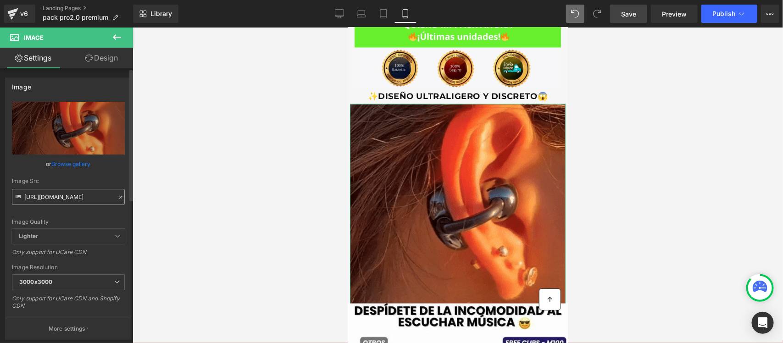
drag, startPoint x: 63, startPoint y: 187, endPoint x: 61, endPoint y: 194, distance: 7.4
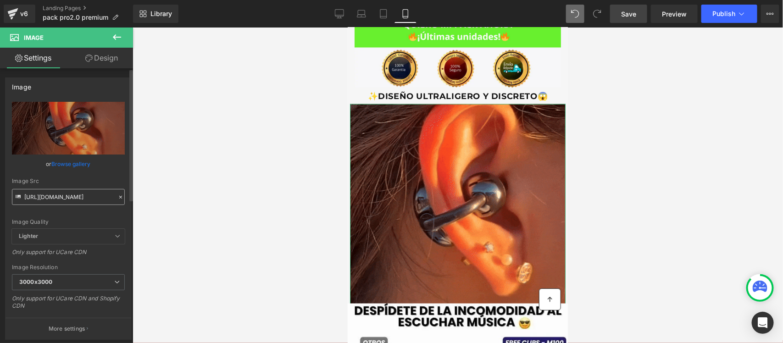
click at [62, 191] on div "Image Src https://media0.giphy.com/media/v1.Y2lkPTc5MGI3NjExOXFndjdleWd5bDFpN2l…" at bounding box center [68, 191] width 113 height 27
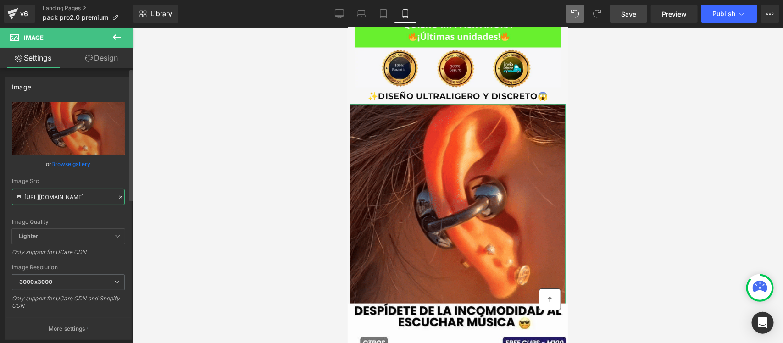
click at [61, 195] on input "https://media0.giphy.com/media/v1.Y2lkPTc5MGI3NjExOXFndjdleWd5bDFpN2lscWZ5dmttM…" at bounding box center [68, 197] width 113 height 16
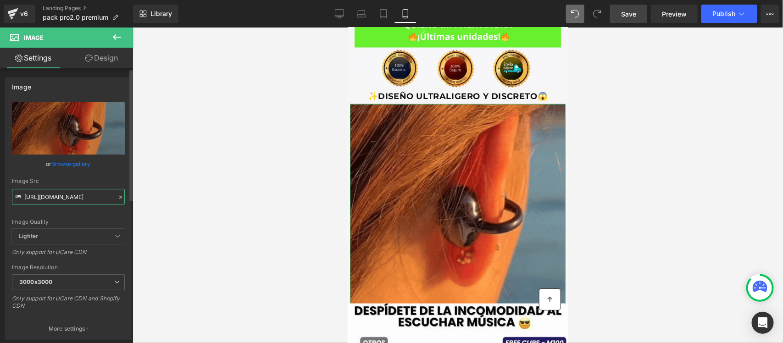
click at [61, 195] on input "https://media0.giphy.com/media/v1.Y2lkPTc5MGI3NjExOXFndjdleWd5bDFpN2lscWZ5dmttM…" at bounding box center [68, 197] width 113 height 16
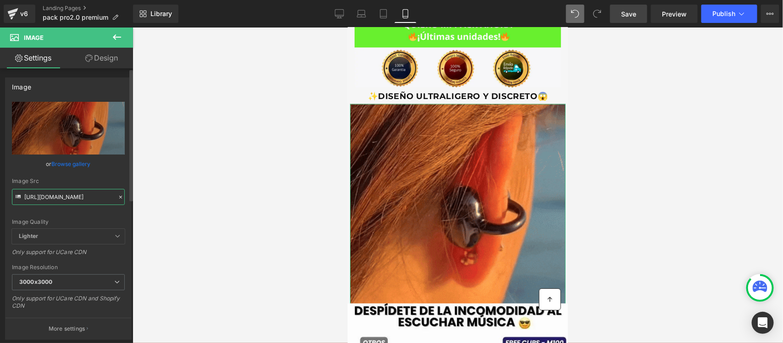
click at [61, 195] on input "https://media0.giphy.com/media/v1.Y2lkPTc5MGI3NjExOXFndjdleWd5bDFpN2lscWZ5dmttM…" at bounding box center [68, 197] width 113 height 16
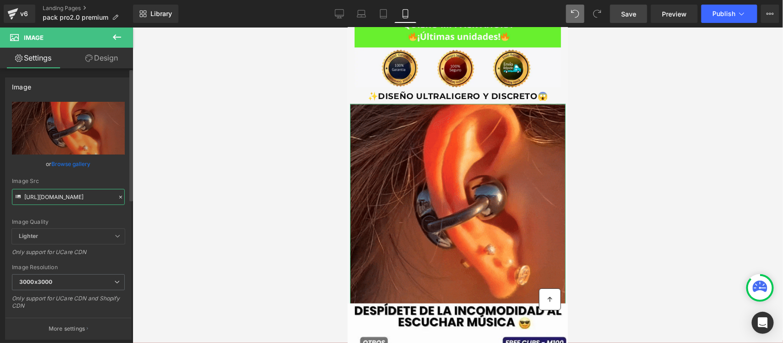
click at [61, 195] on input "https://media0.giphy.com/media/v1.Y2lkPTc5MGI3NjExOXFndjdleWd5bDFpN2lscWZ5dmttM…" at bounding box center [68, 197] width 113 height 16
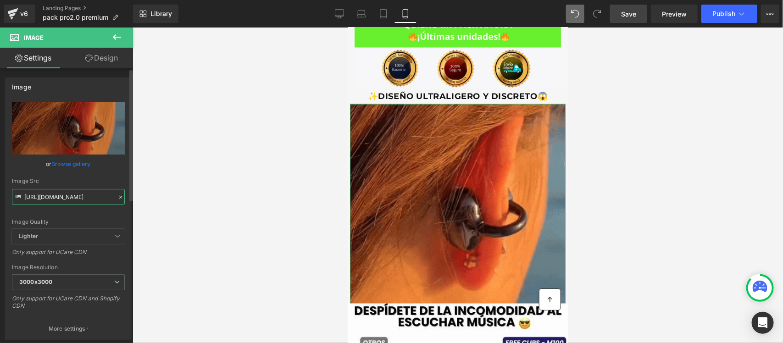
type input "https://media2.giphy.com/media/v1.Y2lkPTc5MGI3NjExanF0eWF0OGZjMDljeHh6M3R2bm54M…"
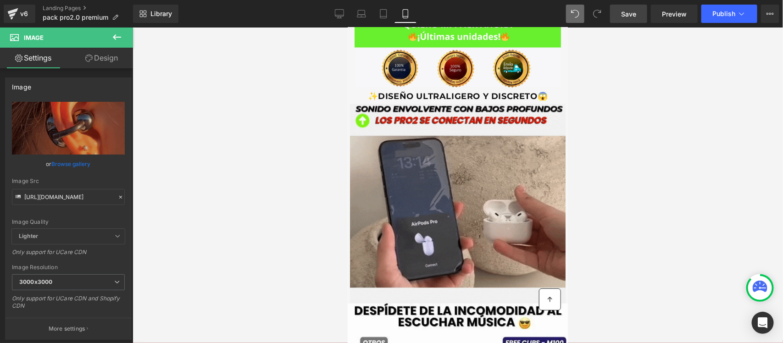
scroll to position [0, 0]
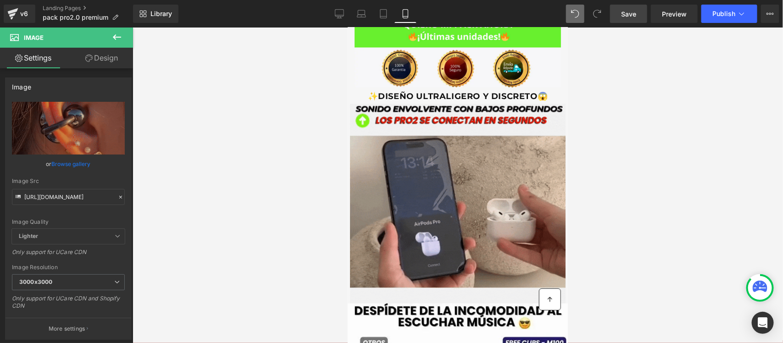
click at [246, 174] on div at bounding box center [458, 186] width 651 height 316
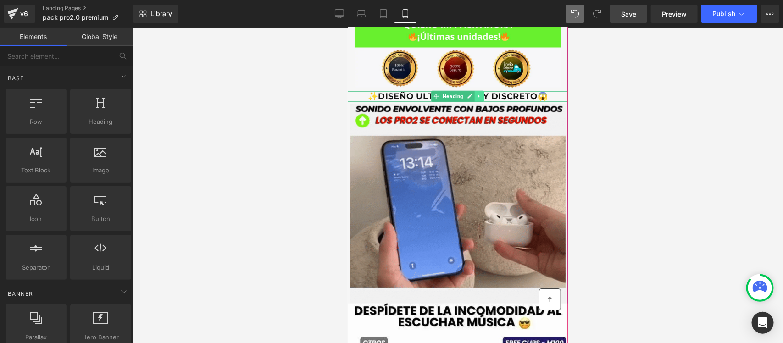
click at [477, 93] on icon at bounding box center [479, 96] width 5 height 6
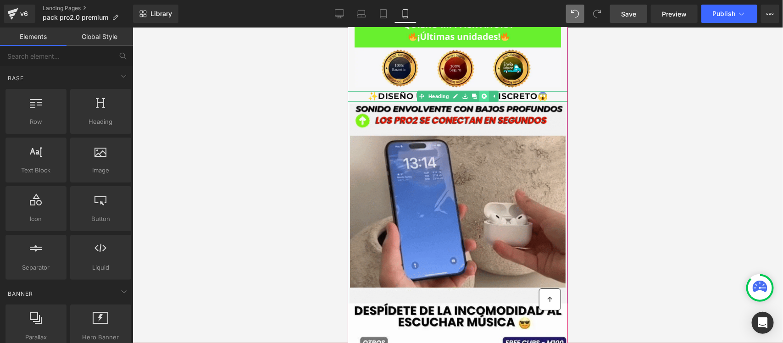
click at [481, 93] on icon at bounding box center [483, 96] width 5 height 6
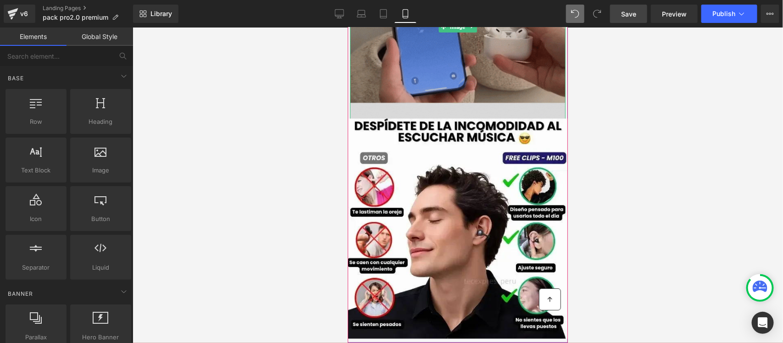
scroll to position [516, 0]
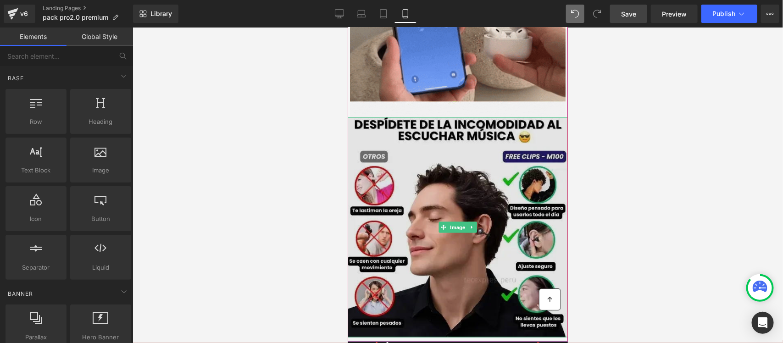
click at [445, 207] on img at bounding box center [457, 227] width 220 height 220
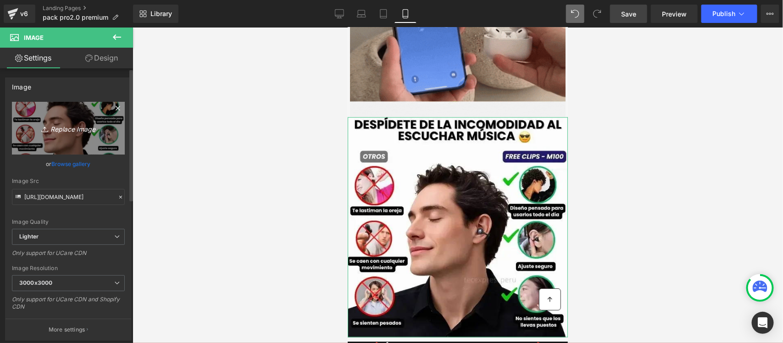
click at [24, 118] on link "Replace Image" at bounding box center [68, 128] width 113 height 53
type input "C:\fakepath\Copia de Satisfy (540 x 540 px) (1).jpg"
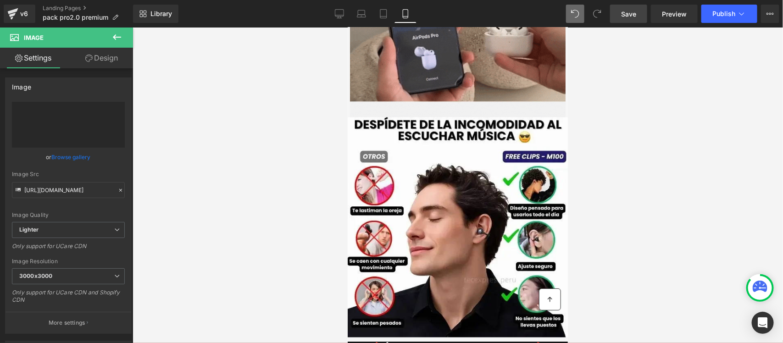
type input "https://ucarecdn.com/b69c4ef8-9e2a-4eec-bcbd-44a2495488cd/-/format/auto/-/previ…"
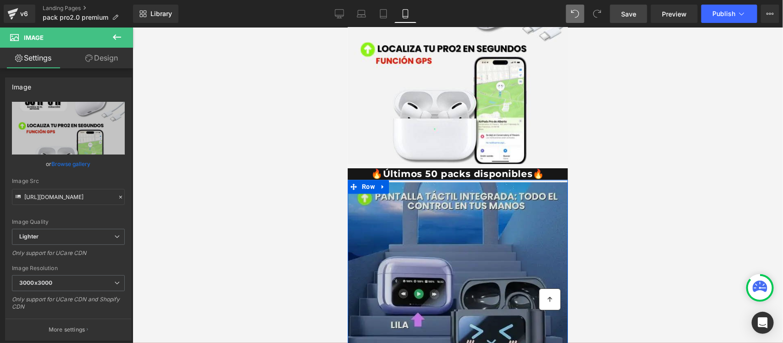
scroll to position [803, 0]
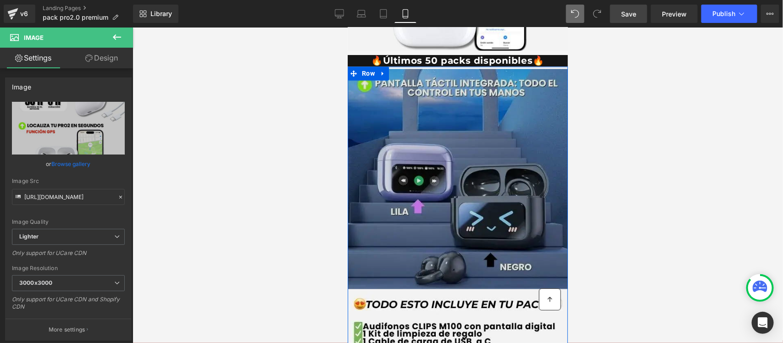
click at [430, 165] on img at bounding box center [457, 179] width 220 height 220
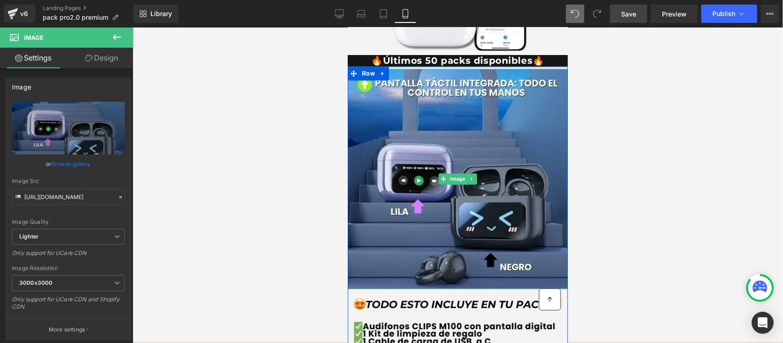
click at [467, 173] on link at bounding box center [472, 178] width 10 height 11
click at [462, 174] on link at bounding box center [467, 178] width 10 height 11
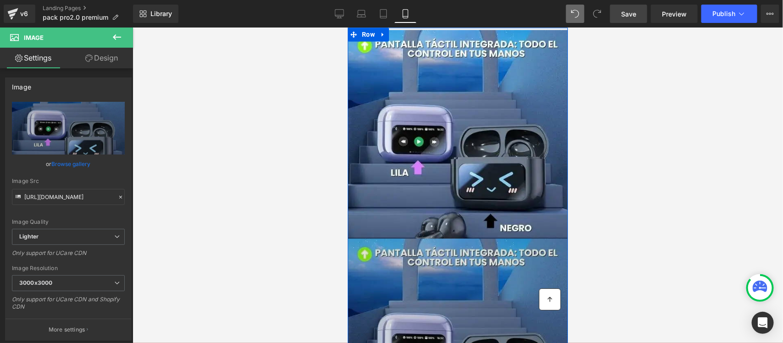
scroll to position [837, 0]
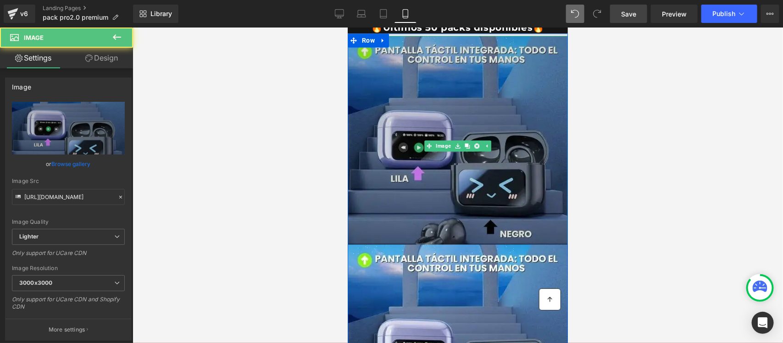
click at [446, 124] on img at bounding box center [457, 145] width 220 height 220
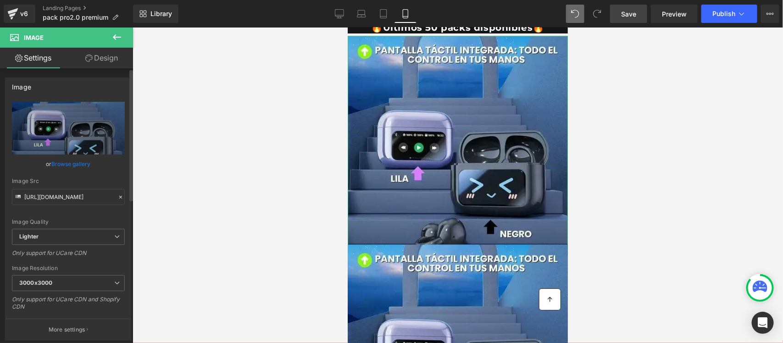
click at [61, 163] on link "Browse gallery" at bounding box center [71, 164] width 39 height 16
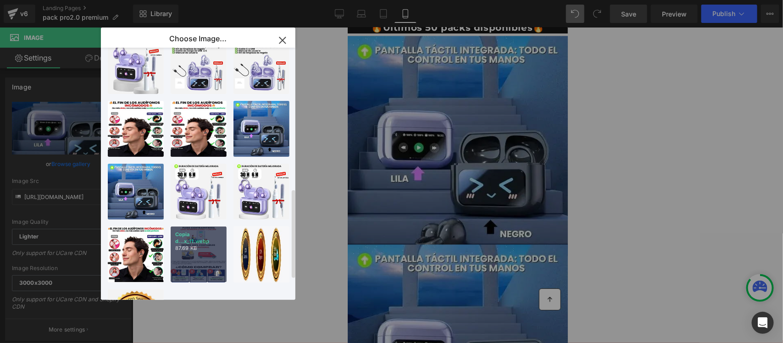
scroll to position [455, 0]
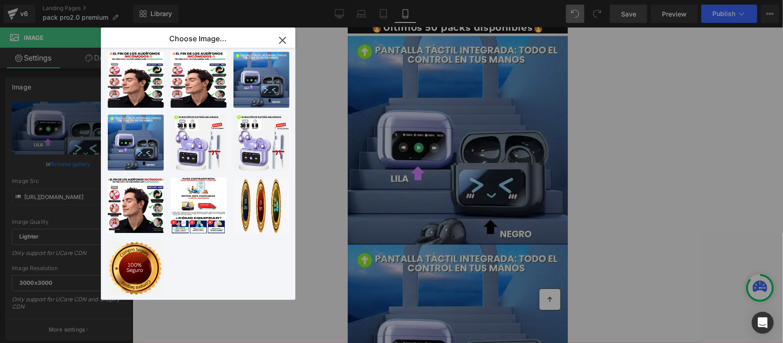
click at [283, 35] on icon "button" at bounding box center [282, 40] width 15 height 15
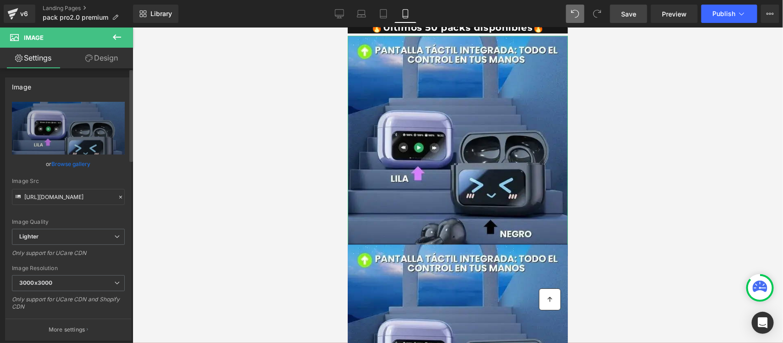
click at [69, 163] on link "Browse gallery" at bounding box center [71, 164] width 39 height 16
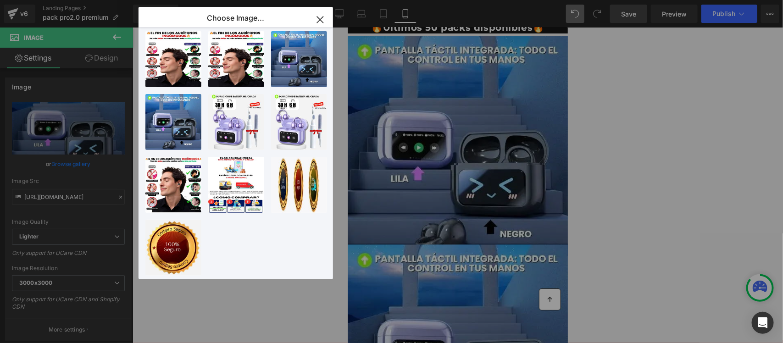
drag, startPoint x: 167, startPoint y: 38, endPoint x: 204, endPoint y: 17, distance: 42.9
click at [204, 17] on div "Choose Image..." at bounding box center [236, 18] width 195 height 23
click at [317, 17] on icon "button" at bounding box center [320, 19] width 15 height 15
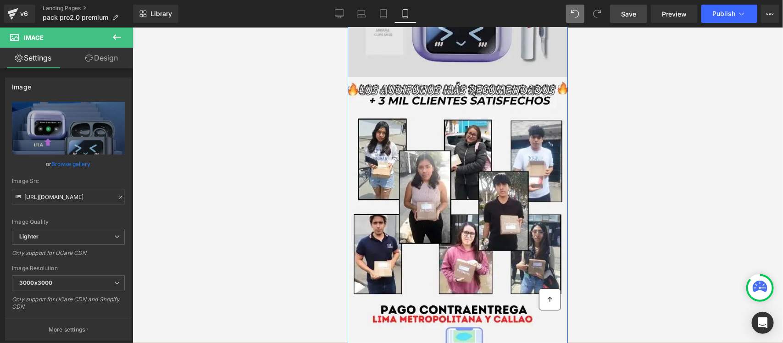
scroll to position [1468, 0]
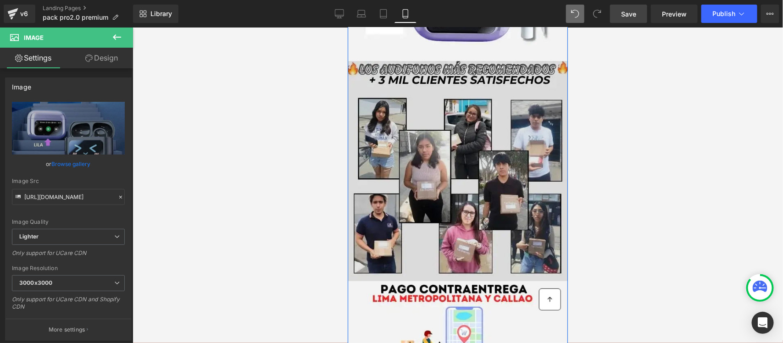
click at [481, 190] on img at bounding box center [457, 171] width 220 height 220
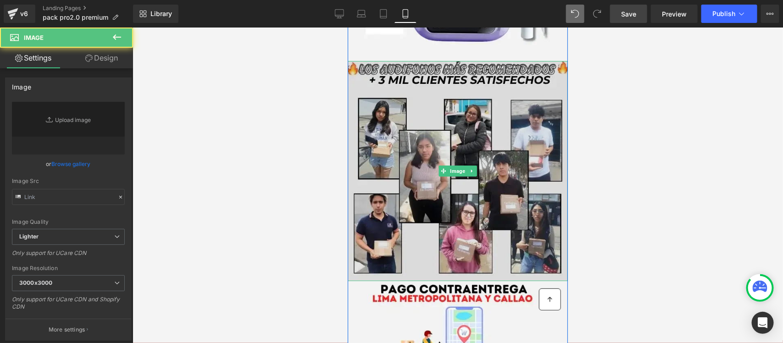
type input "https://ucarecdn.com/7e5bcb0b-26bc-43dd-8d4c-8a718c99c3d0/-/format/auto/-/previ…"
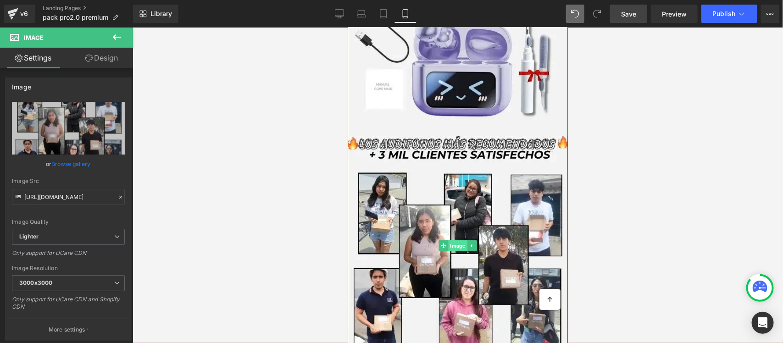
scroll to position [1296, 0]
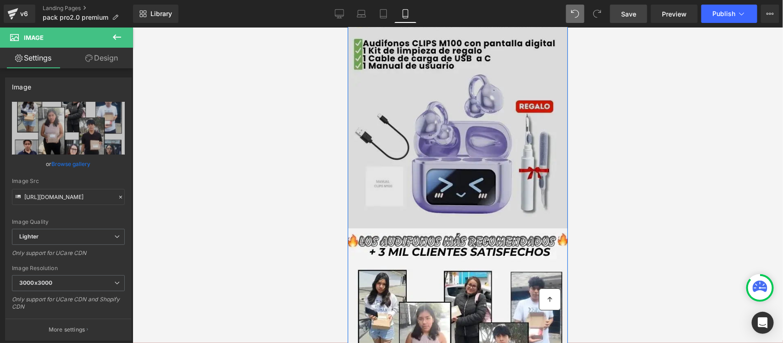
click at [460, 134] on img at bounding box center [457, 118] width 220 height 220
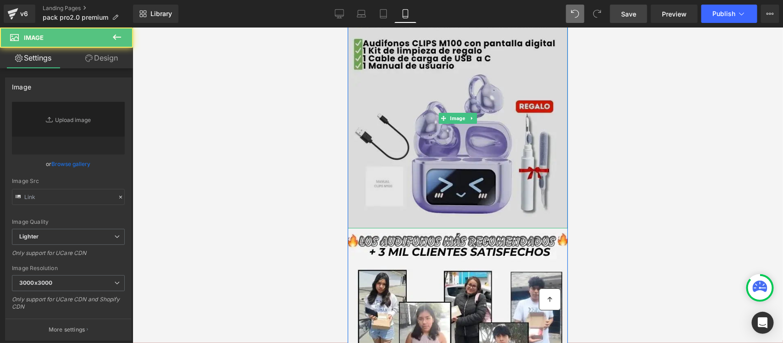
type input "https://ucarecdn.com/a57b6103-2792-4568-a484-0f0931d6363b/-/format/auto/-/previ…"
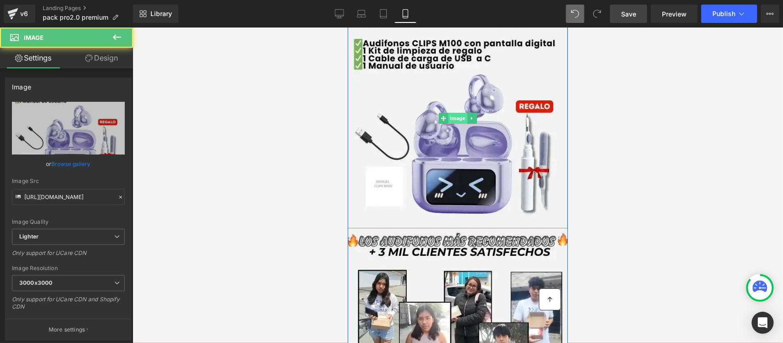
click at [456, 112] on span "Image" at bounding box center [457, 117] width 19 height 11
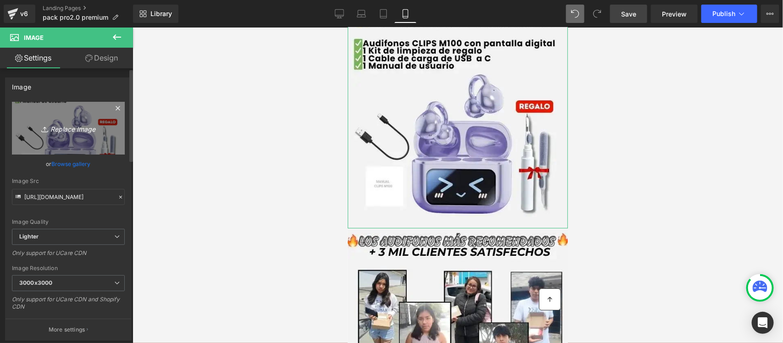
click at [70, 125] on icon "Replace Image" at bounding box center [68, 128] width 73 height 11
type input "C:\fakepath\Satisfy (8).webp"
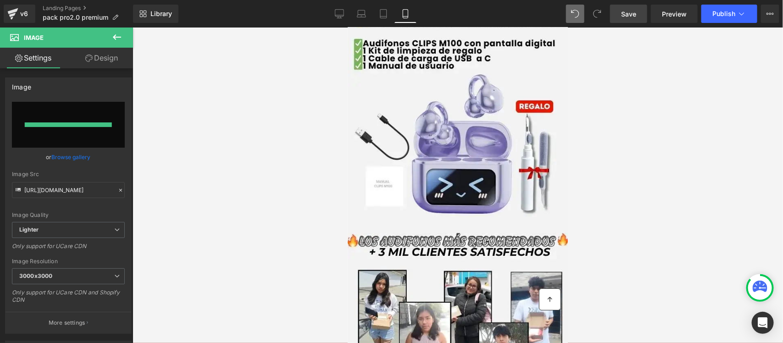
type input "https://ucarecdn.com/4b901b22-f20d-4416-81da-4520c816df14/-/format/auto/-/previ…"
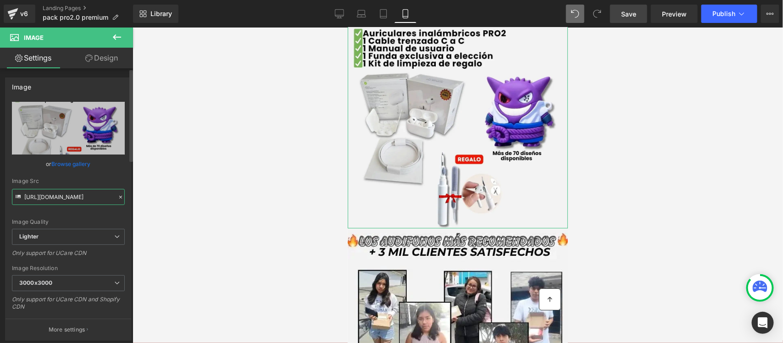
click at [46, 196] on input "https://ucarecdn.com/4b901b22-f20d-4416-81da-4520c816df14/-/format/auto/-/previ…" at bounding box center [68, 197] width 113 height 16
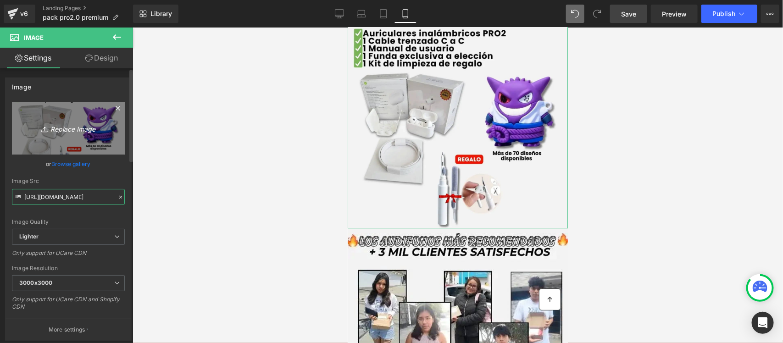
scroll to position [0, 279]
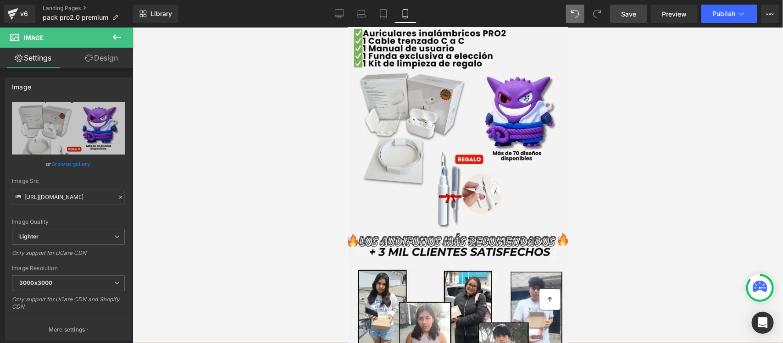
click at [623, 19] on link "Save" at bounding box center [628, 14] width 37 height 18
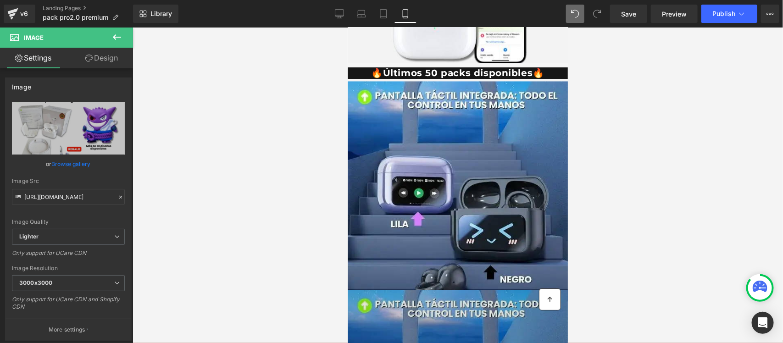
scroll to position [779, 0]
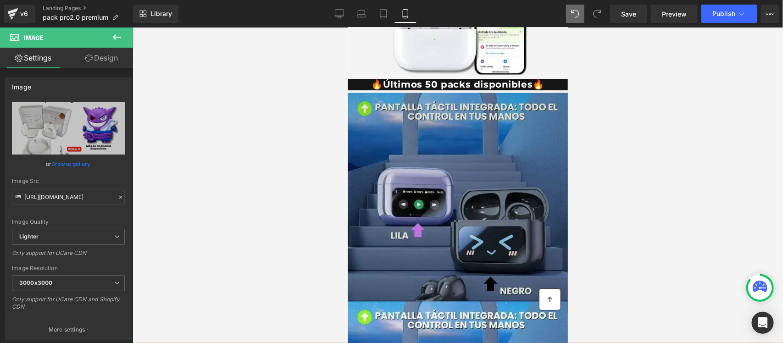
click at [453, 178] on img at bounding box center [457, 203] width 220 height 220
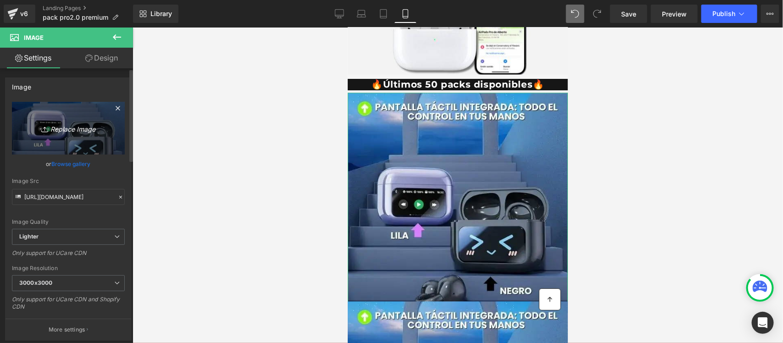
click at [70, 132] on icon "Replace Image" at bounding box center [68, 128] width 73 height 11
type input "C:\fakepath\Copia de Copia de NUEVA LANDING PRO (7)1.webp"
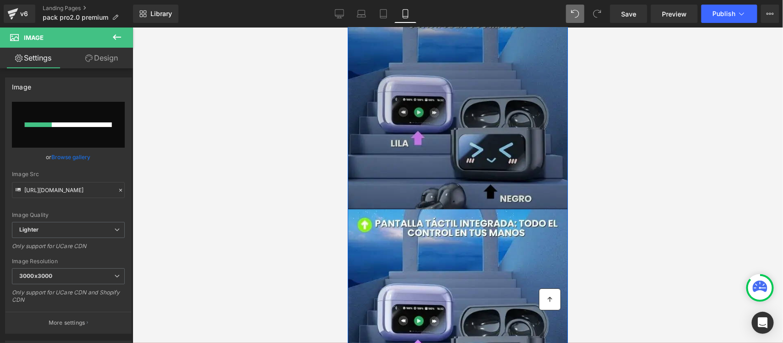
scroll to position [951, 0]
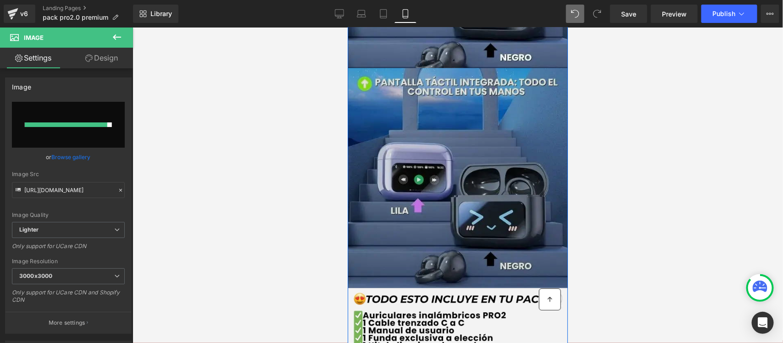
type input "https://ucarecdn.com/153ffb7b-d5ba-41d5-a9f2-60849703c3e7/-/format/auto/-/previ…"
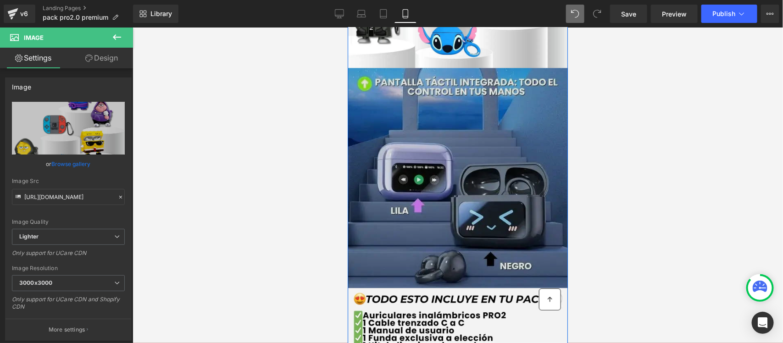
scroll to position [1009, 0]
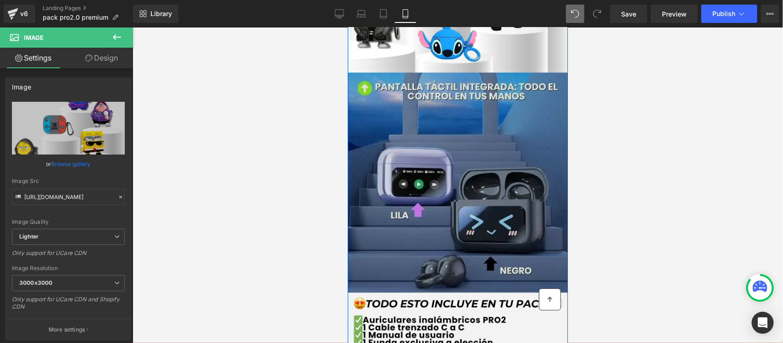
click at [442, 192] on img at bounding box center [457, 182] width 220 height 220
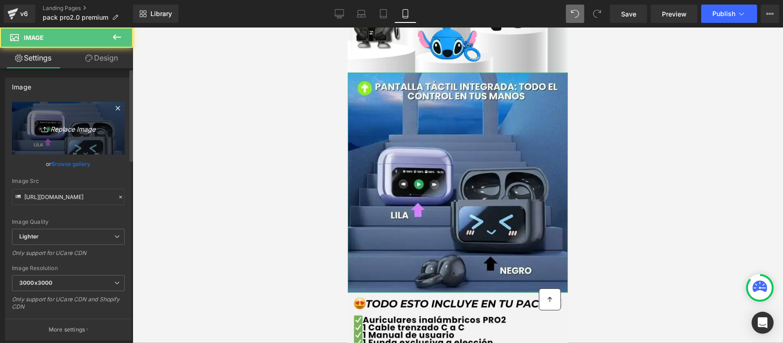
click at [70, 129] on icon "Replace Image" at bounding box center [68, 128] width 73 height 11
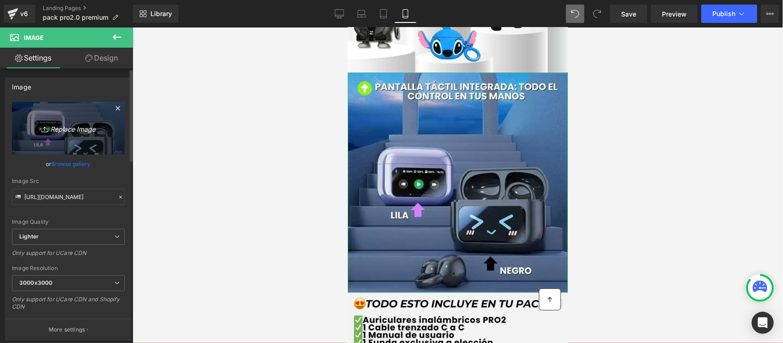
type input "C:\fakepath\Copia de Copia de NUEVA LANDING PRO (6)1.webp"
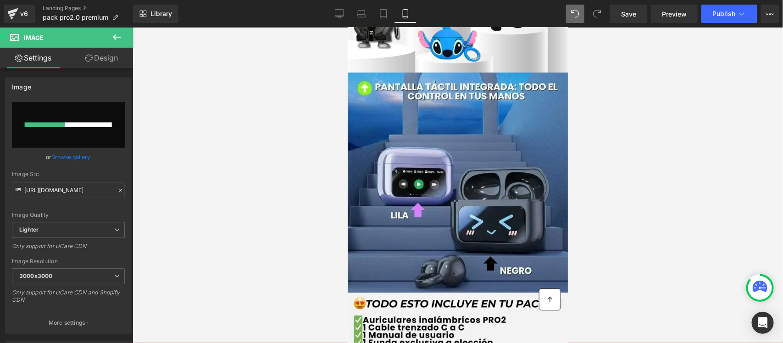
type input "https://ucarecdn.com/22bccb31-c538-4c4d-9783-dce830a66790/-/format/auto/-/previ…"
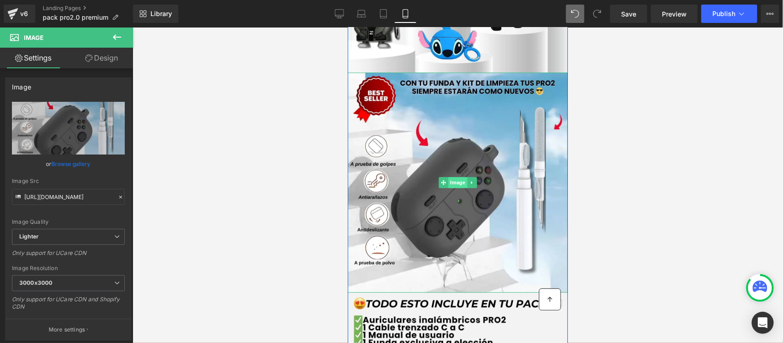
click at [448, 177] on span "Image" at bounding box center [457, 182] width 19 height 11
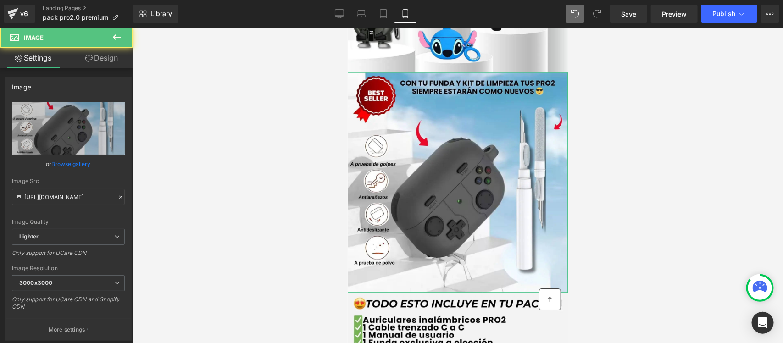
click at [95, 60] on link "Design" at bounding box center [101, 58] width 67 height 21
click at [0, 0] on div "Spacing" at bounding box center [0, 0] width 0 height 0
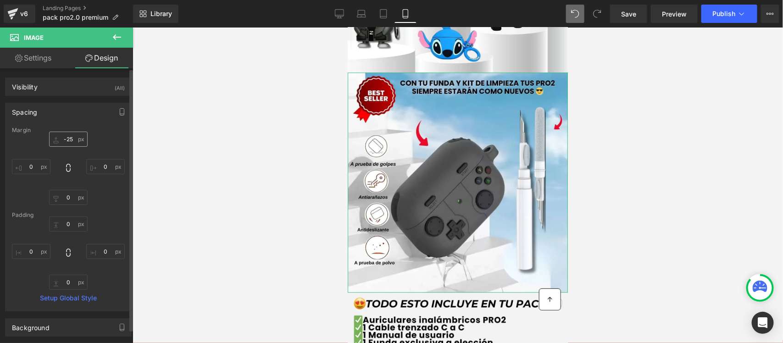
type input "-25"
type input "0"
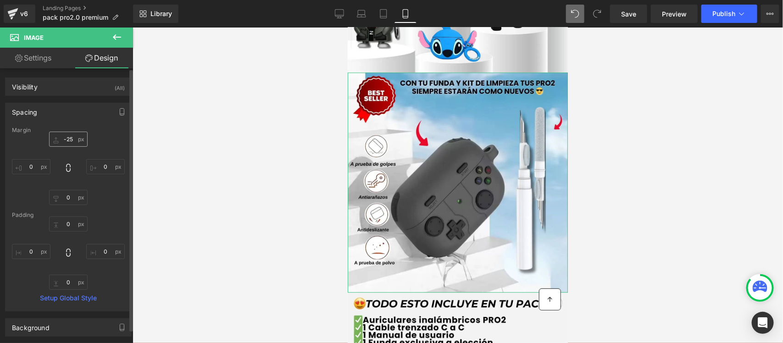
type input "0"
click at [68, 138] on input "-25" at bounding box center [68, 139] width 39 height 15
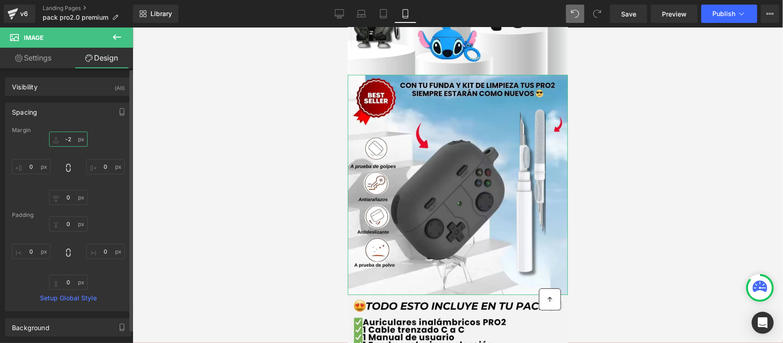
type input "-"
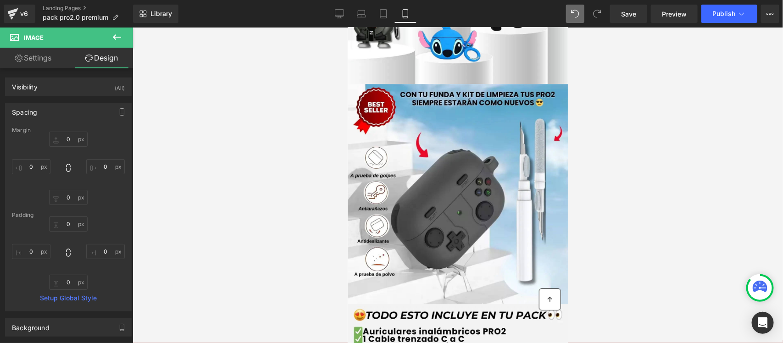
click at [636, 132] on div at bounding box center [458, 186] width 651 height 316
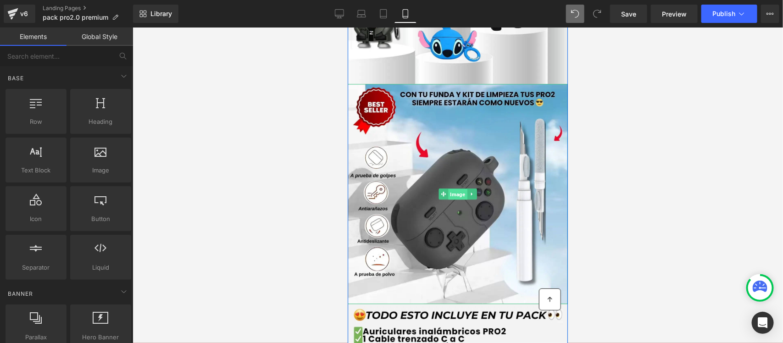
click at [448, 189] on span "Image" at bounding box center [457, 194] width 19 height 11
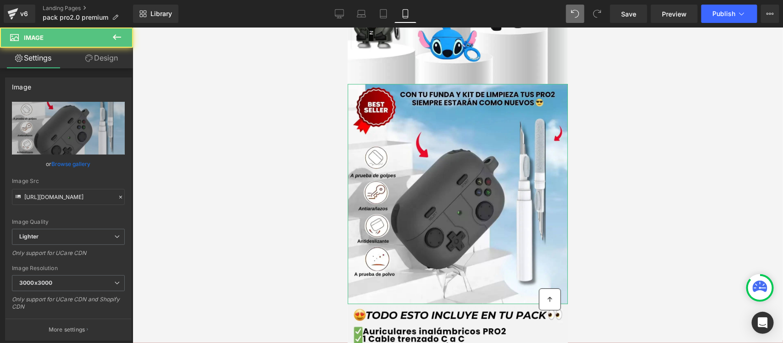
click at [90, 61] on icon at bounding box center [88, 58] width 7 height 7
click at [0, 0] on div "Spacing" at bounding box center [0, 0] width 0 height 0
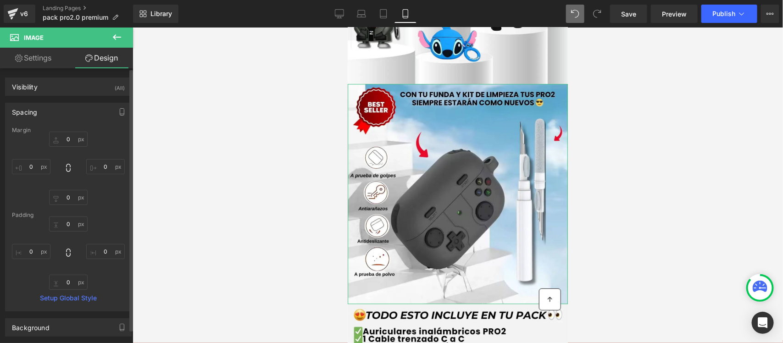
type input "0"
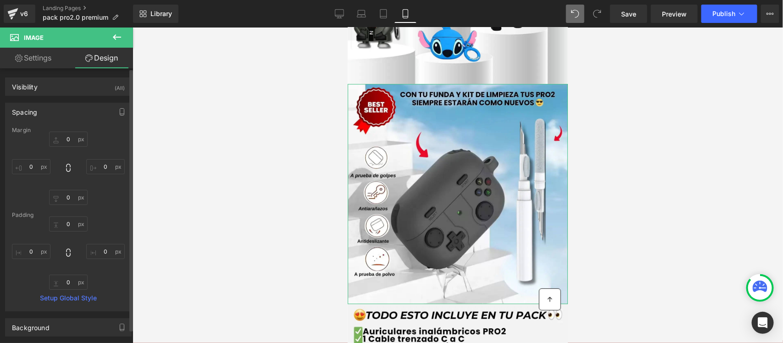
type input "0"
click at [64, 141] on input "0" at bounding box center [68, 139] width 39 height 15
type input "5"
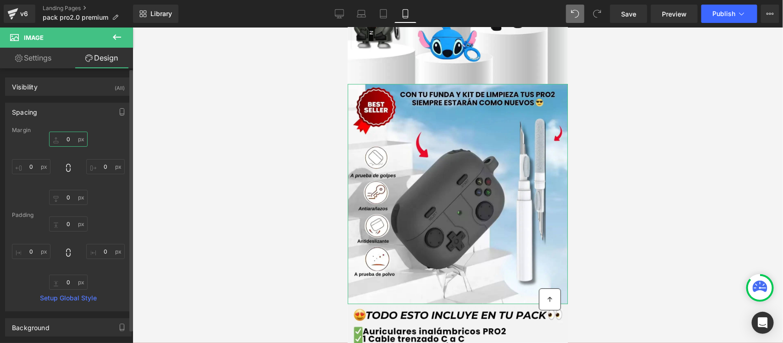
type input "2"
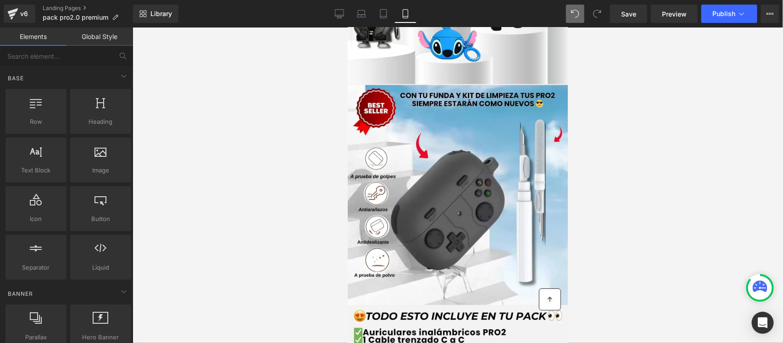
click at [662, 118] on div at bounding box center [458, 186] width 651 height 316
click at [637, 17] on span "Save" at bounding box center [628, 14] width 15 height 10
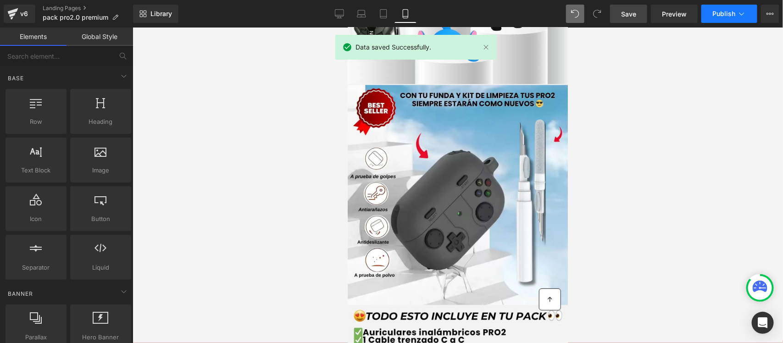
click at [722, 14] on span "Publish" at bounding box center [724, 13] width 23 height 7
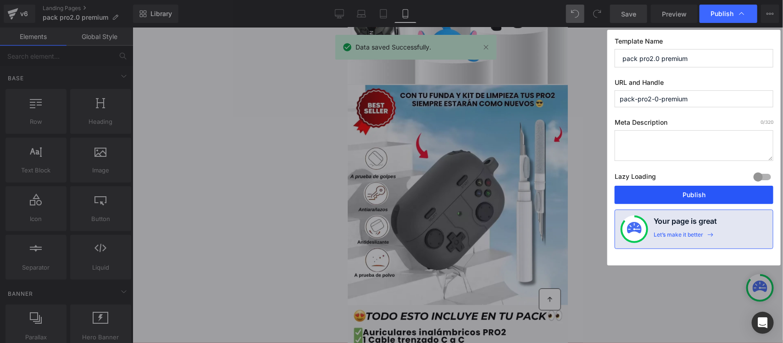
drag, startPoint x: 669, startPoint y: 197, endPoint x: 194, endPoint y: 187, distance: 475.6
click at [669, 197] on button "Publish" at bounding box center [694, 195] width 159 height 18
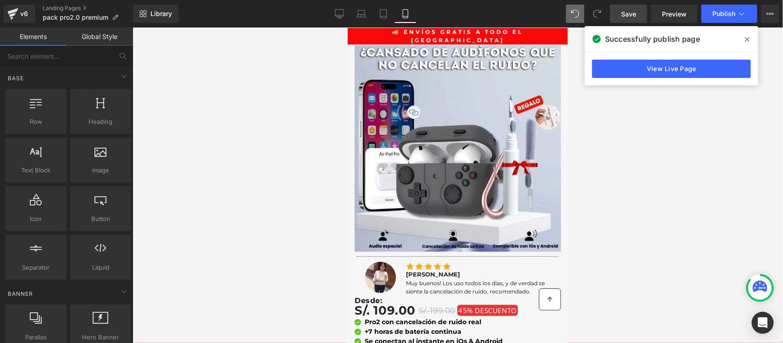
click at [590, 177] on div at bounding box center [458, 186] width 651 height 316
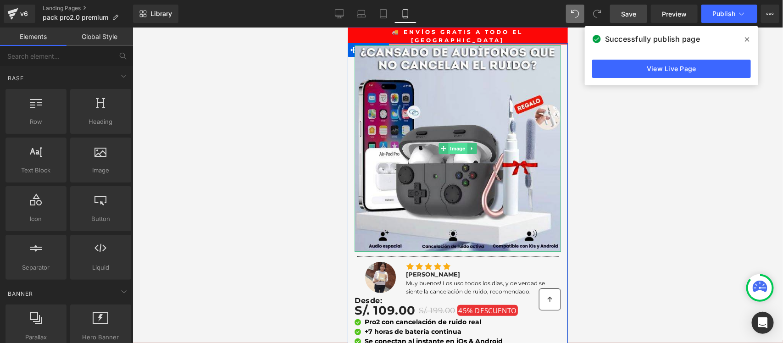
click at [453, 143] on span "Image" at bounding box center [457, 148] width 19 height 11
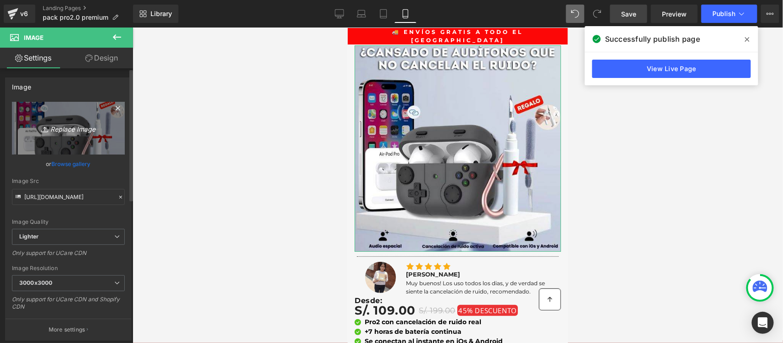
click at [74, 129] on icon "Replace Image" at bounding box center [68, 128] width 73 height 11
type input "C:\fakepath\1222222tiyny.webp"
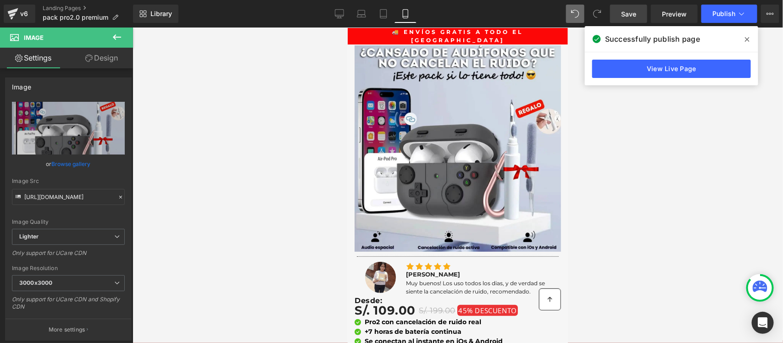
click at [745, 42] on icon at bounding box center [747, 39] width 5 height 7
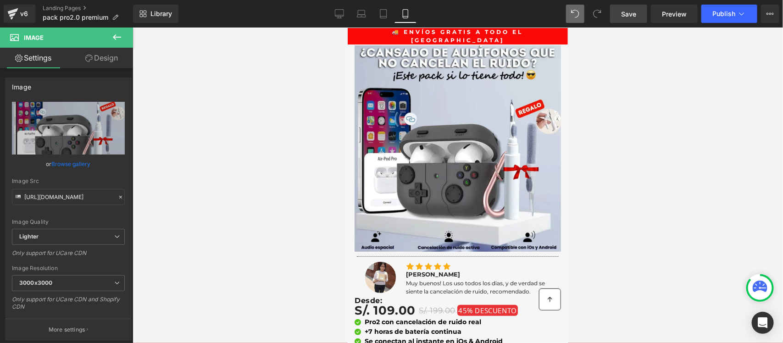
click at [618, 17] on link "Save" at bounding box center [628, 14] width 37 height 18
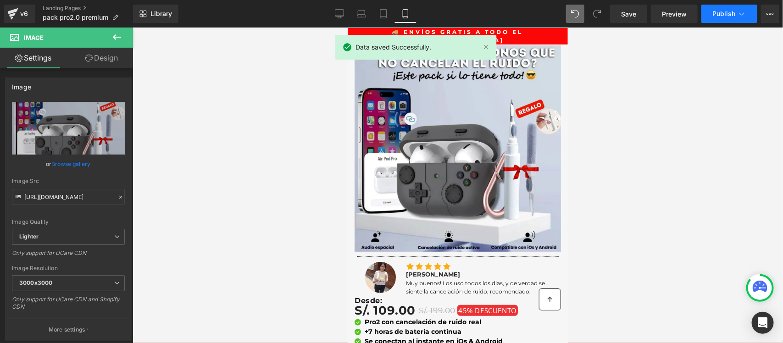
click at [714, 13] on span "Publish" at bounding box center [724, 13] width 23 height 7
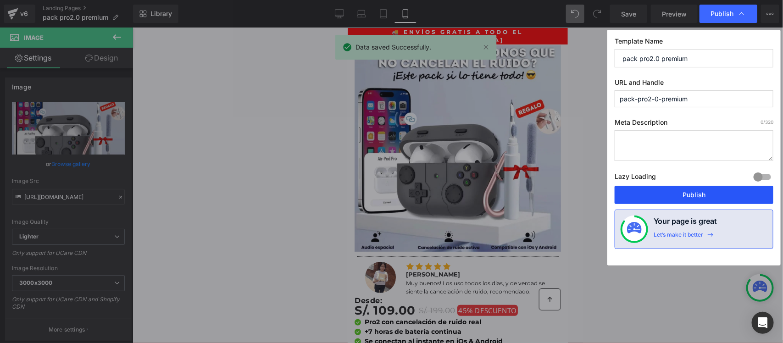
click at [677, 200] on button "Publish" at bounding box center [694, 195] width 159 height 18
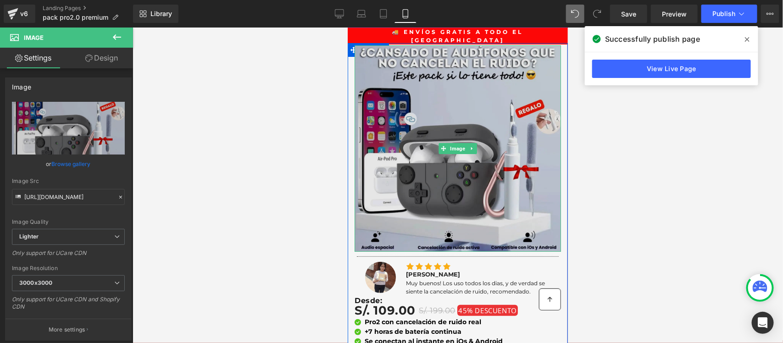
click at [432, 109] on img at bounding box center [457, 148] width 207 height 207
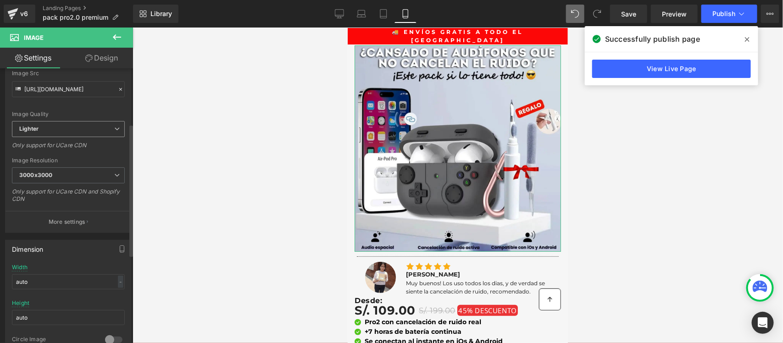
scroll to position [115, 0]
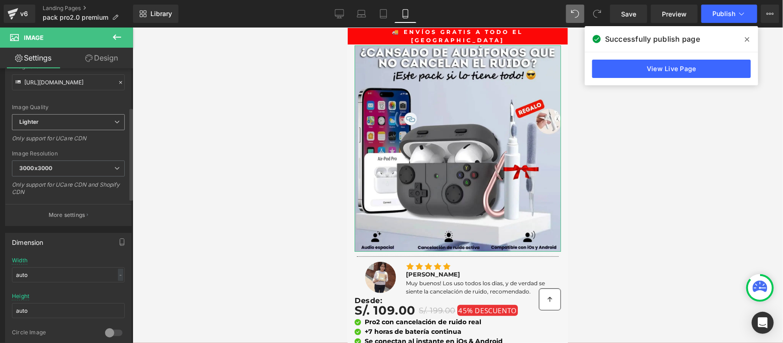
click at [73, 126] on span "Lighter" at bounding box center [68, 122] width 113 height 16
click at [59, 153] on li "Lightest" at bounding box center [66, 152] width 109 height 14
click at [70, 123] on span "Lightest" at bounding box center [68, 122] width 113 height 16
click at [59, 138] on li "Lighter" at bounding box center [66, 139] width 109 height 14
type input "https://ucarecdn.com/4e3f3084-f87e-47f2-a16f-354cce314377/-/format/auto/-/previ…"
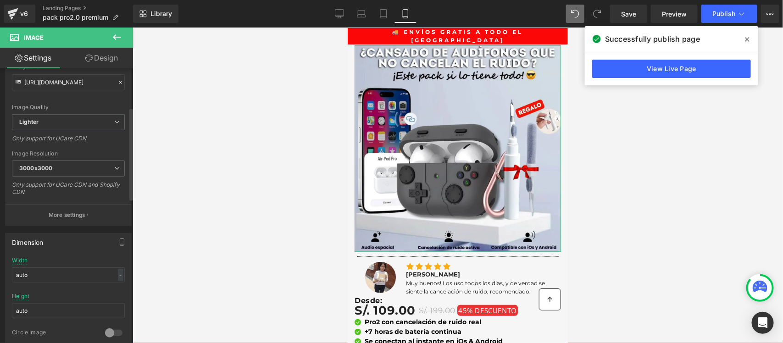
click at [76, 109] on div "Image Quality" at bounding box center [68, 107] width 113 height 6
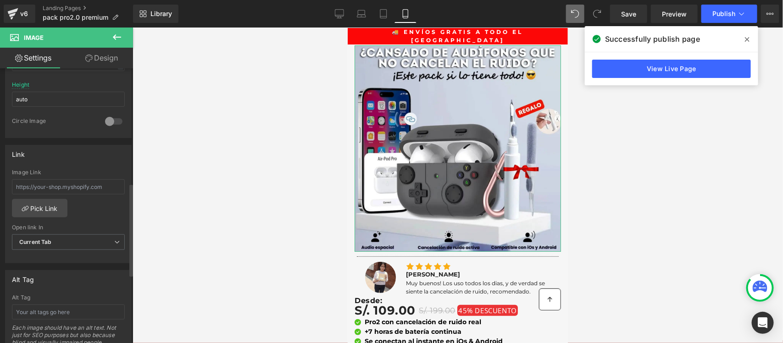
scroll to position [344, 0]
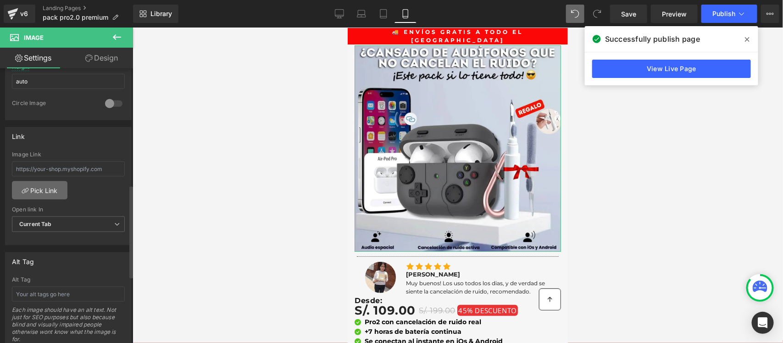
click at [30, 186] on link "Pick Link" at bounding box center [40, 190] width 56 height 18
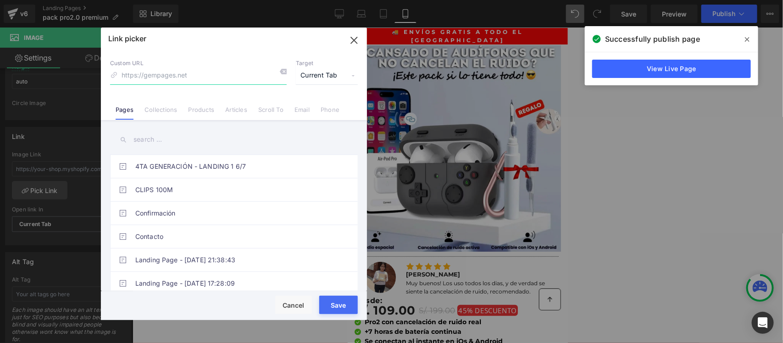
click at [350, 42] on icon "button" at bounding box center [354, 40] width 15 height 15
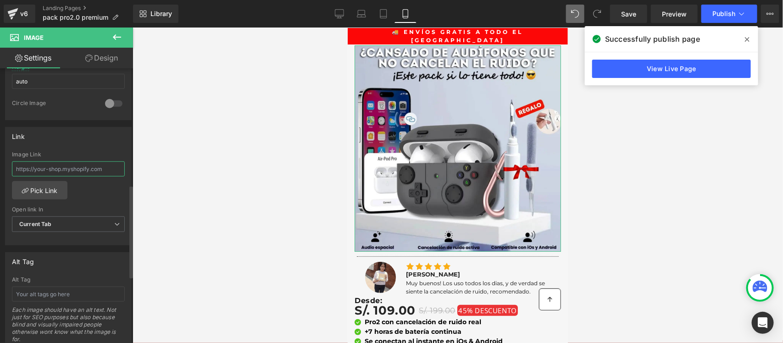
click at [84, 166] on input "text" at bounding box center [68, 169] width 113 height 15
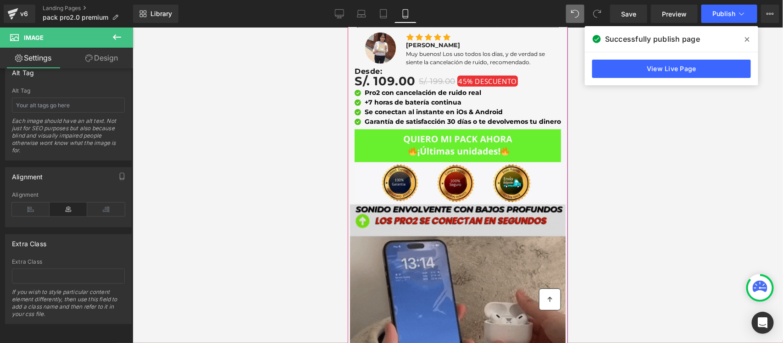
scroll to position [344, 0]
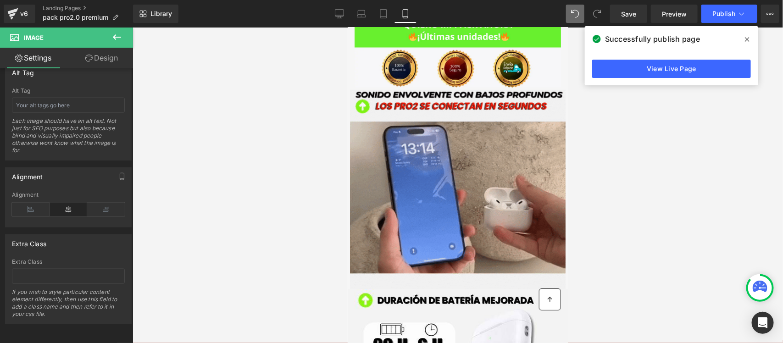
click at [629, 107] on div at bounding box center [458, 186] width 651 height 316
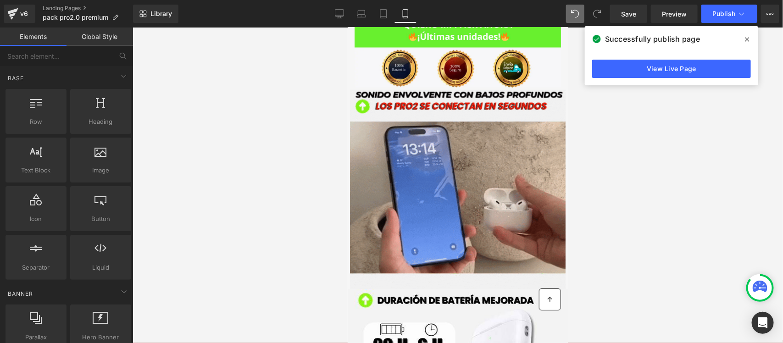
click at [751, 40] on span at bounding box center [747, 39] width 15 height 15
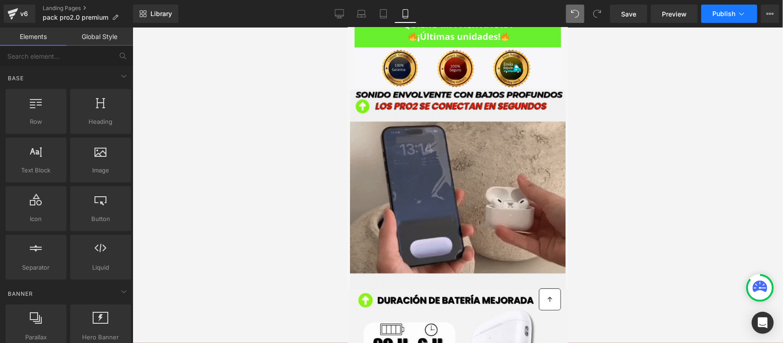
click at [752, 15] on button "Publish" at bounding box center [730, 14] width 56 height 18
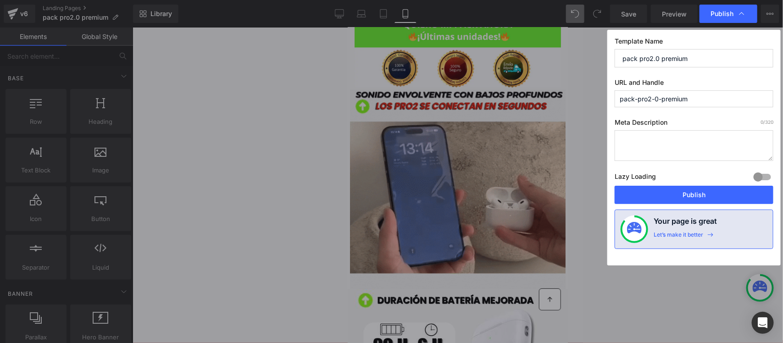
click at [692, 98] on input "pack-pro2-0-premium" at bounding box center [694, 98] width 159 height 17
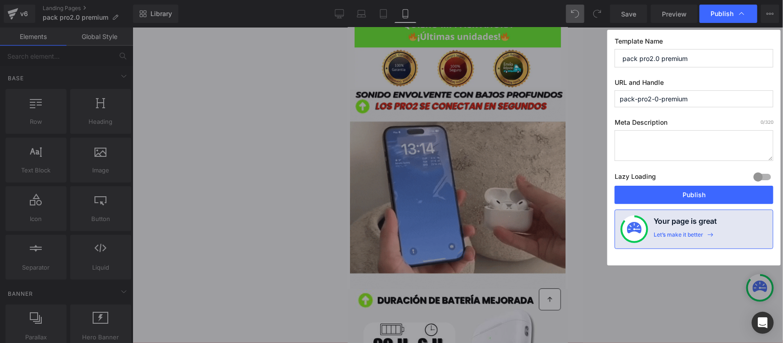
drag, startPoint x: 669, startPoint y: 101, endPoint x: 704, endPoint y: 97, distance: 35.2
click at [704, 97] on input "pack-pro2-0-premium" at bounding box center [694, 98] width 159 height 17
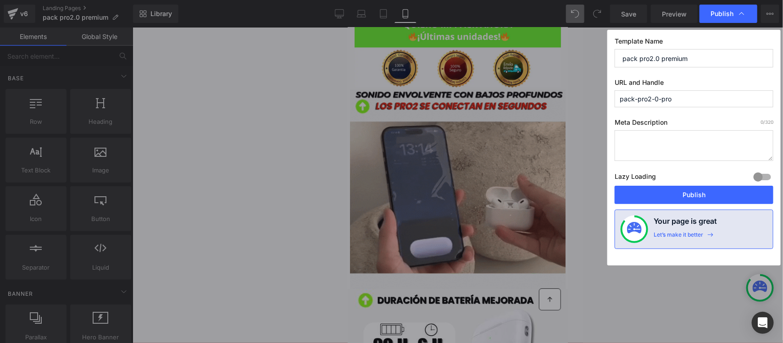
drag, startPoint x: 657, startPoint y: 97, endPoint x: 678, endPoint y: 97, distance: 21.1
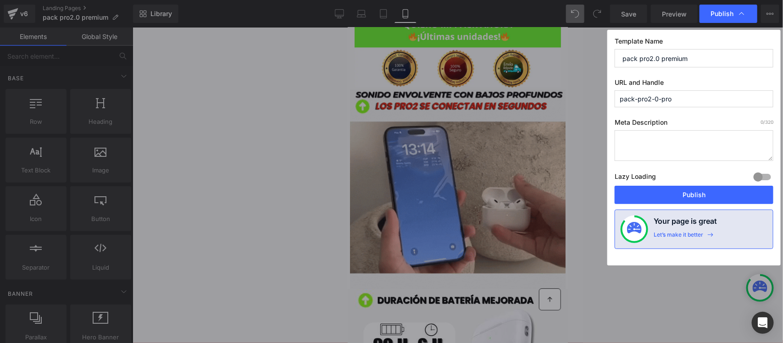
click at [678, 97] on input "pack-pro2-0-pro" at bounding box center [694, 98] width 159 height 17
type input "pack-pro2-0"
click at [692, 115] on div "Template Name pack pro2.0 premium URL and Handle pack-pro2-0 Meta Description 0…" at bounding box center [694, 148] width 173 height 236
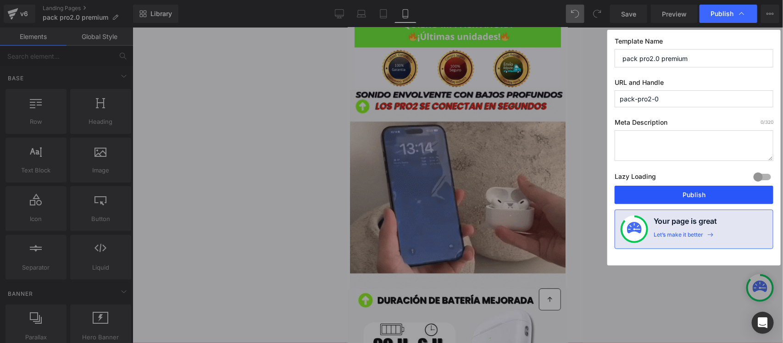
click at [675, 193] on button "Publish" at bounding box center [694, 195] width 159 height 18
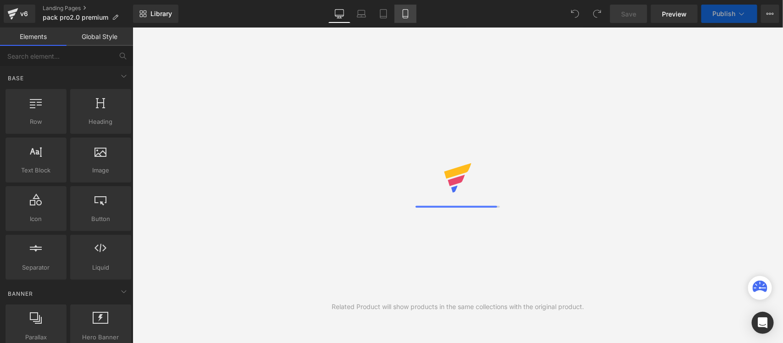
click at [407, 10] on icon at bounding box center [405, 14] width 5 height 9
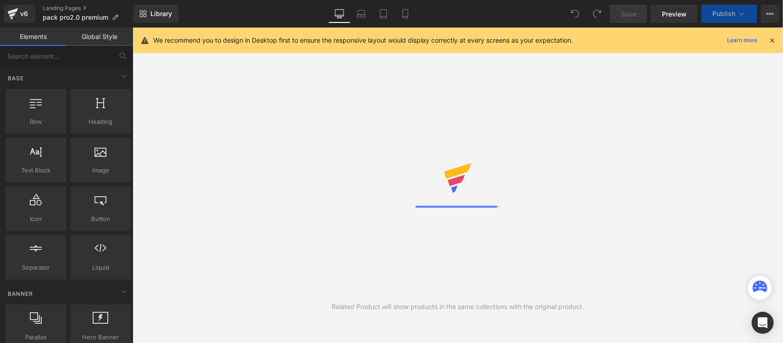
click at [771, 44] on icon at bounding box center [772, 40] width 8 height 8
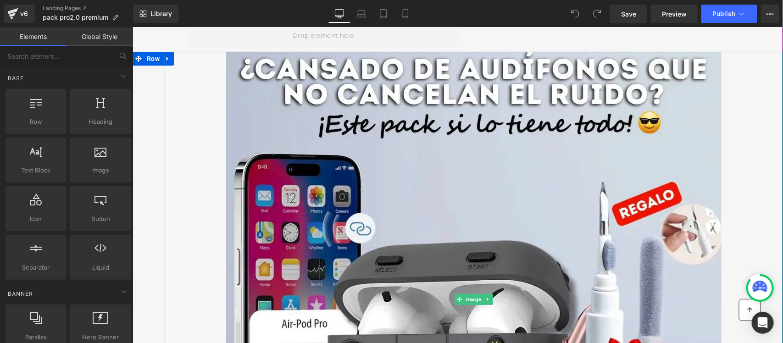
scroll to position [57, 0]
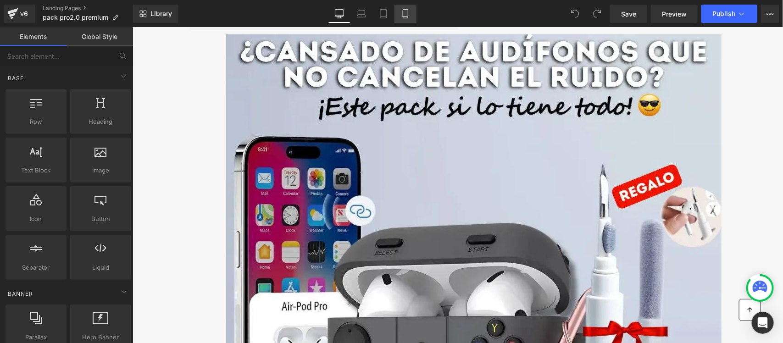
click at [397, 10] on link "Mobile" at bounding box center [406, 14] width 22 height 18
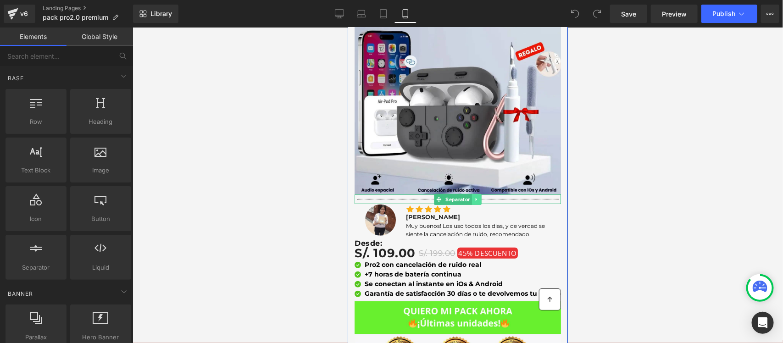
click at [475, 197] on icon at bounding box center [475, 198] width 1 height 3
click at [479, 196] on icon at bounding box center [481, 199] width 5 height 6
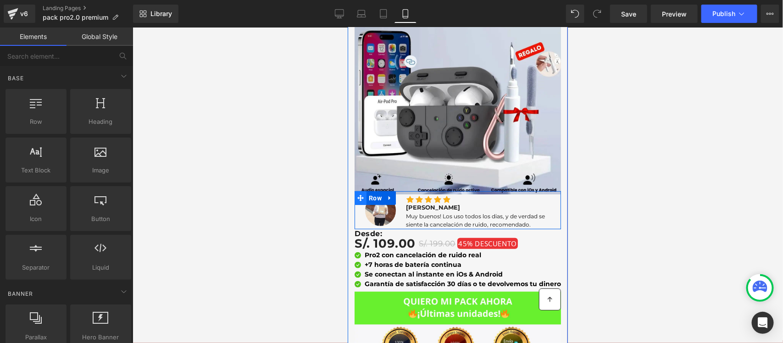
click at [357, 195] on icon at bounding box center [360, 198] width 6 height 6
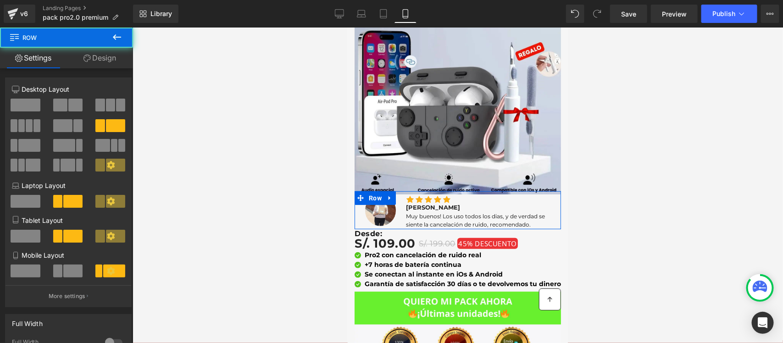
click at [113, 67] on link "Design" at bounding box center [100, 58] width 67 height 21
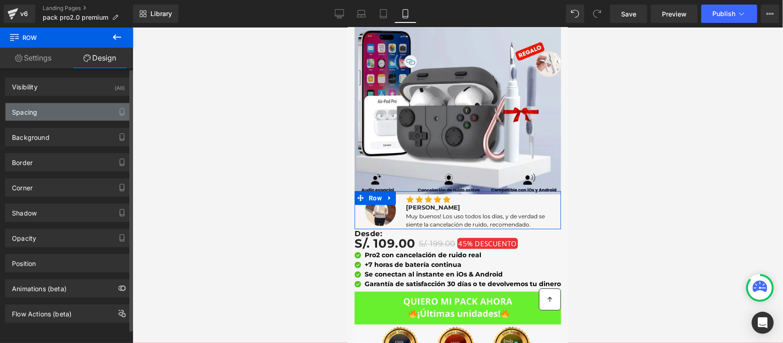
click at [64, 120] on div "Spacing" at bounding box center [69, 111] width 126 height 17
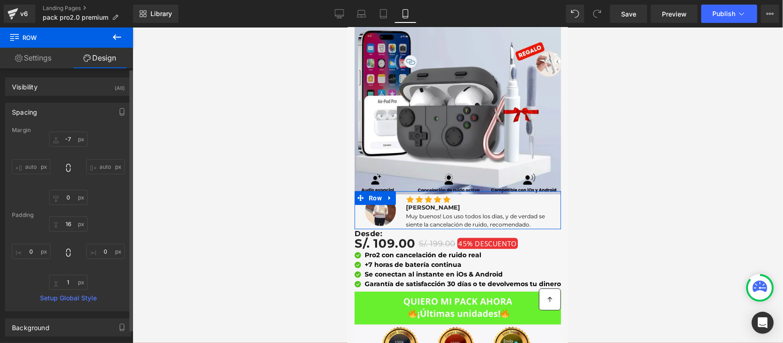
click at [64, 110] on div "Spacing" at bounding box center [69, 111] width 126 height 17
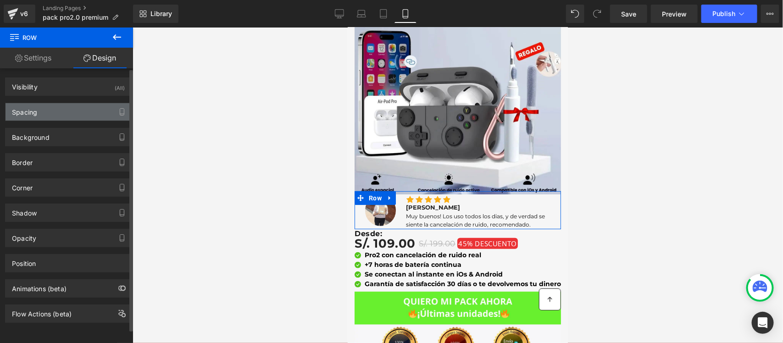
click at [64, 110] on div "Spacing" at bounding box center [69, 111] width 126 height 17
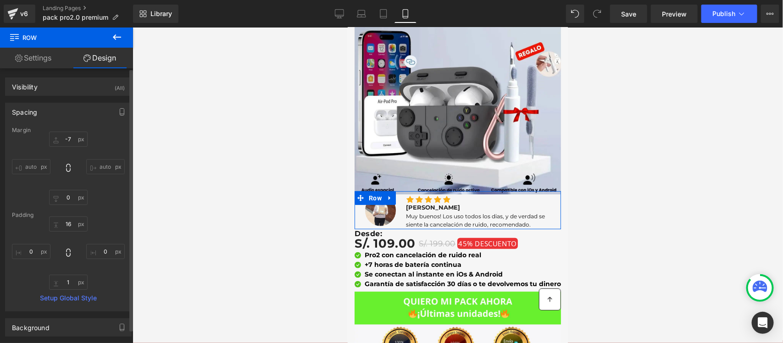
click at [73, 134] on div "Margin" at bounding box center [68, 130] width 113 height 6
click at [70, 137] on input "-7" at bounding box center [68, 139] width 39 height 15
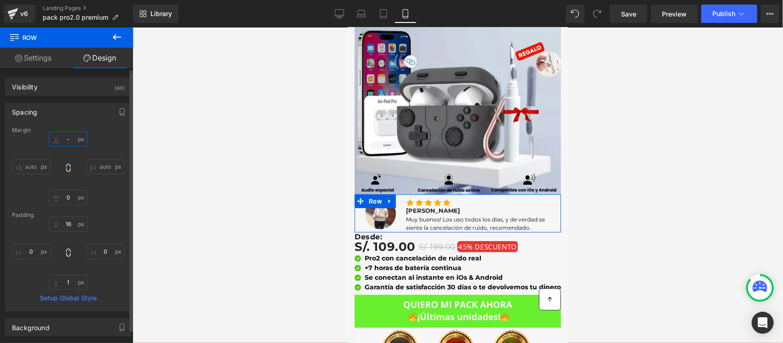
type input "-2"
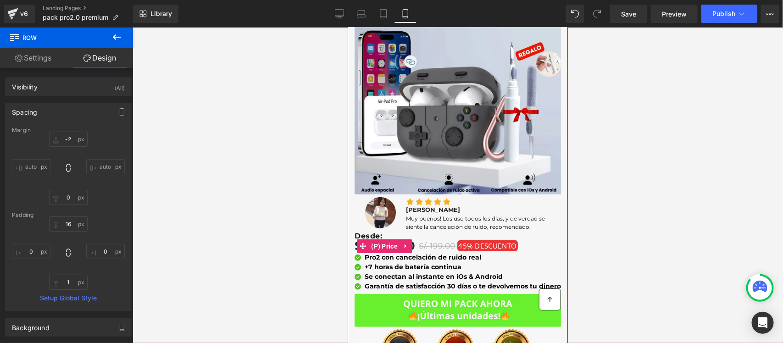
click at [481, 241] on span "DESCUENTO" at bounding box center [496, 245] width 42 height 9
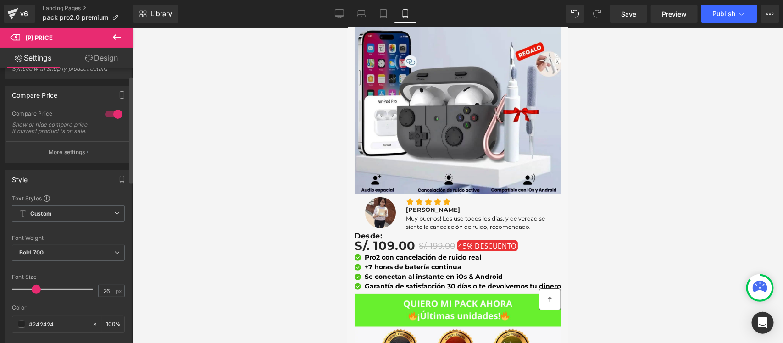
scroll to position [0, 0]
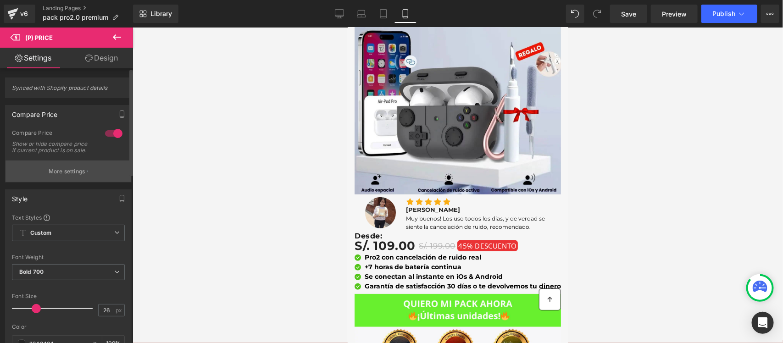
click at [84, 182] on button "More settings" at bounding box center [69, 172] width 126 height 22
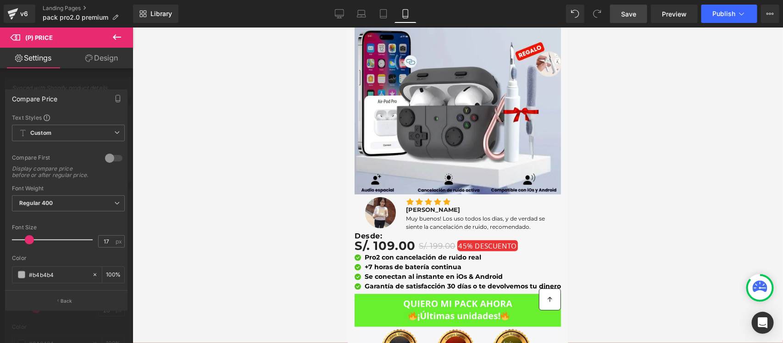
click at [634, 19] on link "Save" at bounding box center [628, 14] width 37 height 18
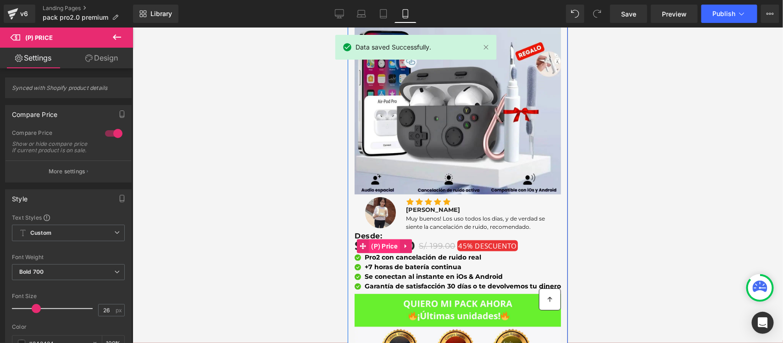
click at [383, 239] on span "(P) Price" at bounding box center [384, 246] width 31 height 14
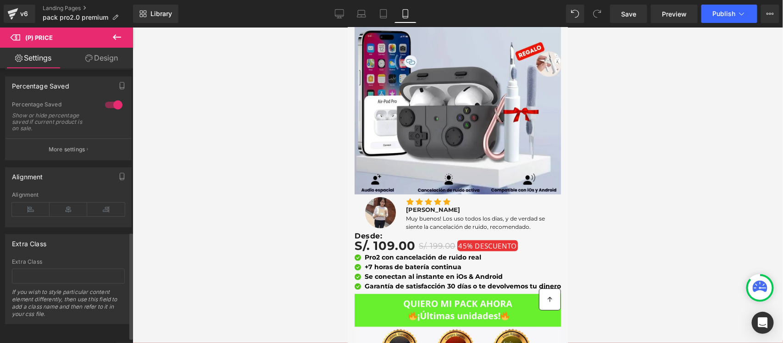
scroll to position [431, 0]
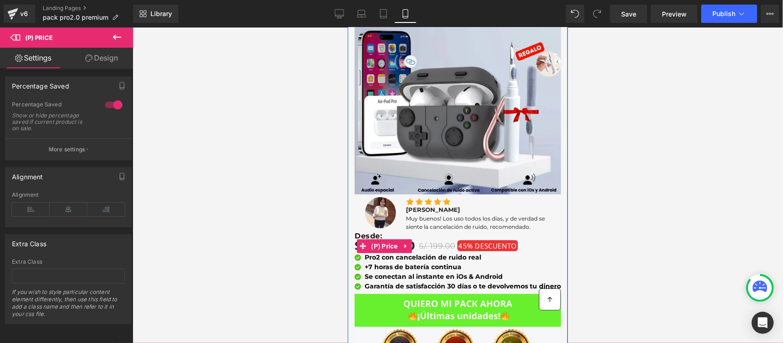
click at [475, 241] on span "DESCUENTO" at bounding box center [496, 245] width 42 height 9
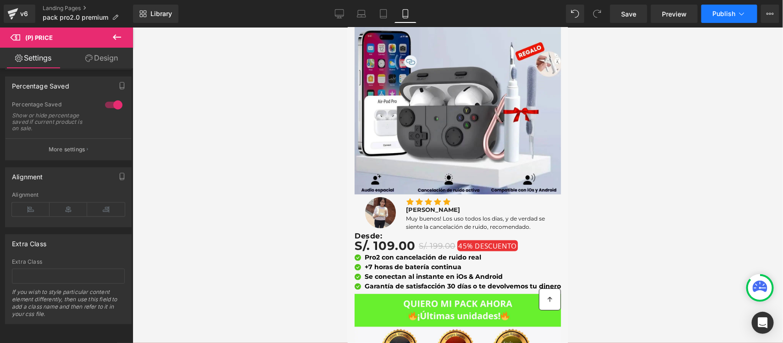
click at [731, 12] on span "Publish" at bounding box center [724, 13] width 23 height 7
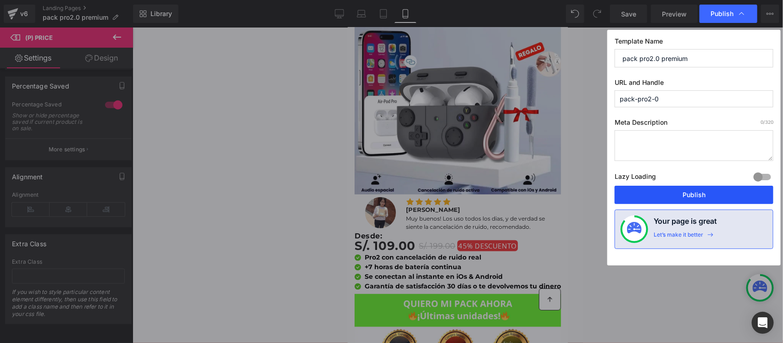
click at [648, 196] on button "Publish" at bounding box center [694, 195] width 159 height 18
